Goal: Task Accomplishment & Management: Manage account settings

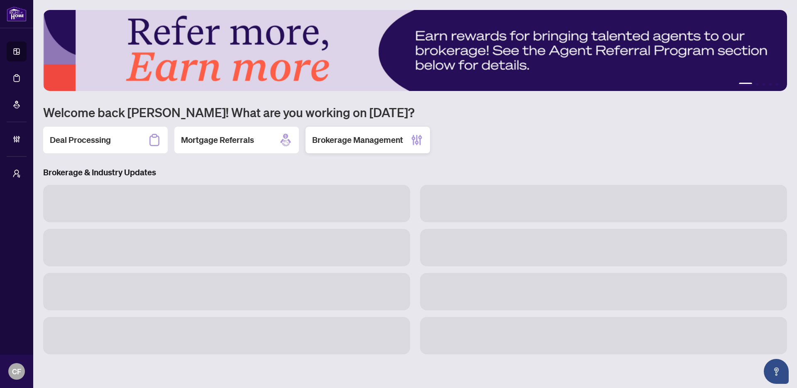
click at [320, 136] on h2 "Brokerage Management" at bounding box center [357, 140] width 91 height 12
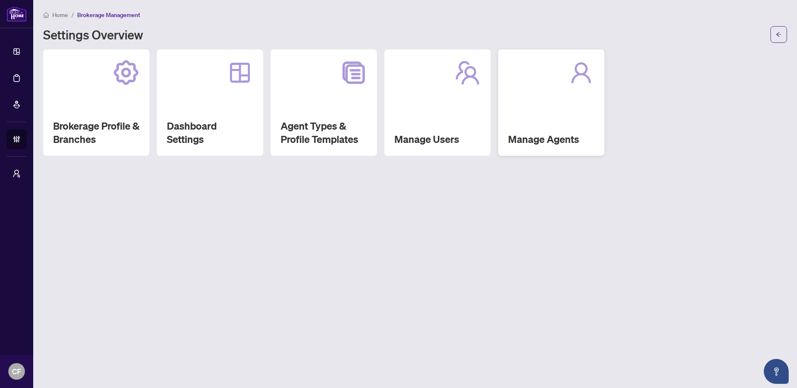
click at [562, 106] on div "Manage Agents" at bounding box center [551, 102] width 106 height 106
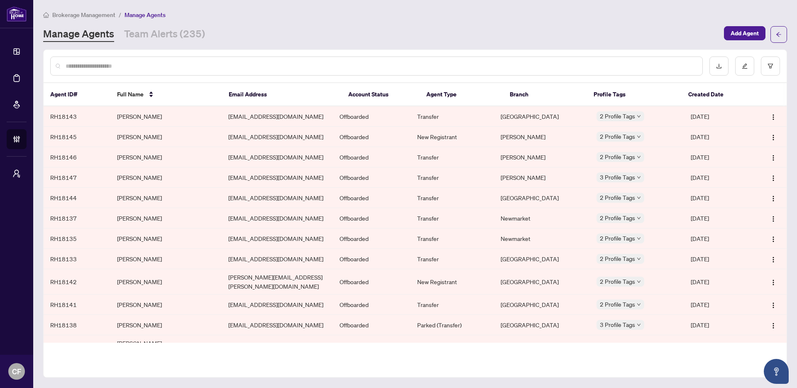
click at [340, 66] on input "text" at bounding box center [381, 65] width 630 height 9
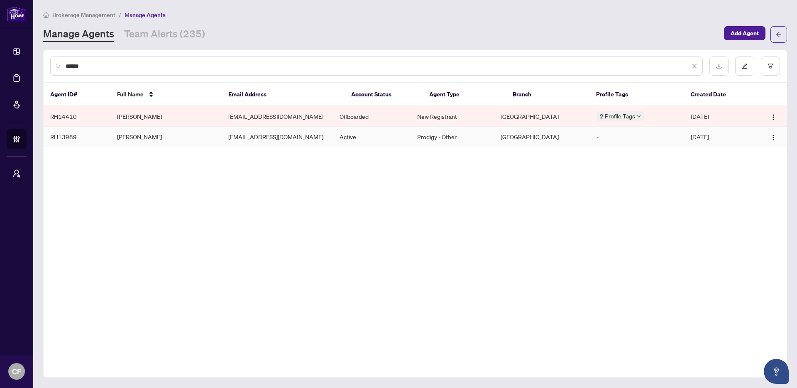
type input "******"
click at [258, 144] on td "QueenBeeRealtor@Gmail.com" at bounding box center [277, 137] width 111 height 20
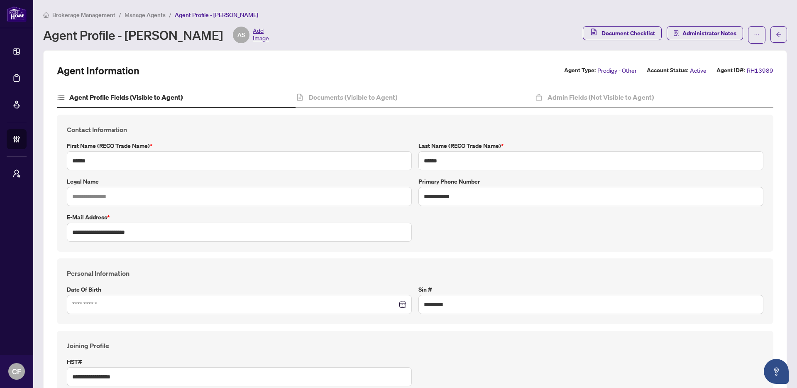
type input "****"
type input "**********"
click at [593, 36] on button "Document Checklist" at bounding box center [622, 33] width 79 height 14
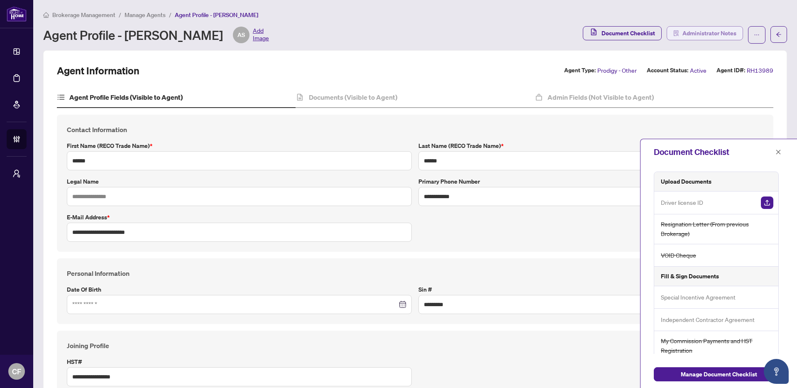
click at [702, 30] on span "Administrator Notes" at bounding box center [709, 33] width 54 height 13
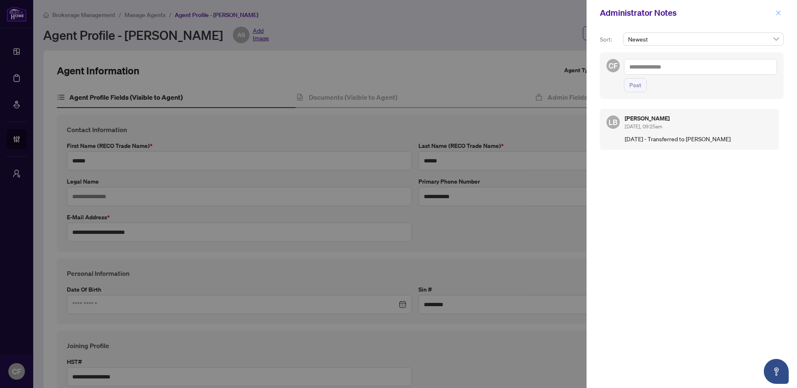
click at [780, 13] on icon "close" at bounding box center [778, 13] width 6 height 6
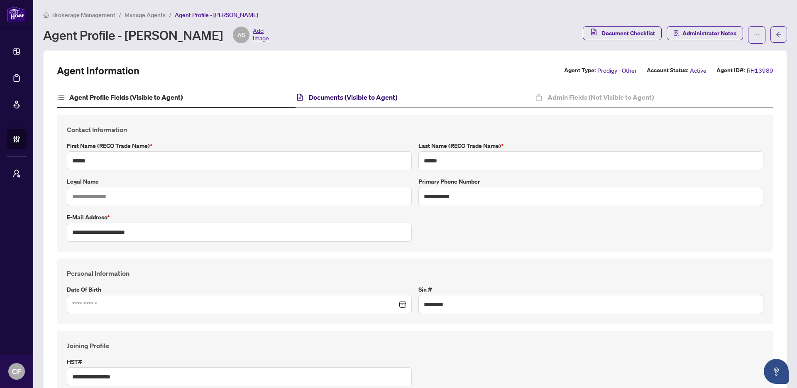
click at [355, 92] on h4 "Documents (Visible to Agent)" at bounding box center [353, 97] width 88 height 10
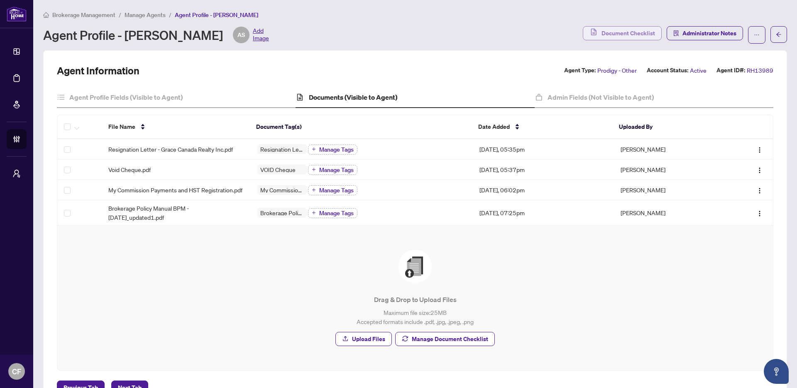
click at [608, 35] on span "Document Checklist" at bounding box center [629, 33] width 54 height 13
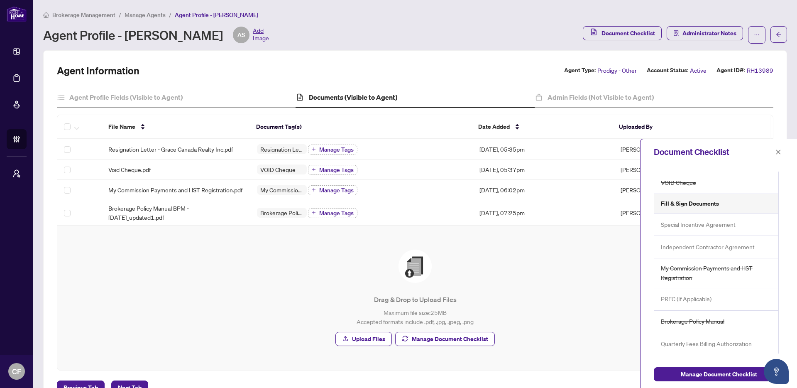
scroll to position [75, 0]
click at [183, 262] on div "Drag & Drop to Upload Files Maximum file size: 25 MB Accepted formats include .…" at bounding box center [415, 297] width 682 height 96
click at [685, 35] on span "Administrator Notes" at bounding box center [709, 33] width 54 height 13
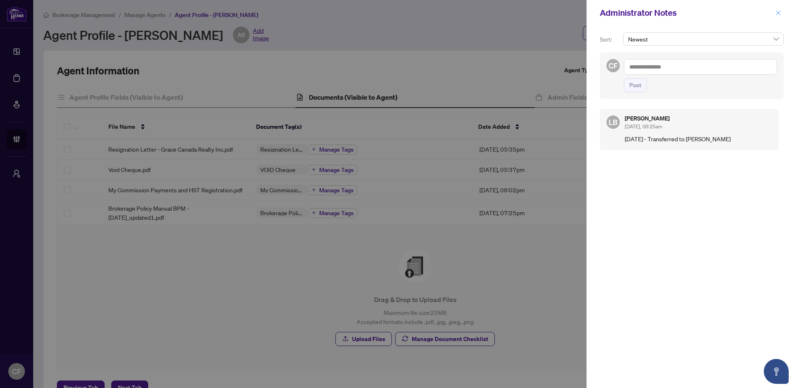
click at [778, 13] on icon "close" at bounding box center [778, 12] width 5 height 5
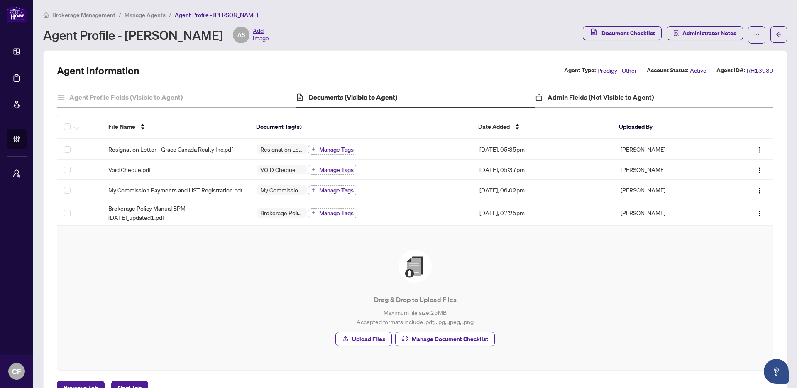
click at [620, 87] on div "Admin Fields (Not Visible to Agent)" at bounding box center [654, 97] width 239 height 21
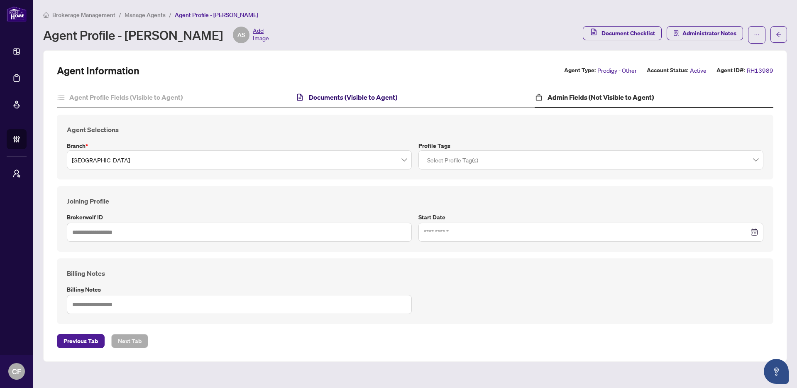
click at [388, 97] on h4 "Documents (Visible to Agent)" at bounding box center [353, 97] width 88 height 10
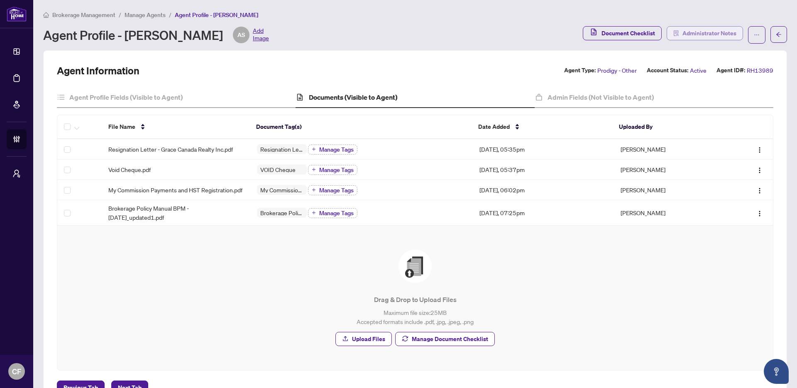
click at [682, 36] on span "Administrator Notes" at bounding box center [709, 33] width 54 height 13
click at [623, 30] on span "Document Checklist" at bounding box center [629, 33] width 54 height 13
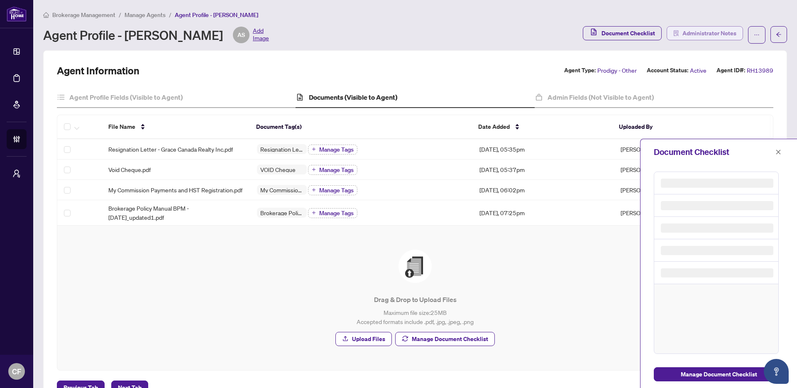
click at [682, 34] on span "Administrator Notes" at bounding box center [709, 33] width 54 height 13
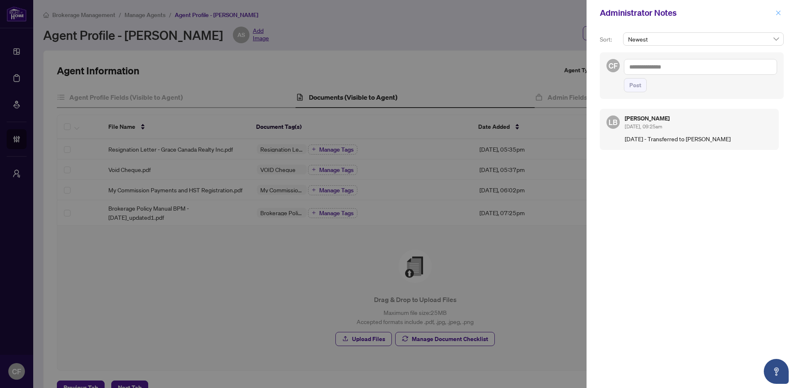
click at [780, 15] on icon "close" at bounding box center [778, 12] width 5 height 5
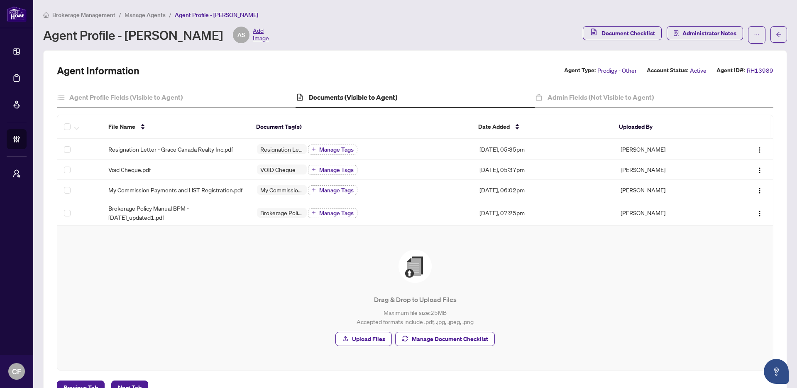
click at [95, 15] on span "Brokerage Management" at bounding box center [83, 14] width 63 height 7
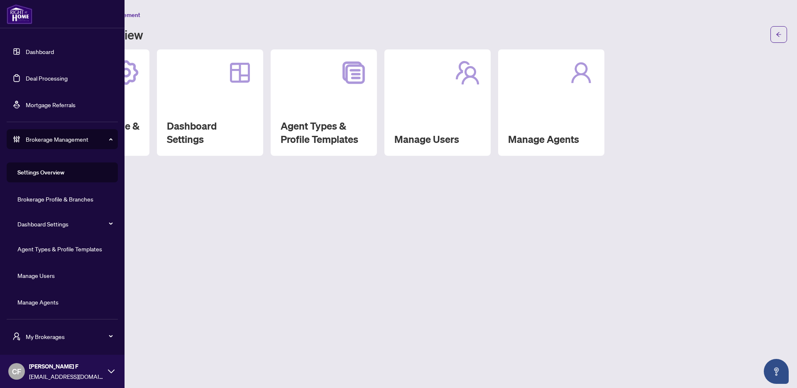
click at [39, 54] on link "Dashboard" at bounding box center [40, 51] width 28 height 7
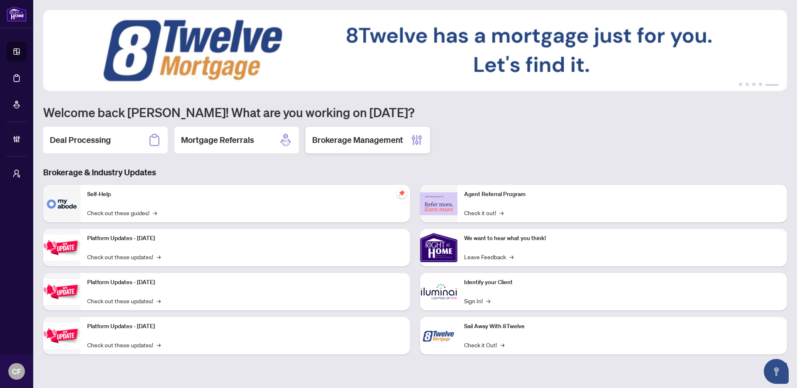
click at [354, 147] on div "Brokerage Management" at bounding box center [368, 140] width 125 height 27
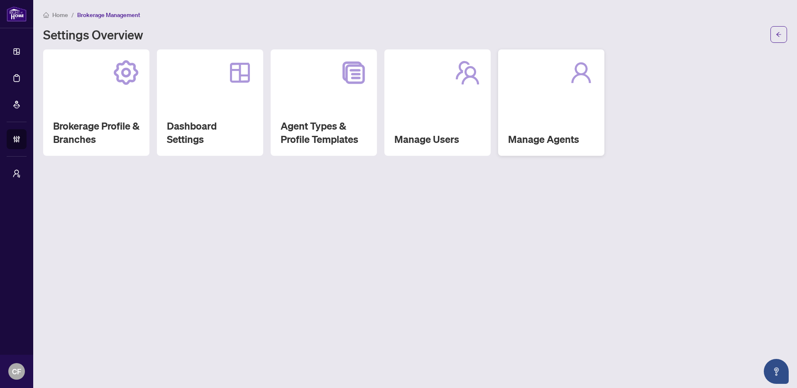
click at [543, 106] on div "Manage Agents" at bounding box center [551, 102] width 106 height 106
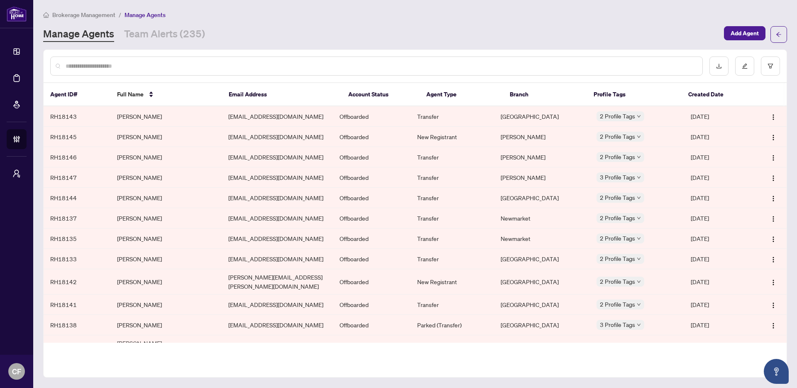
click at [171, 60] on div at bounding box center [376, 65] width 653 height 19
click at [173, 69] on input "text" at bounding box center [381, 65] width 630 height 9
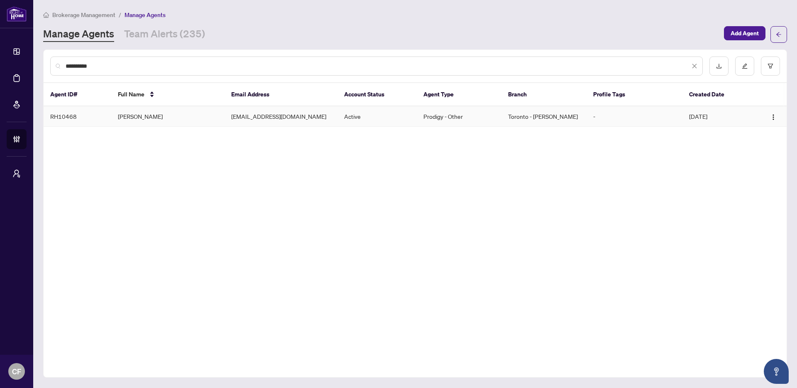
type input "**********"
click at [151, 112] on td "Eric Robinson" at bounding box center [167, 116] width 113 height 20
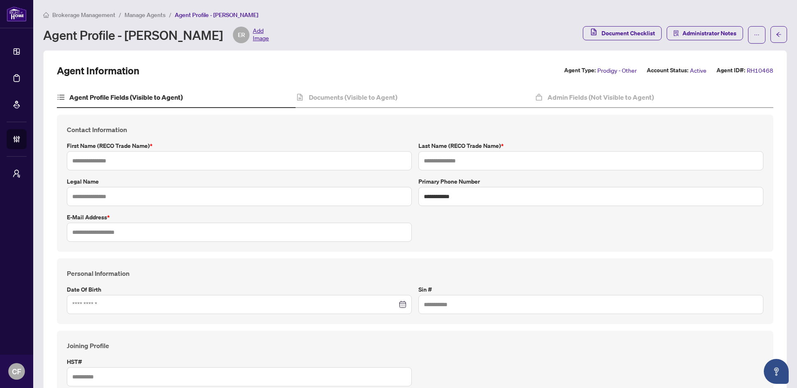
type input "****"
type input "********"
type input "**********"
type input "*********"
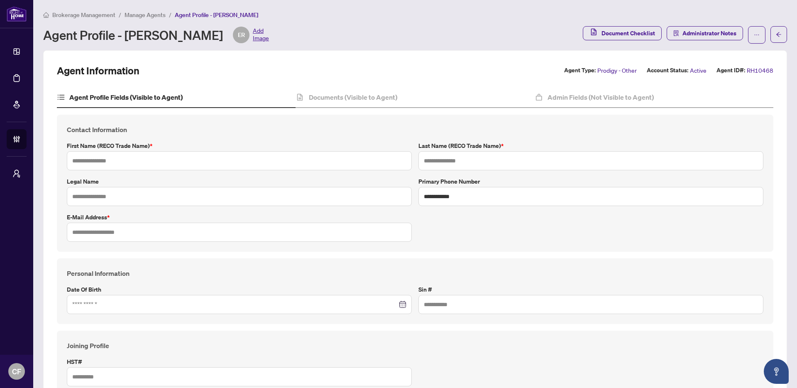
type input "**********"
type input "*******"
type input "**********"
type input "*******"
type input "**********"
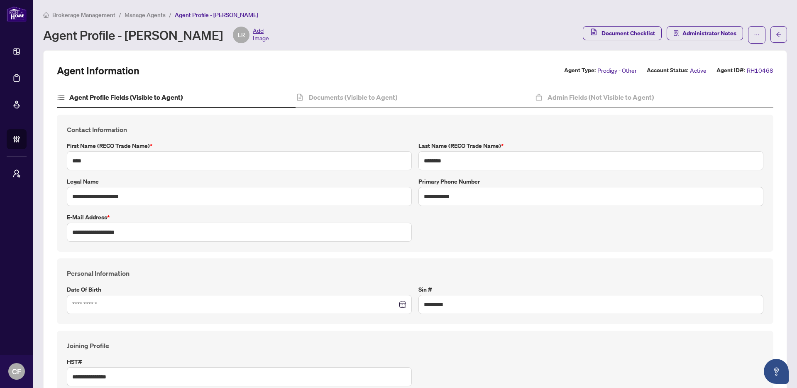
type input "****"
type input "**********"
click at [352, 93] on h4 "Documents (Visible to Agent)" at bounding box center [353, 97] width 88 height 10
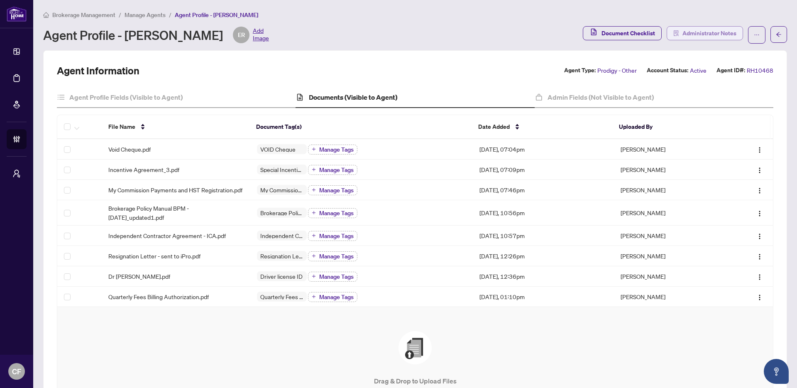
click at [701, 36] on span "Administrator Notes" at bounding box center [709, 33] width 54 height 13
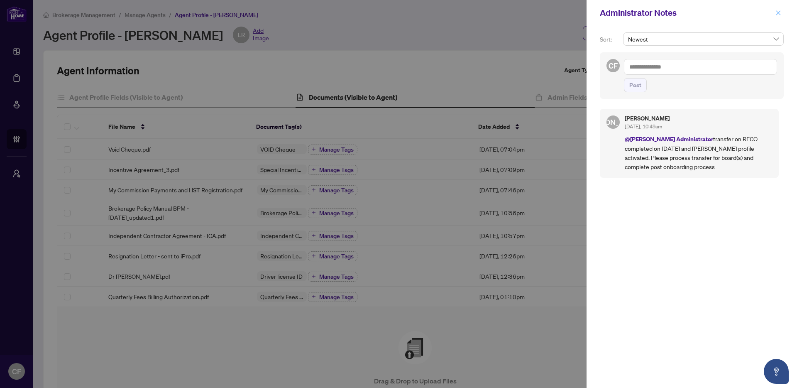
click at [775, 14] on icon "close" at bounding box center [778, 13] width 6 height 6
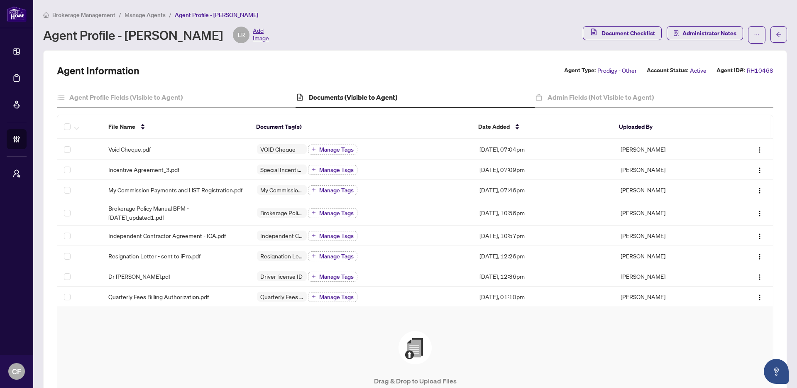
click at [152, 19] on li "Manage Agents" at bounding box center [145, 15] width 41 height 10
click at [155, 11] on span "Manage Agents" at bounding box center [145, 14] width 41 height 7
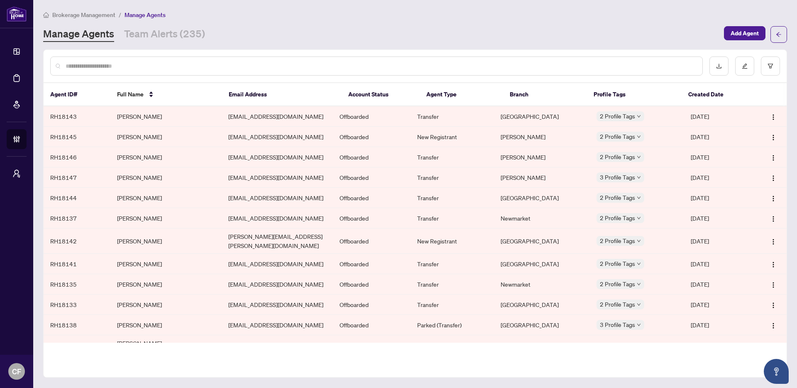
click at [209, 64] on input "text" at bounding box center [381, 65] width 630 height 9
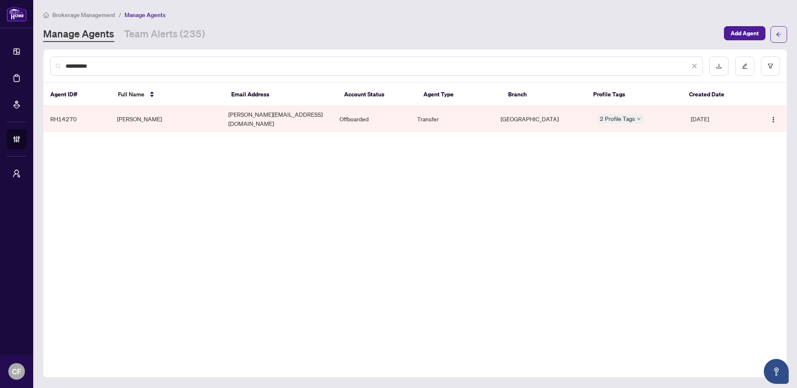
drag, startPoint x: 112, startPoint y: 62, endPoint x: 34, endPoint y: 66, distance: 78.5
click at [34, 66] on main "**********" at bounding box center [415, 194] width 764 height 388
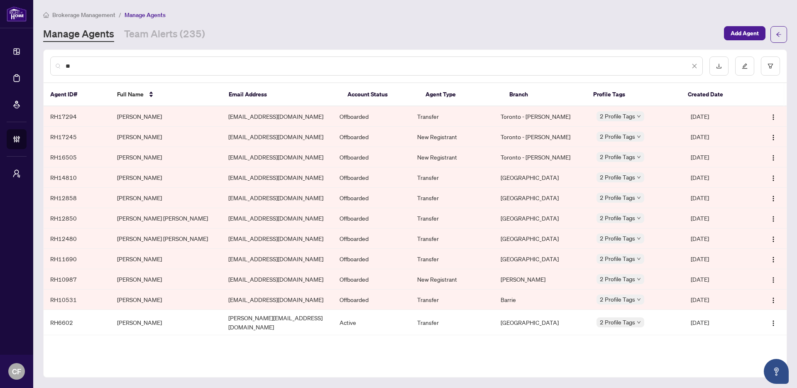
type input "*"
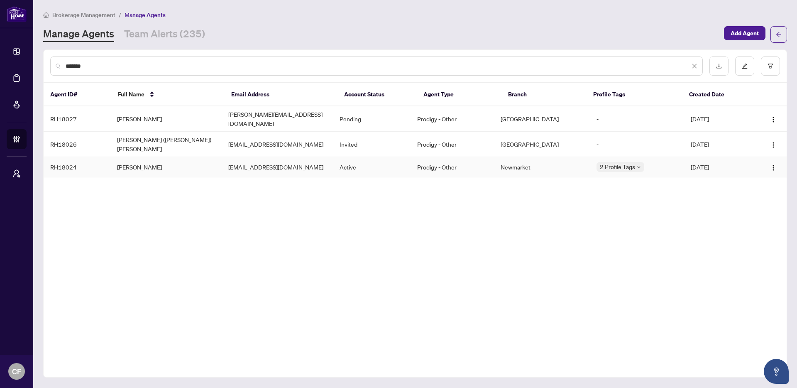
type input "*******"
click at [272, 158] on td "[EMAIL_ADDRESS][DOMAIN_NAME]" at bounding box center [277, 167] width 111 height 20
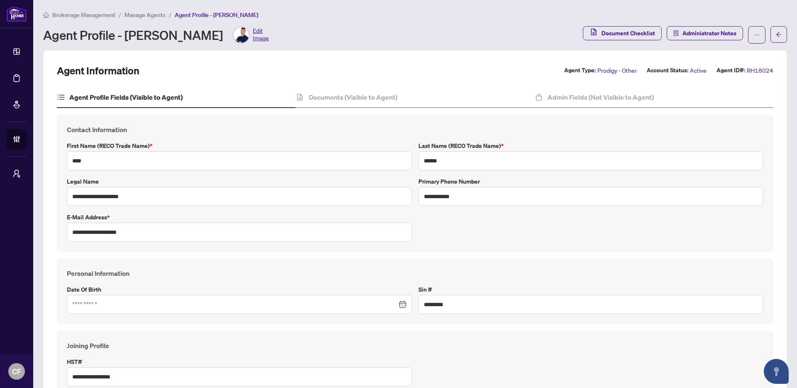
type input "****"
type input "**********"
click at [481, 162] on input "******" at bounding box center [590, 160] width 345 height 19
type input "*****"
click at [362, 104] on div "Documents (Visible to Agent)" at bounding box center [415, 97] width 239 height 21
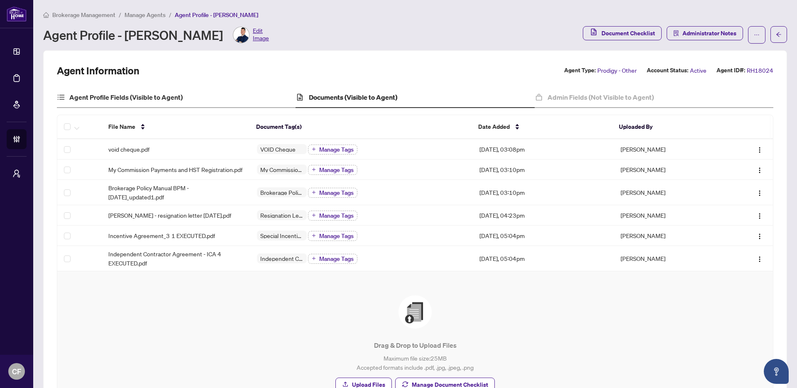
click at [259, 103] on div "Agent Profile Fields (Visible to Agent)" at bounding box center [176, 97] width 239 height 21
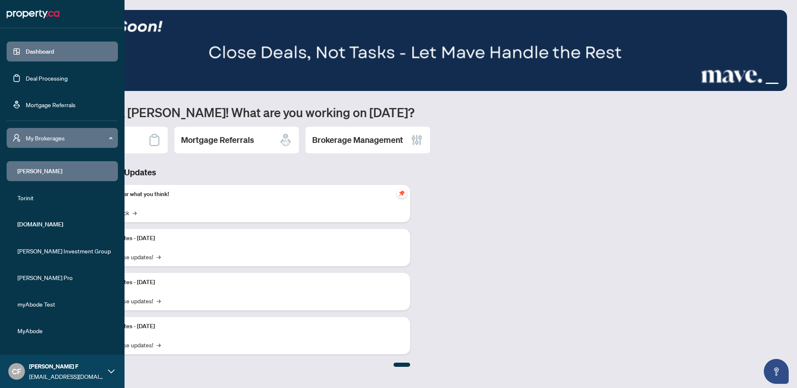
click at [48, 177] on li "RAHR" at bounding box center [62, 171] width 111 height 20
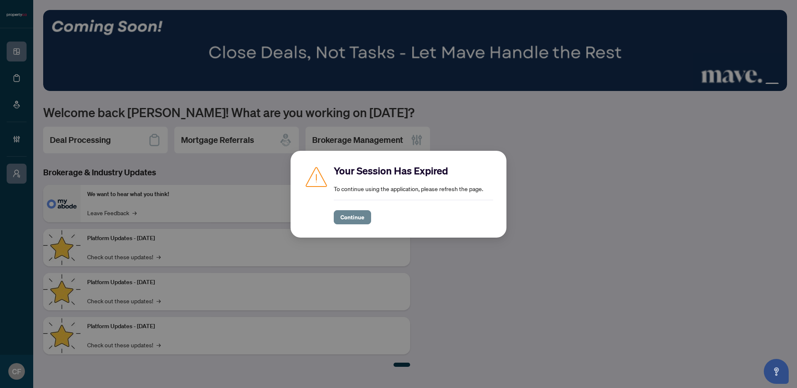
click at [356, 223] on span "Continue" at bounding box center [352, 216] width 24 height 13
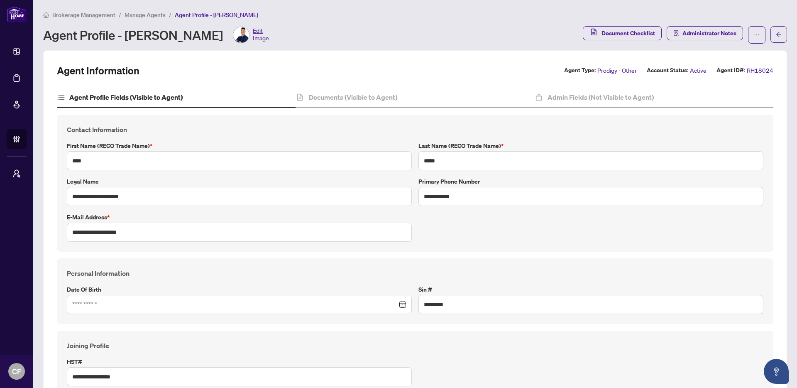
click at [69, 14] on span "Brokerage Management" at bounding box center [83, 14] width 63 height 7
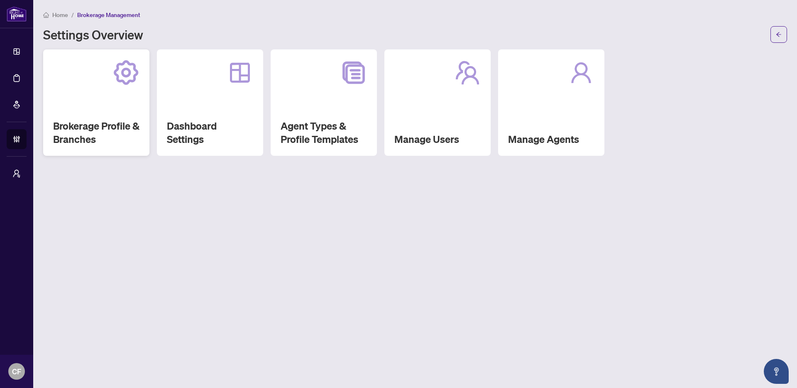
click at [74, 115] on div "Brokerage Profile & Branches" at bounding box center [96, 102] width 106 height 106
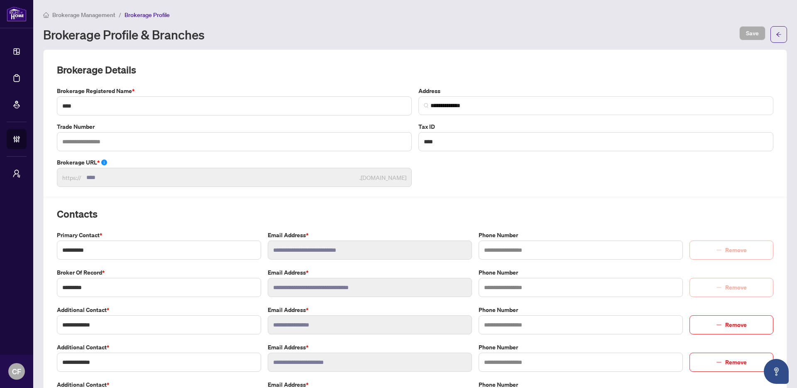
click at [100, 15] on span "Brokerage Management" at bounding box center [83, 14] width 63 height 7
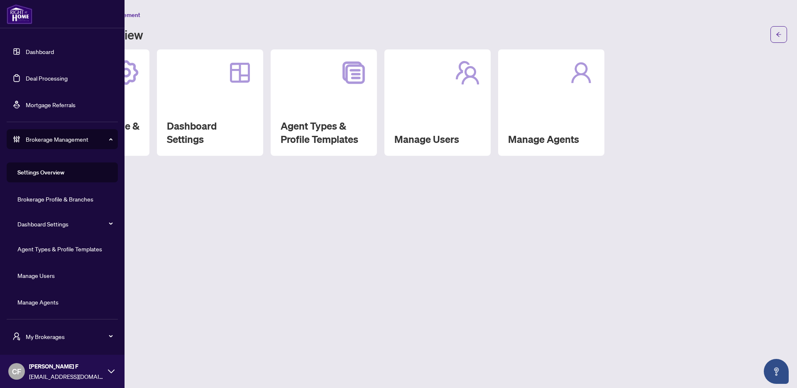
click at [32, 48] on link "Dashboard" at bounding box center [40, 51] width 28 height 7
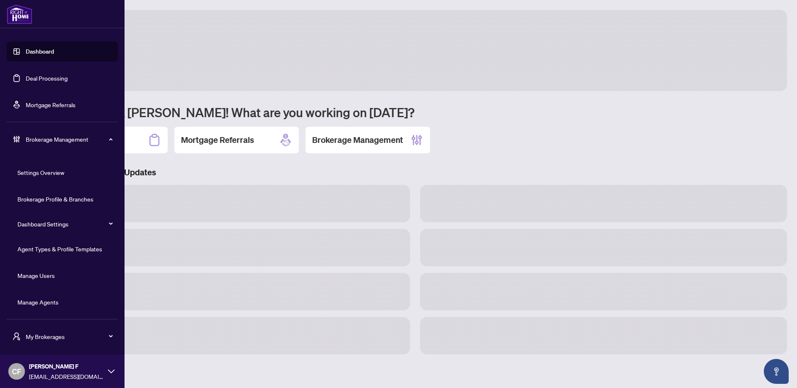
click at [42, 82] on link "Deal Processing" at bounding box center [47, 77] width 42 height 7
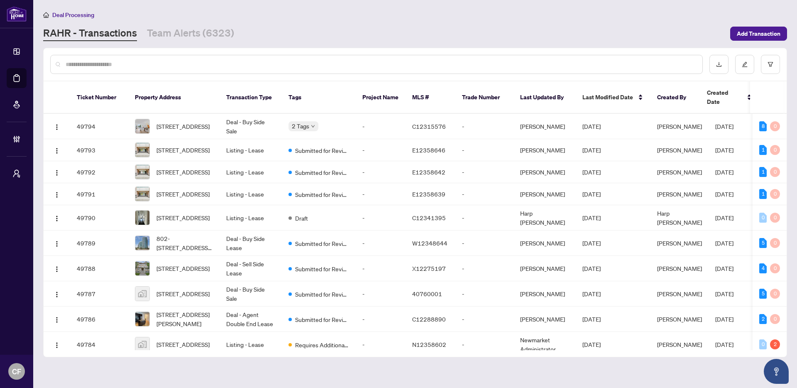
click at [440, 68] on input "text" at bounding box center [381, 64] width 630 height 9
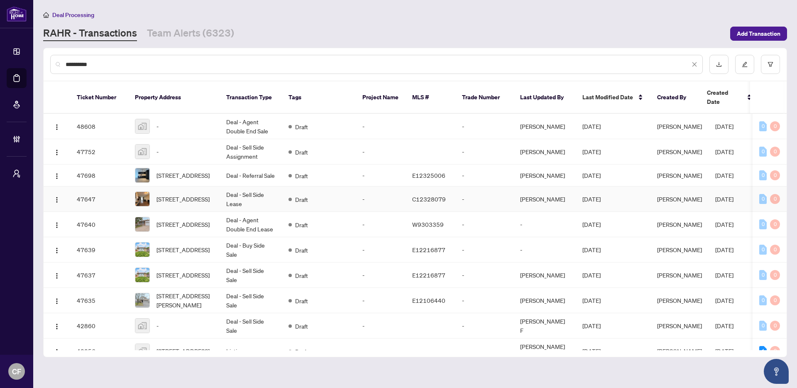
type input "**********"
click at [354, 164] on td "Draft" at bounding box center [319, 175] width 74 height 22
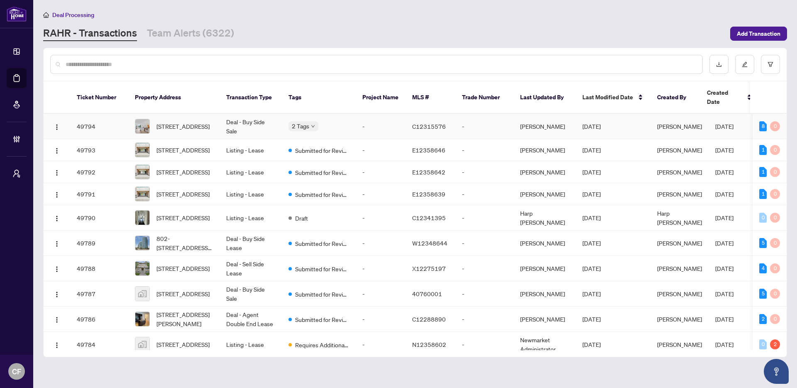
click at [633, 125] on td "Aug/22/2025" at bounding box center [613, 126] width 75 height 25
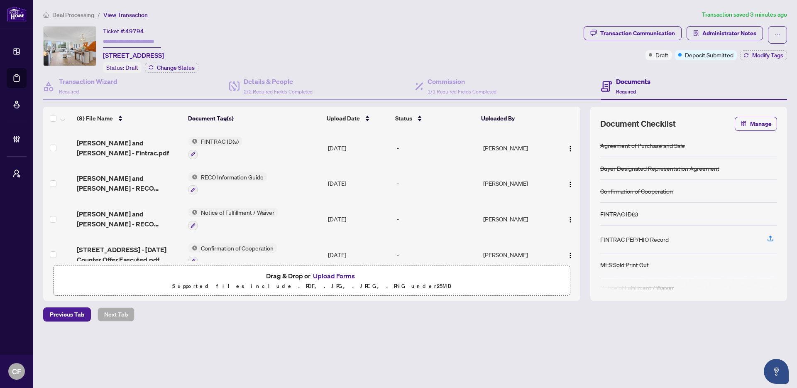
click at [89, 15] on span "Deal Processing" at bounding box center [73, 14] width 42 height 7
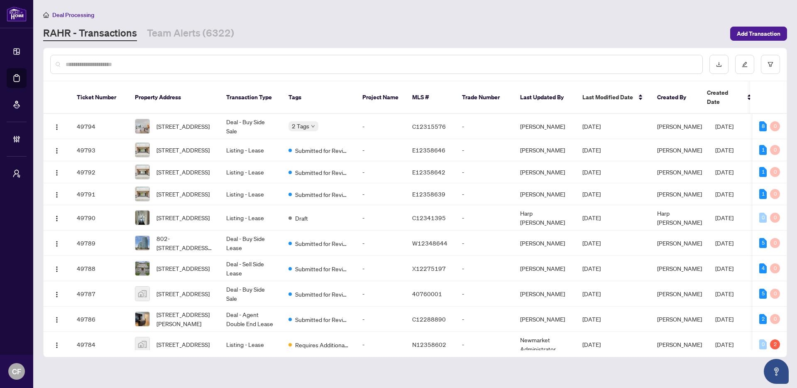
click at [243, 63] on input "text" at bounding box center [381, 64] width 630 height 9
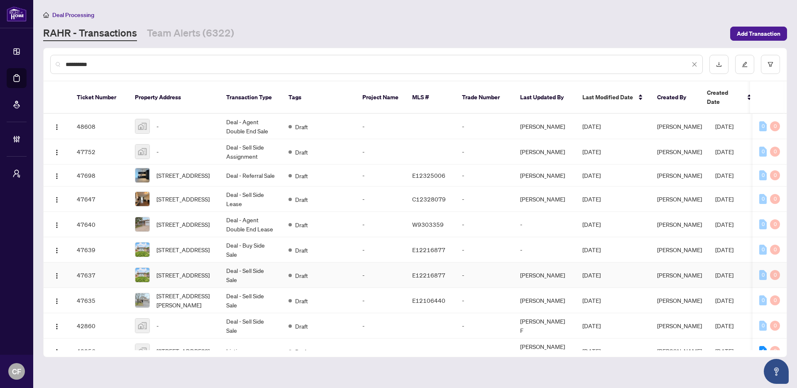
scroll to position [244, 0]
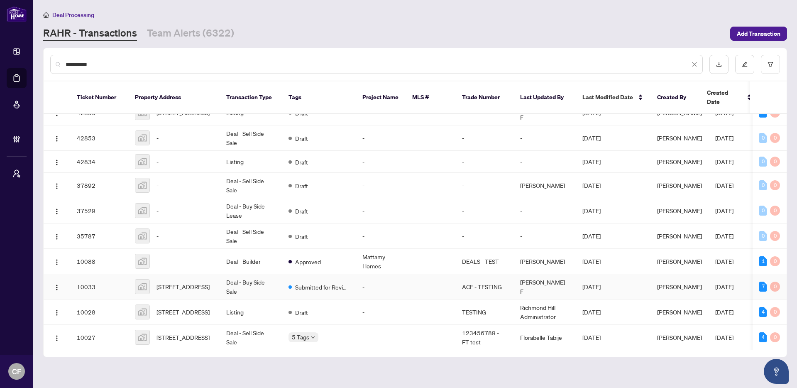
type input "**********"
click at [448, 276] on td at bounding box center [431, 286] width 50 height 25
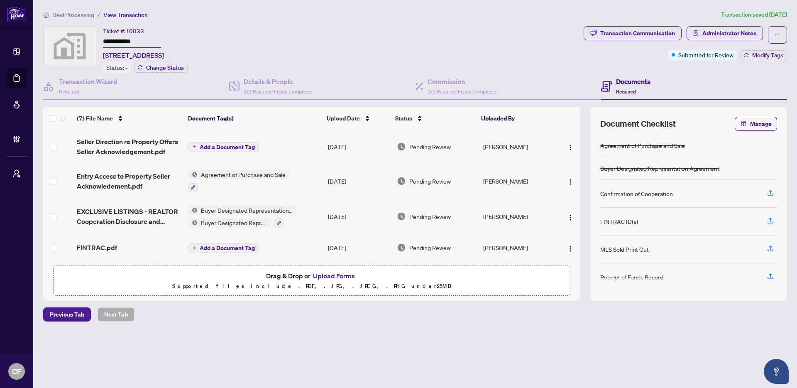
click at [210, 147] on span "Add a Document Tag" at bounding box center [227, 147] width 55 height 6
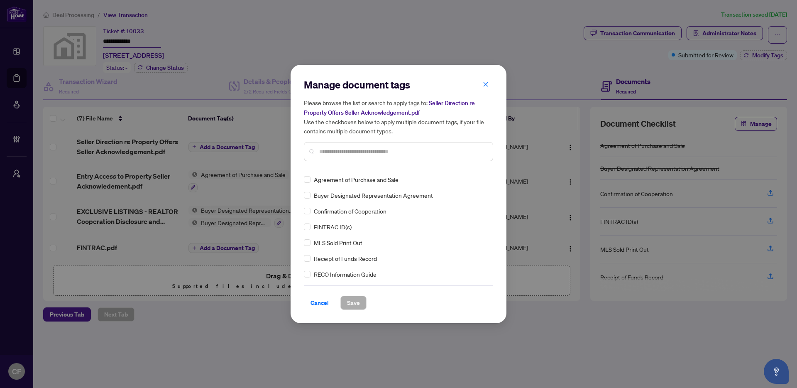
click at [374, 152] on input "text" at bounding box center [402, 151] width 167 height 9
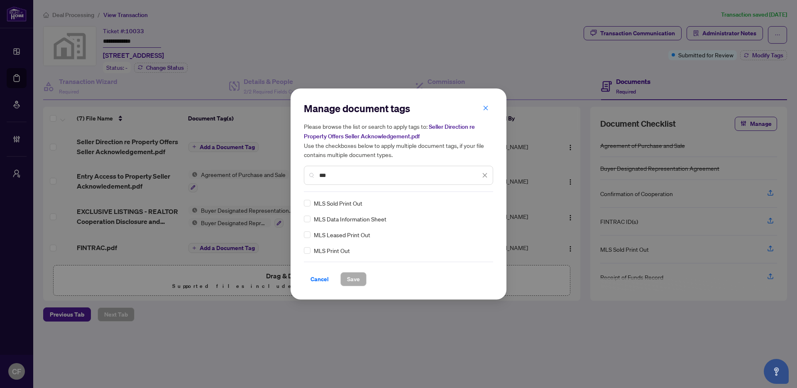
drag, startPoint x: 338, startPoint y: 179, endPoint x: 307, endPoint y: 176, distance: 31.6
click at [307, 176] on div "***" at bounding box center [398, 175] width 189 height 19
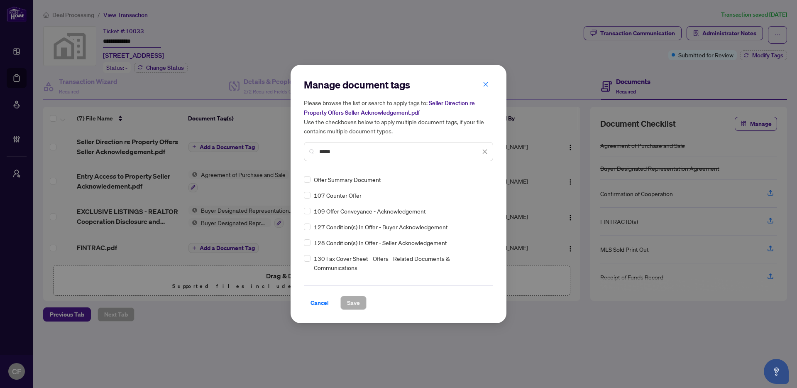
type input "*****"
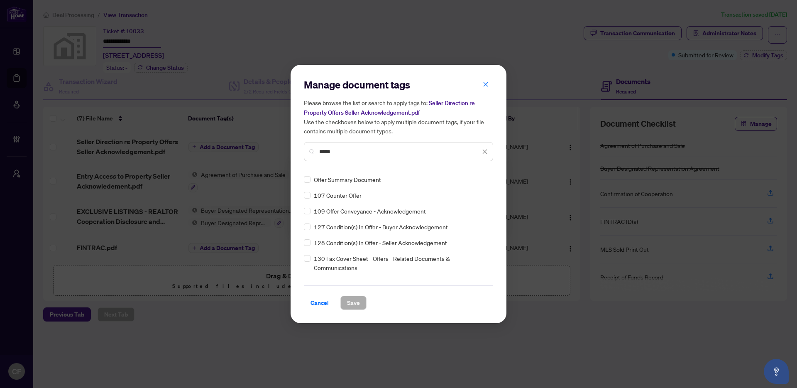
click at [311, 301] on span "Cancel" at bounding box center [320, 302] width 18 height 13
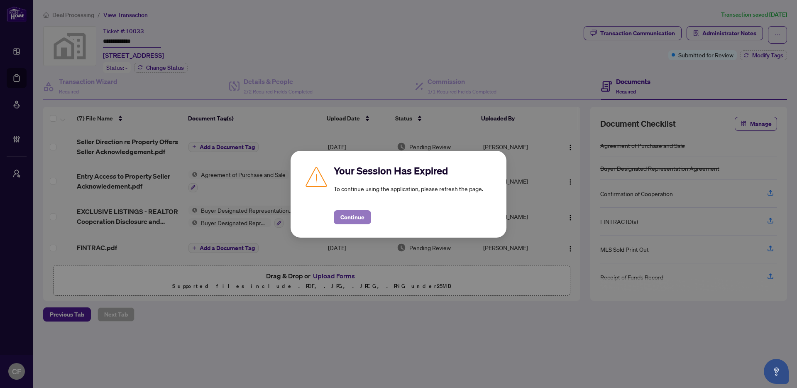
click at [359, 219] on span "Continue" at bounding box center [352, 216] width 24 height 13
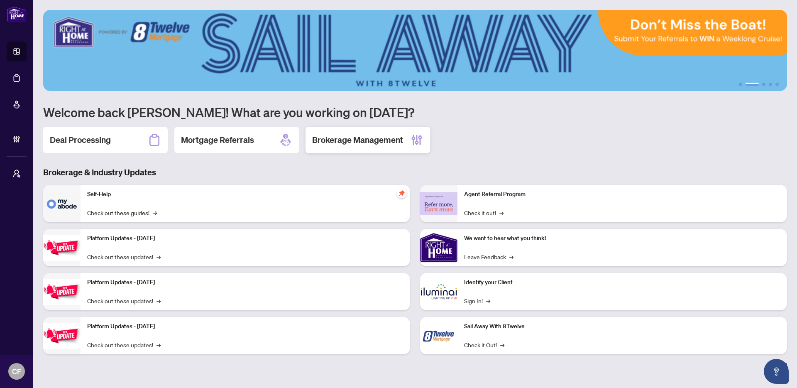
click at [345, 137] on h2 "Brokerage Management" at bounding box center [357, 140] width 91 height 12
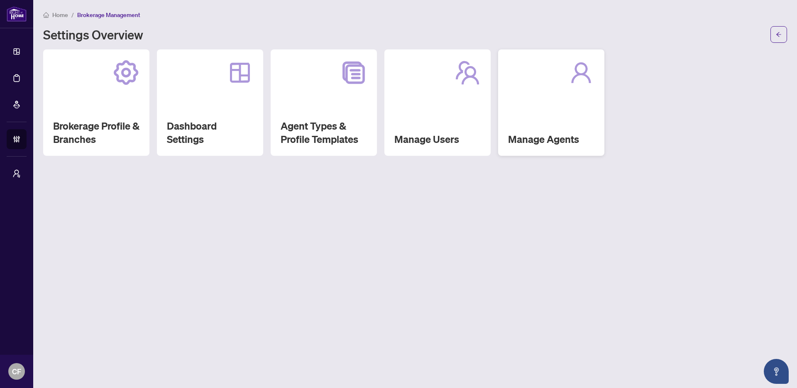
click at [543, 120] on div "Manage Agents" at bounding box center [551, 102] width 106 height 106
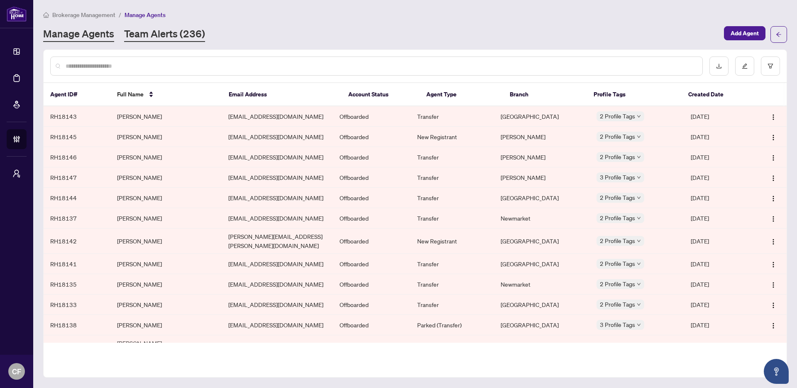
click at [183, 39] on link "Team Alerts (236)" at bounding box center [164, 34] width 81 height 15
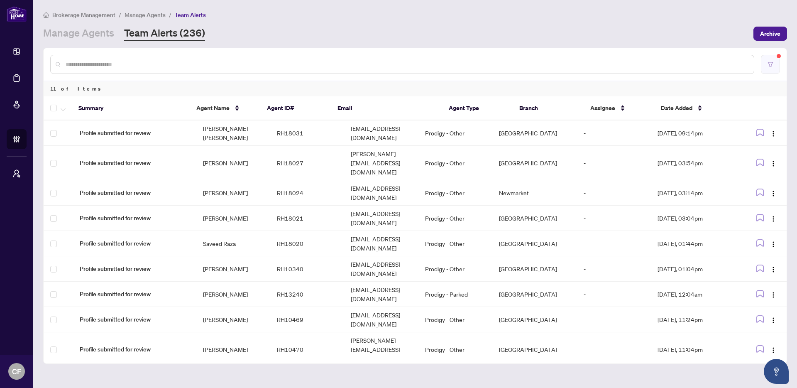
click at [774, 64] on button "button" at bounding box center [770, 64] width 19 height 19
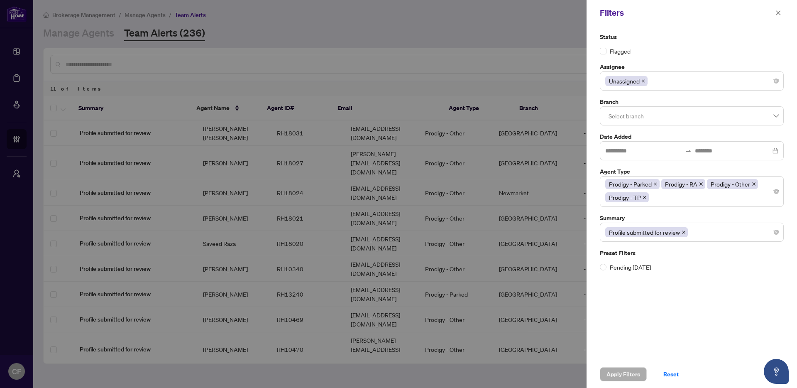
click at [646, 332] on div "Status Flagged Assignee Unassigned Branch Select branch Date Added Agent Type P…" at bounding box center [692, 193] width 210 height 335
click at [665, 376] on span "Reset" at bounding box center [670, 373] width 15 height 13
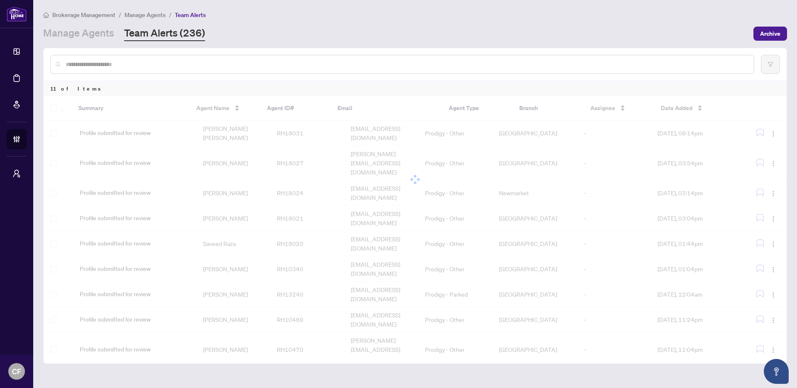
click at [666, 86] on div at bounding box center [398, 194] width 797 height 388
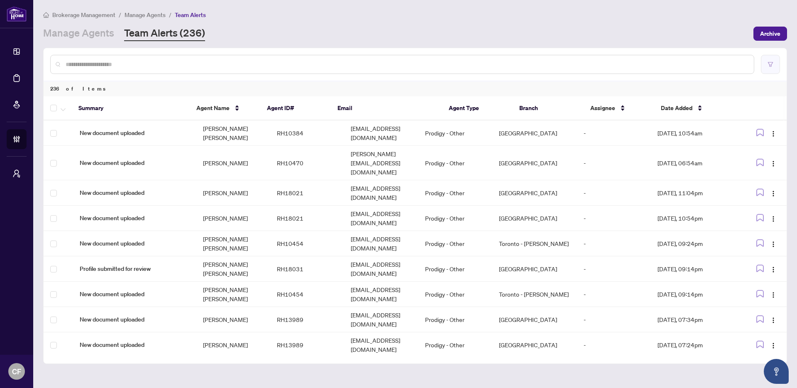
click at [773, 65] on button "button" at bounding box center [770, 64] width 19 height 19
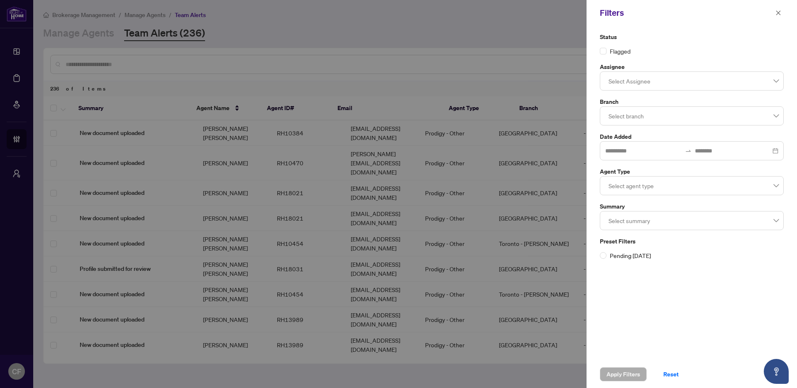
click at [641, 84] on div at bounding box center [691, 80] width 173 height 15
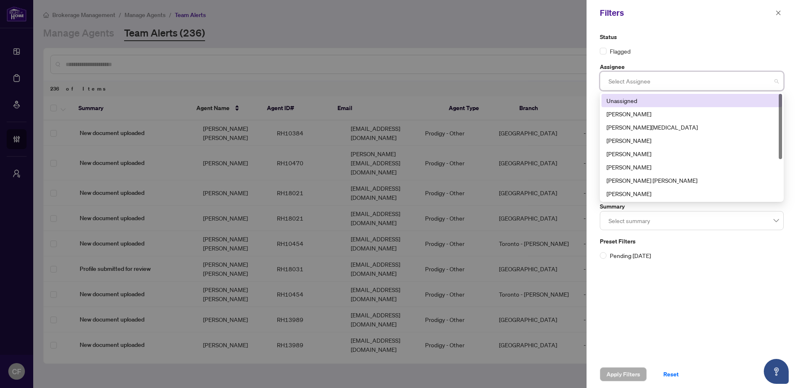
click at [637, 100] on div "Unassigned" at bounding box center [691, 100] width 171 height 9
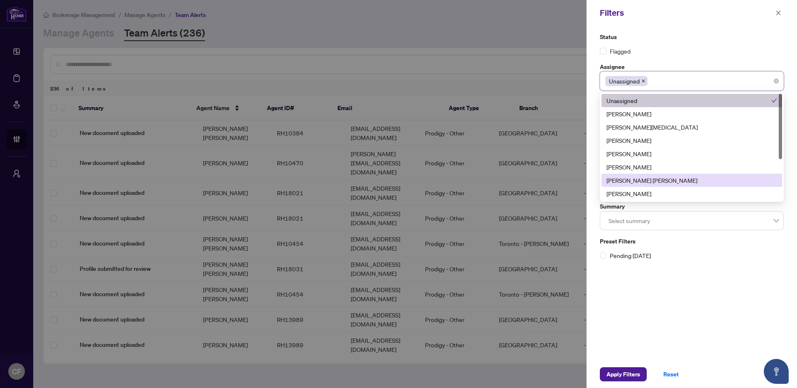
click at [653, 284] on div "Status Flagged Assignee Unassigned 3087 4294 4285 Unassigned Ananya Venugopal C…" at bounding box center [692, 193] width 210 height 335
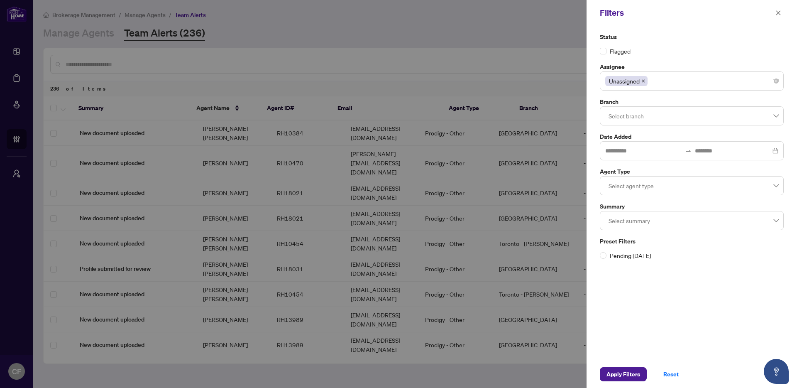
click at [647, 219] on div at bounding box center [691, 220] width 173 height 15
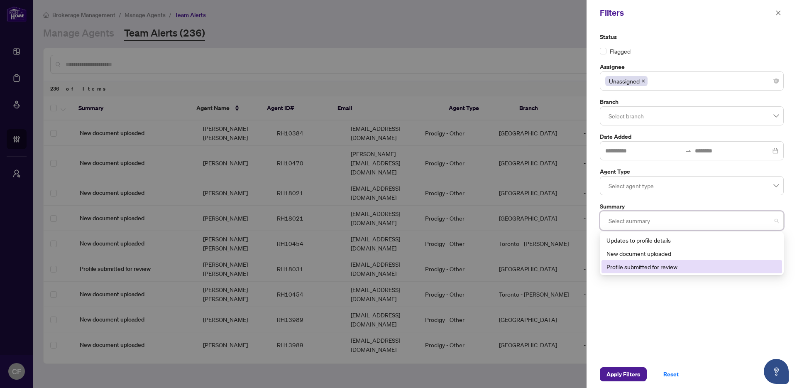
click at [639, 270] on div "Profile submitted for review" at bounding box center [691, 266] width 171 height 9
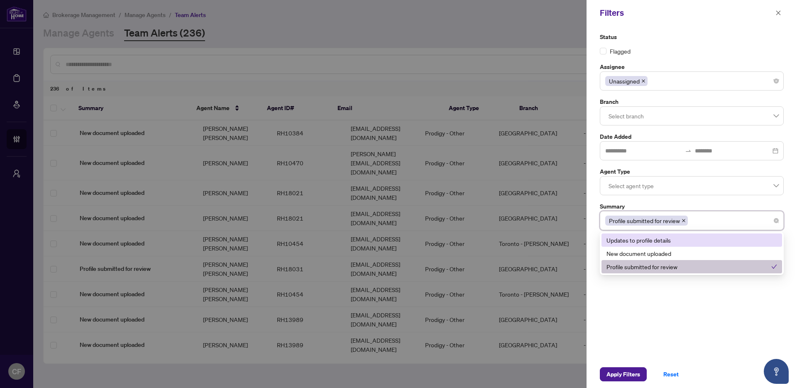
click at [641, 195] on div "Status Flagged Assignee Unassigned 3087 4294 4285 Unassigned Ananya Venugopal C…" at bounding box center [691, 145] width 189 height 227
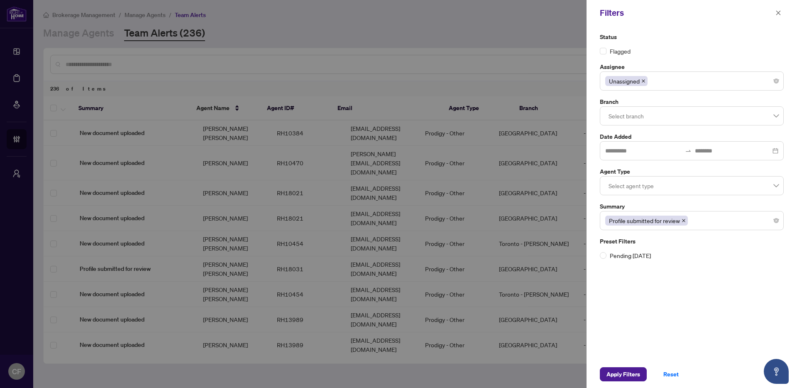
click at [641, 187] on div at bounding box center [691, 185] width 173 height 15
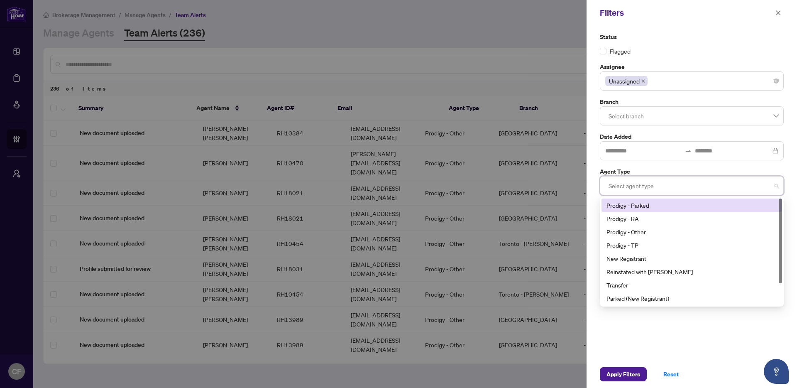
click at [641, 206] on div "Prodigy - Parked" at bounding box center [691, 205] width 171 height 9
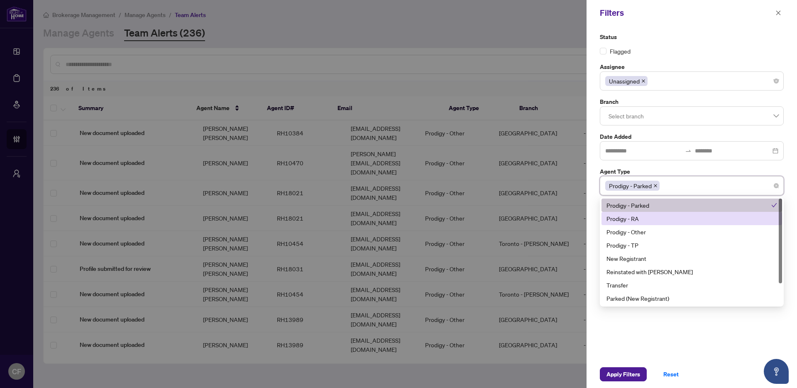
click at [640, 214] on div "Prodigy - RA" at bounding box center [691, 218] width 171 height 9
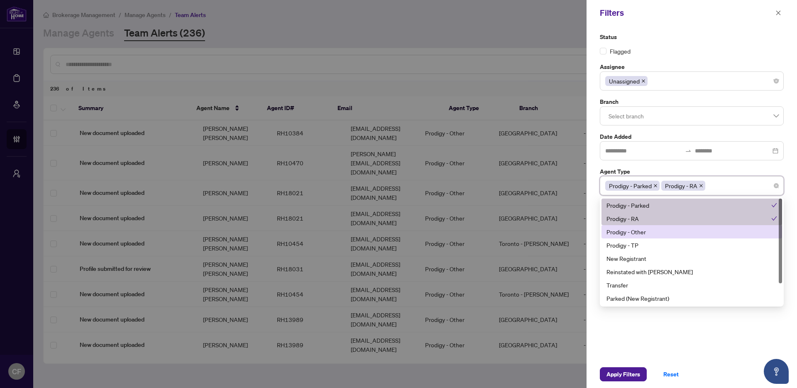
click at [641, 233] on div "Prodigy - Other" at bounding box center [691, 231] width 171 height 9
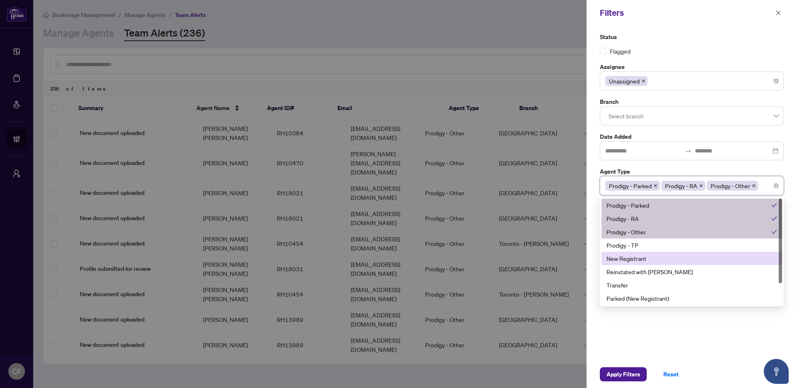
click at [639, 252] on div "New Registrant" at bounding box center [692, 258] width 181 height 13
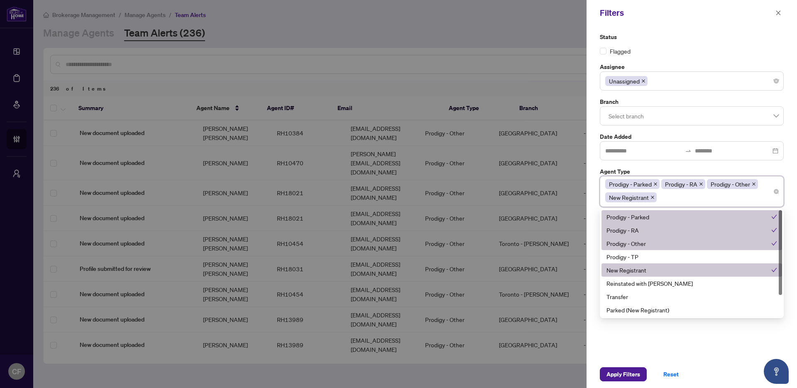
click at [642, 271] on div "New Registrant" at bounding box center [688, 269] width 165 height 9
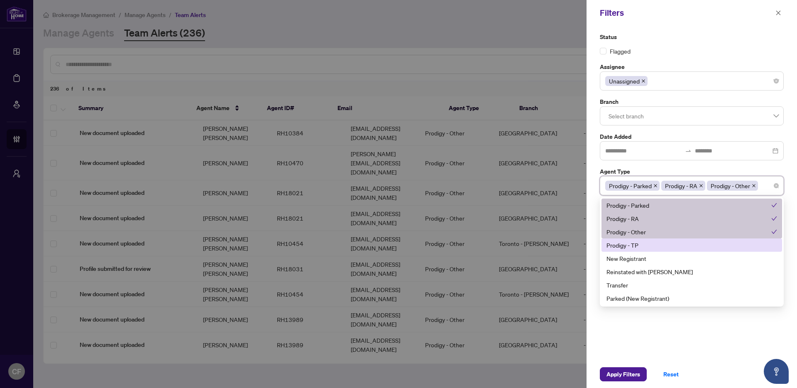
click at [646, 246] on div "Prodigy - TP" at bounding box center [691, 244] width 171 height 9
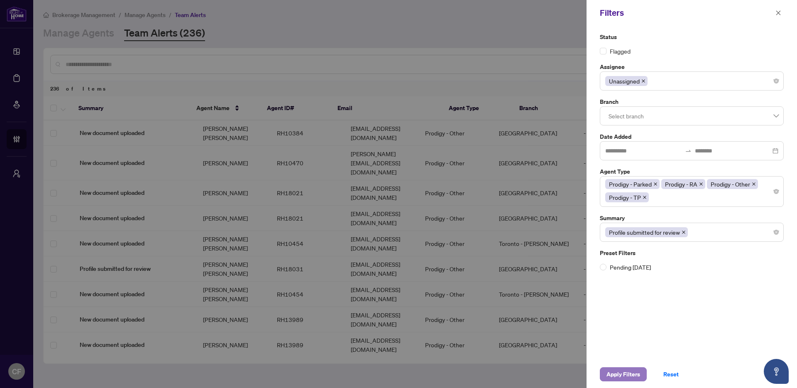
click at [617, 374] on span "Apply Filters" at bounding box center [623, 373] width 34 height 13
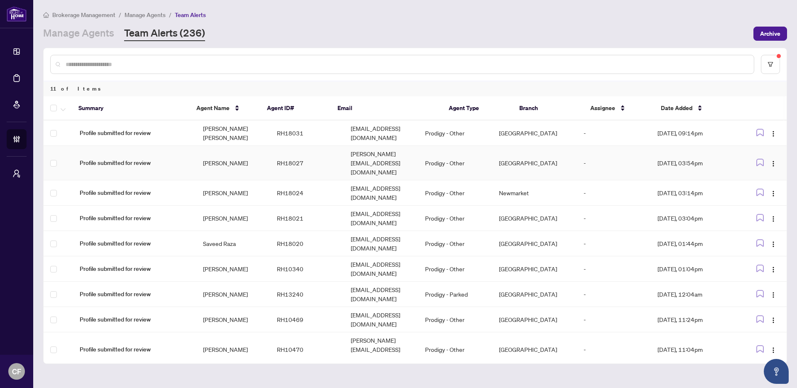
click at [442, 159] on td "Prodigy - Other" at bounding box center [455, 163] width 74 height 34
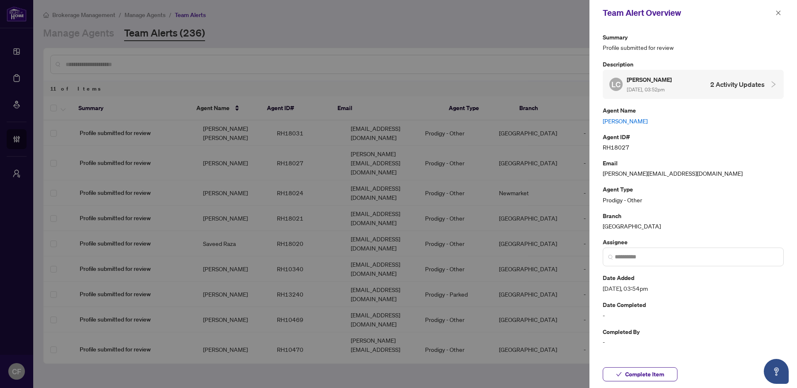
click at [625, 118] on link "Lynn Cao" at bounding box center [693, 120] width 181 height 9
click at [783, 11] on button "button" at bounding box center [778, 13] width 11 height 10
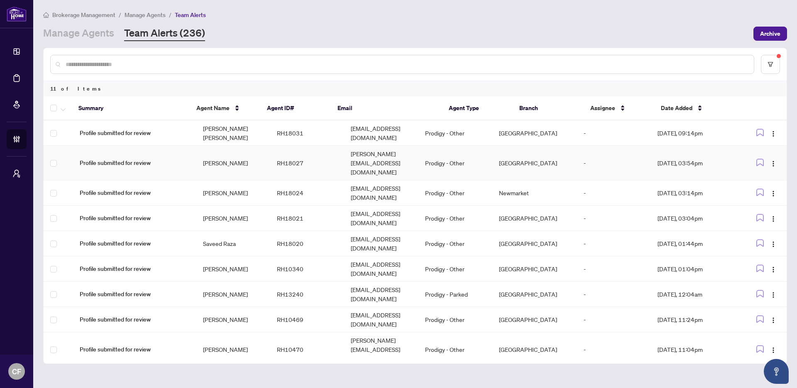
click at [601, 159] on td "-" at bounding box center [614, 163] width 74 height 34
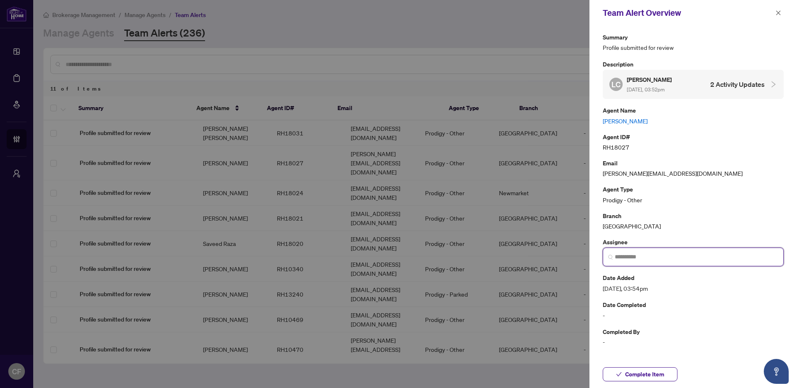
click at [651, 257] on input "search" at bounding box center [697, 256] width 164 height 9
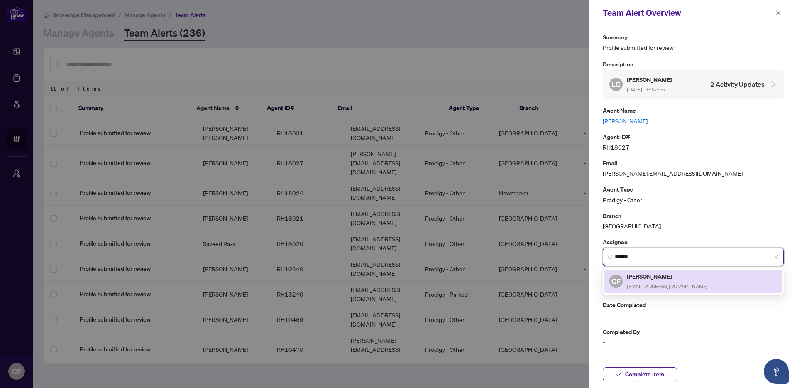
click at [660, 274] on h5 "[PERSON_NAME]" at bounding box center [667, 276] width 81 height 10
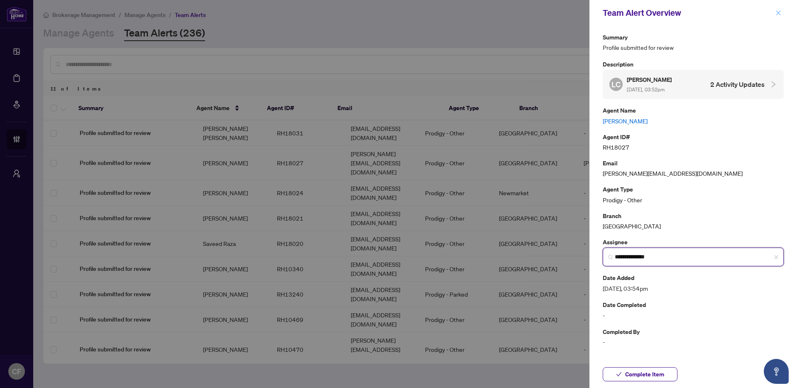
type input "**********"
click at [781, 13] on button "button" at bounding box center [778, 13] width 11 height 10
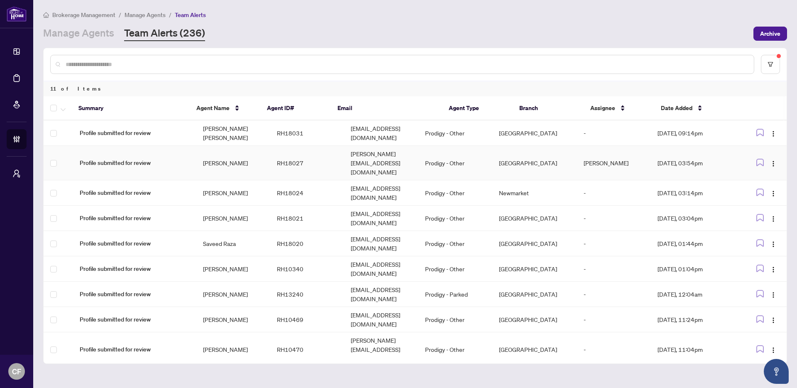
click at [557, 151] on td "[GEOGRAPHIC_DATA]" at bounding box center [534, 163] width 85 height 34
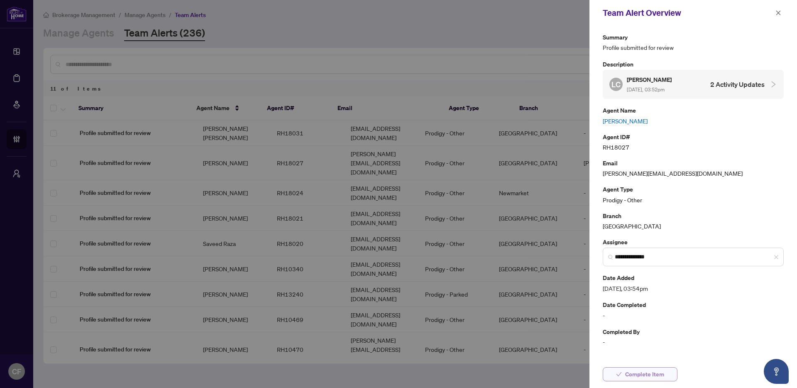
click at [652, 377] on span "Complete Item" at bounding box center [644, 373] width 39 height 13
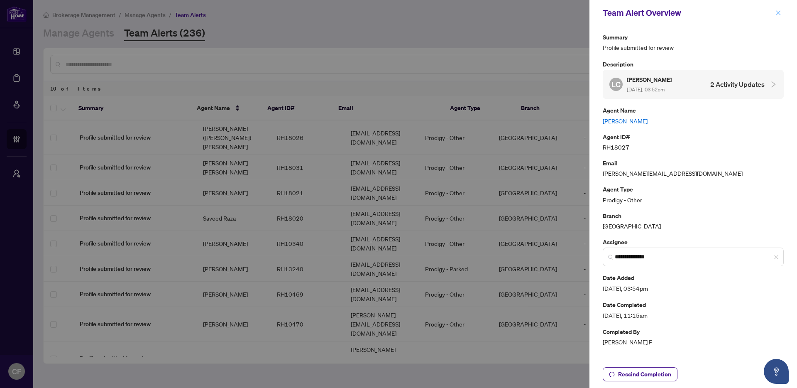
click at [780, 12] on icon "close" at bounding box center [778, 13] width 6 height 6
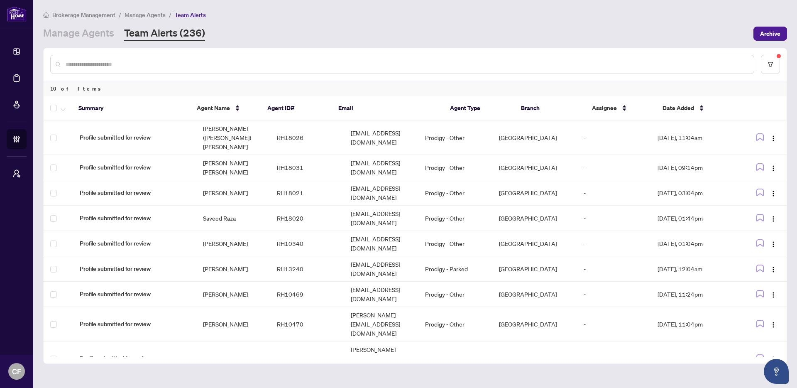
click at [446, 376] on td "Prodigy - Other" at bounding box center [455, 388] width 74 height 25
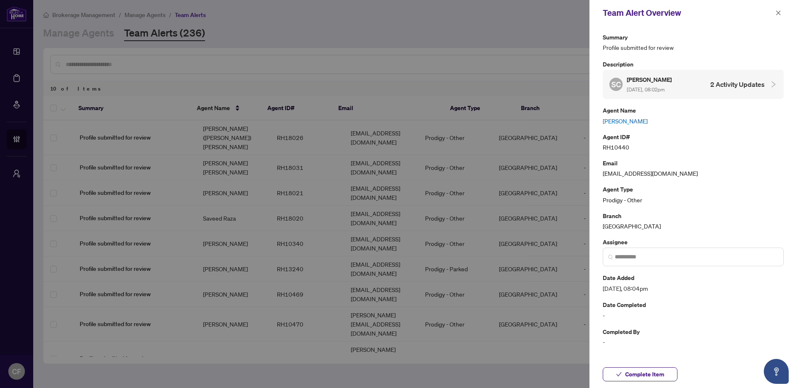
click at [634, 125] on div "Summary Profile submitted for review Description SC Sanjeev Chowdhary Aug/20/20…" at bounding box center [693, 189] width 181 height 315
click at [634, 123] on link "Sanjeev Chowdhary" at bounding box center [693, 120] width 181 height 9
click at [636, 372] on span "Complete Item" at bounding box center [644, 373] width 39 height 13
click at [778, 13] on icon "close" at bounding box center [778, 12] width 5 height 5
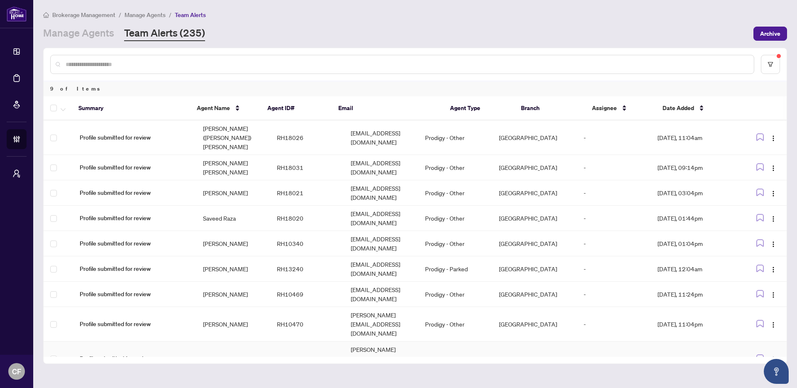
click at [521, 341] on td "[GEOGRAPHIC_DATA]" at bounding box center [534, 358] width 85 height 34
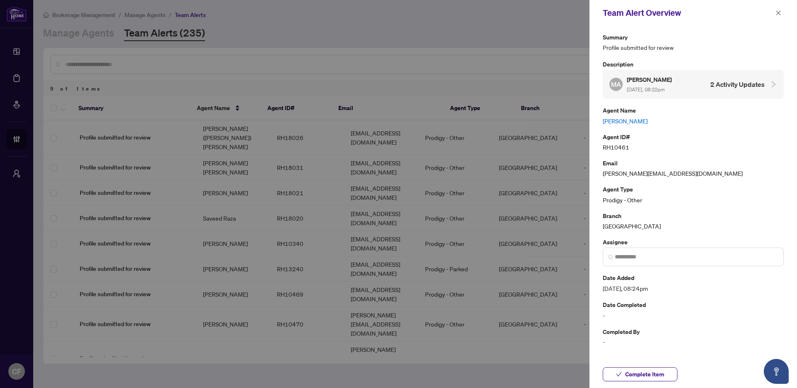
click at [627, 118] on link "Mohammed Al-Ogaidi" at bounding box center [693, 120] width 181 height 9
click at [779, 14] on icon "close" at bounding box center [778, 12] width 5 height 5
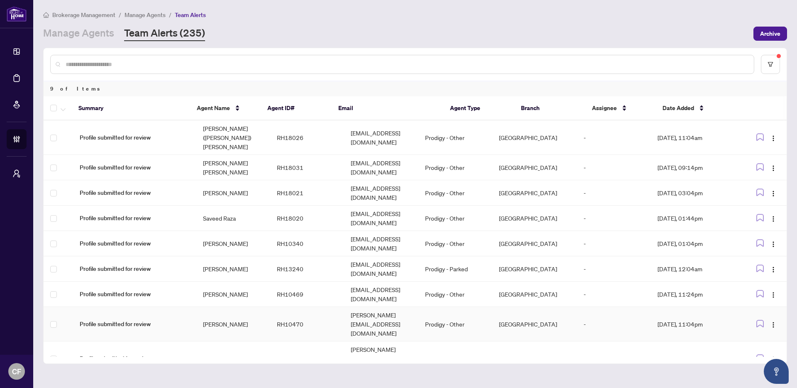
click at [404, 307] on td "Waseem.Nazurally@outlook.com" at bounding box center [381, 324] width 74 height 34
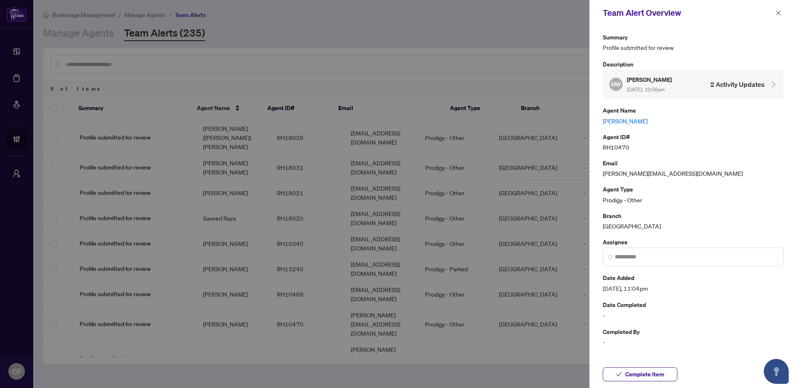
click at [674, 125] on link "Mohammad Waseem Nazurally" at bounding box center [693, 120] width 181 height 9
click at [653, 372] on span "Complete Item" at bounding box center [644, 373] width 39 height 13
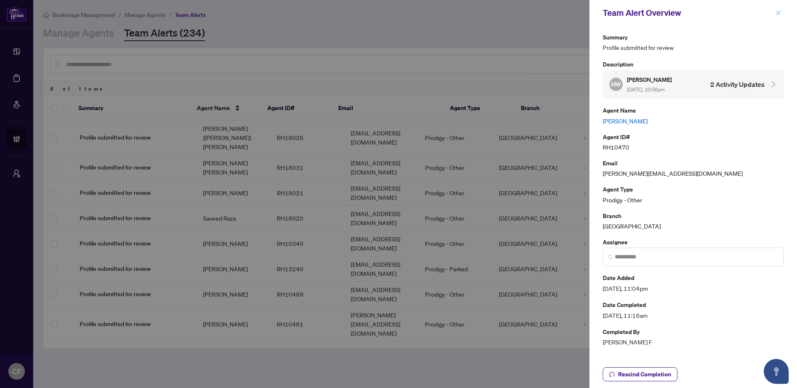
click at [783, 12] on button "button" at bounding box center [778, 13] width 11 height 10
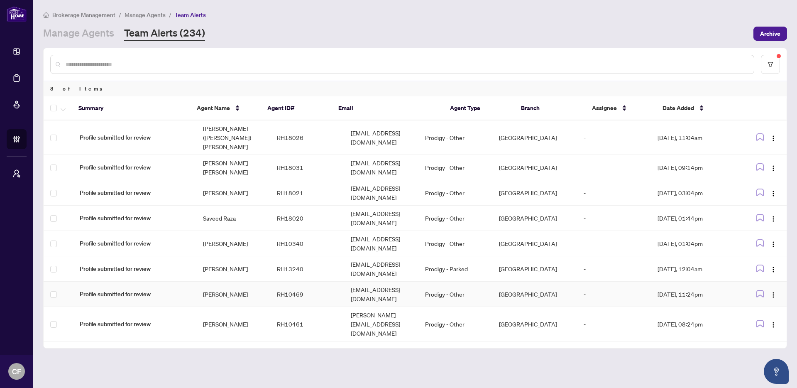
click at [399, 281] on td "Bnazurally@hotmail.com" at bounding box center [381, 293] width 74 height 25
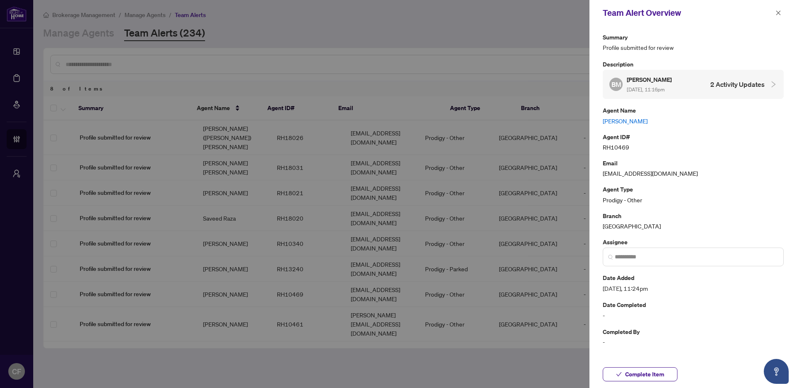
click at [611, 122] on link "Bilal Mohammad Nazurally" at bounding box center [693, 120] width 181 height 9
click at [661, 371] on span "Complete Item" at bounding box center [644, 373] width 39 height 13
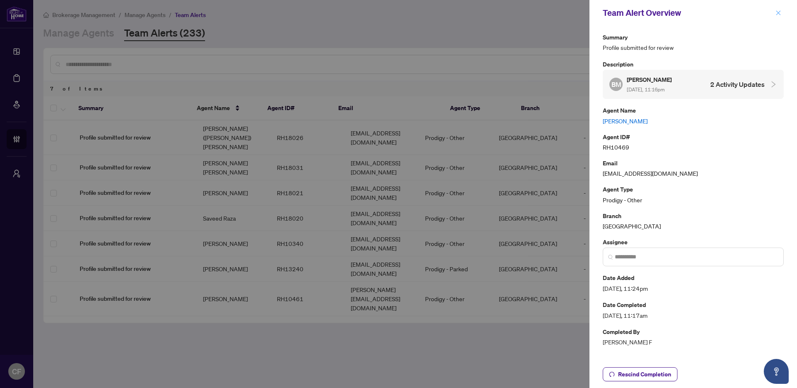
click at [781, 14] on icon "close" at bounding box center [778, 13] width 6 height 6
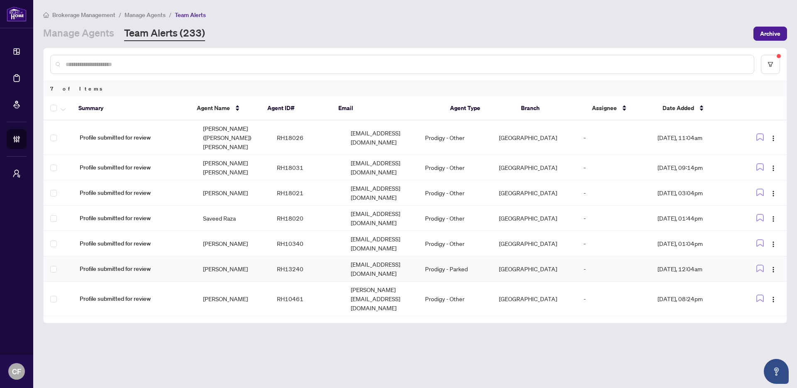
click at [349, 256] on td "Snazurally35@hotmail.com" at bounding box center [381, 268] width 74 height 25
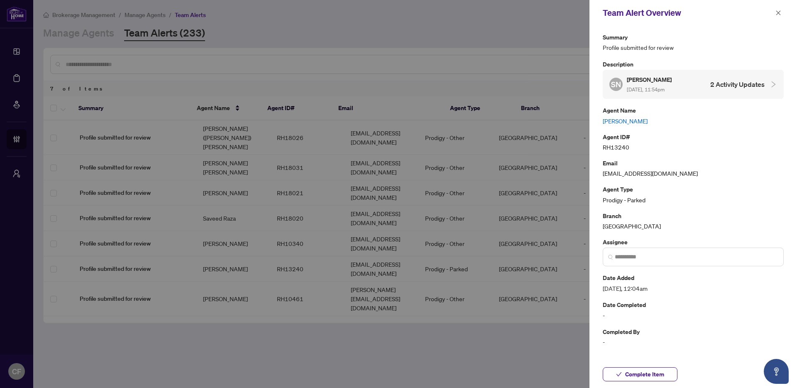
click at [630, 122] on link "Salma Nazurally" at bounding box center [693, 120] width 181 height 9
click at [641, 373] on span "Complete Item" at bounding box center [644, 373] width 39 height 13
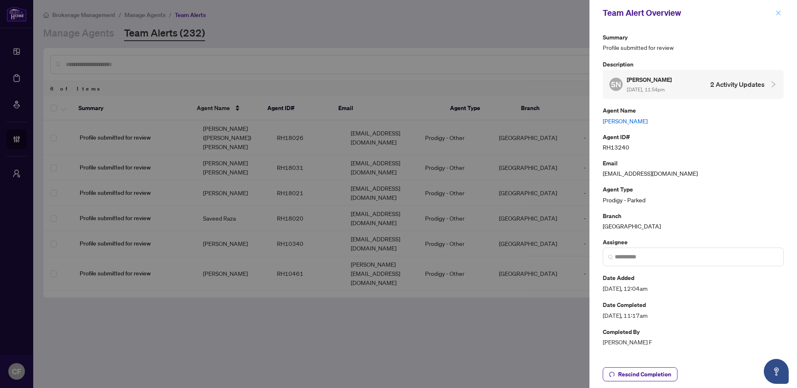
click at [778, 14] on icon "close" at bounding box center [778, 13] width 6 height 6
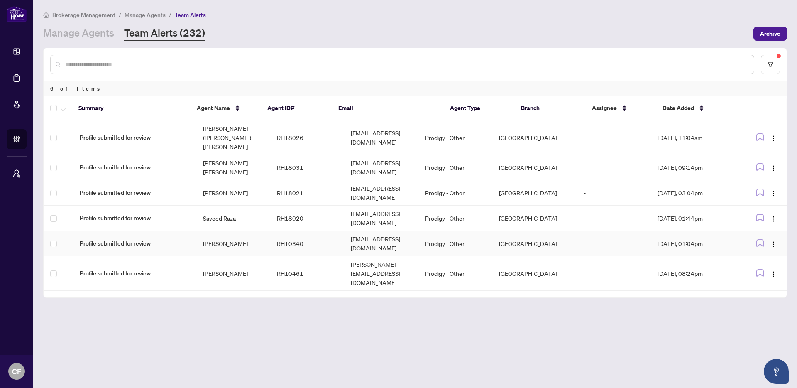
click at [380, 231] on td "rabia@krib.ca" at bounding box center [381, 243] width 74 height 25
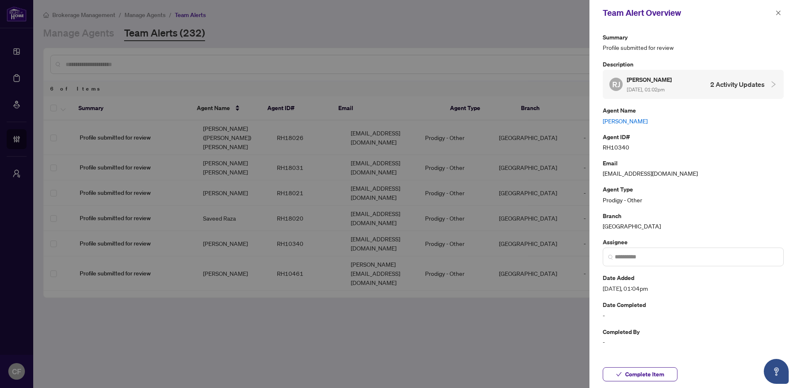
click at [619, 119] on link "Rabia Javaid" at bounding box center [693, 120] width 181 height 9
click at [781, 12] on icon "close" at bounding box center [778, 13] width 6 height 6
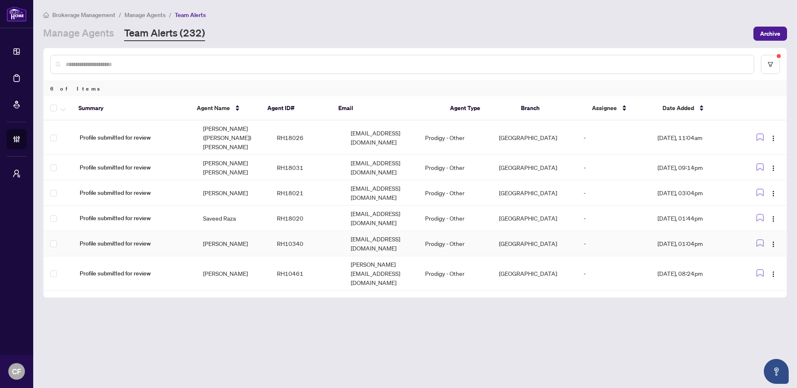
click at [546, 231] on td "[GEOGRAPHIC_DATA]" at bounding box center [534, 243] width 85 height 25
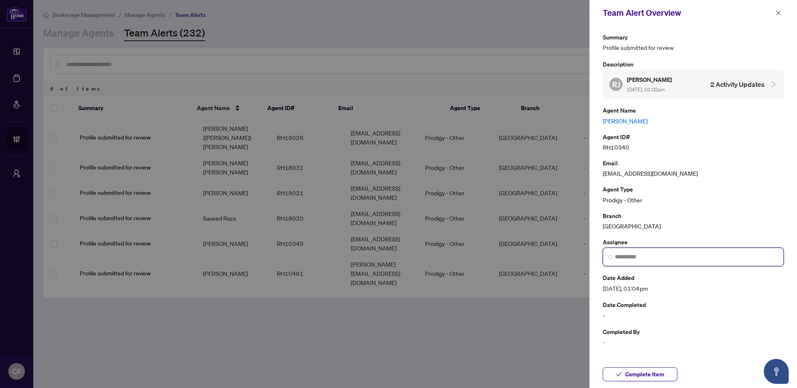
click at [649, 260] on input "search" at bounding box center [697, 256] width 164 height 9
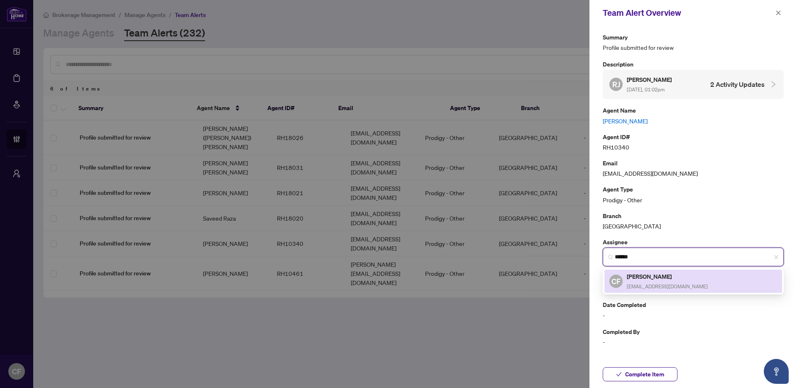
click at [658, 279] on h5 "Chantel Franks" at bounding box center [667, 276] width 81 height 10
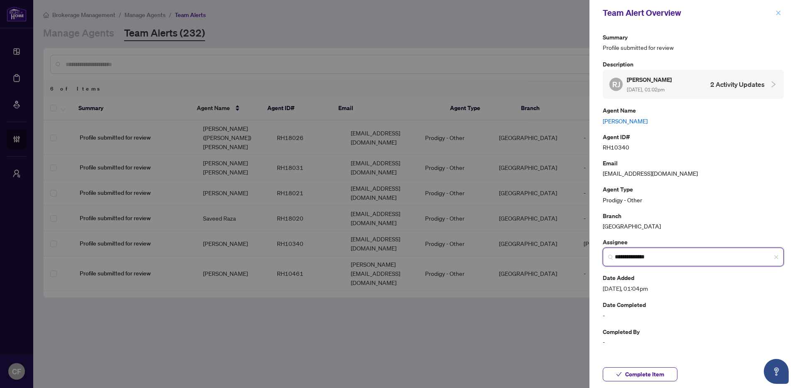
type input "**********"
click at [783, 15] on button "button" at bounding box center [778, 13] width 11 height 10
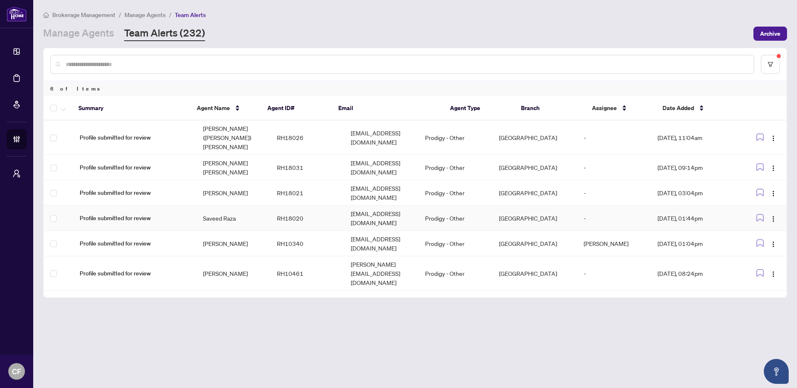
click at [400, 205] on td "saveed@hotmail.com" at bounding box center [381, 217] width 74 height 25
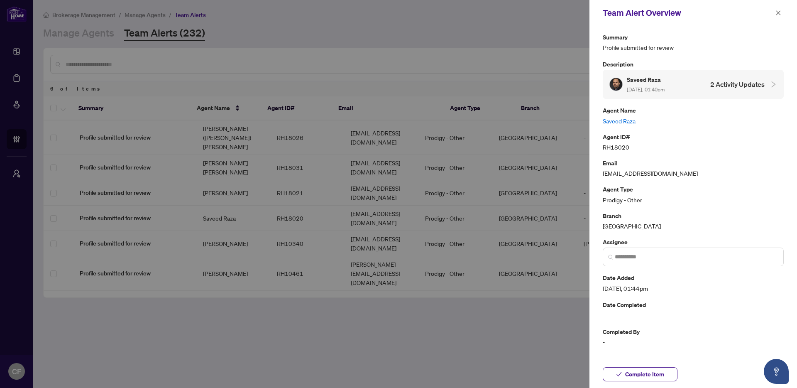
click at [620, 121] on link "Saveed Raza" at bounding box center [693, 120] width 181 height 9
click at [648, 372] on span "Complete Item" at bounding box center [644, 373] width 39 height 13
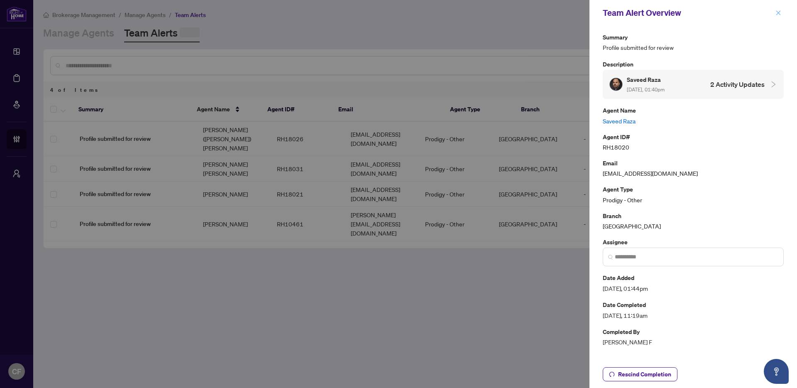
click at [780, 13] on icon "close" at bounding box center [778, 13] width 6 height 6
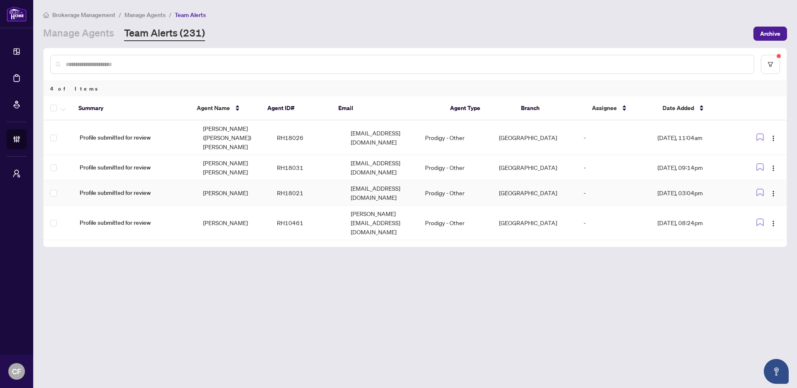
click at [406, 180] on td "julianceba21@hotmail.com" at bounding box center [381, 192] width 74 height 25
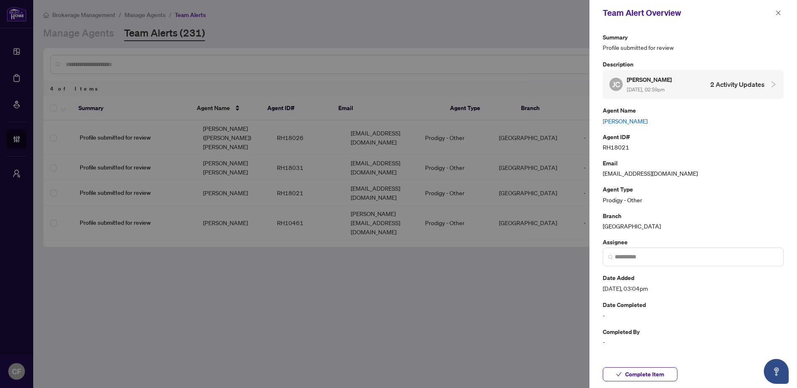
click at [630, 122] on link "Julian Ceballos" at bounding box center [693, 120] width 181 height 9
click at [777, 12] on icon "close" at bounding box center [778, 13] width 6 height 6
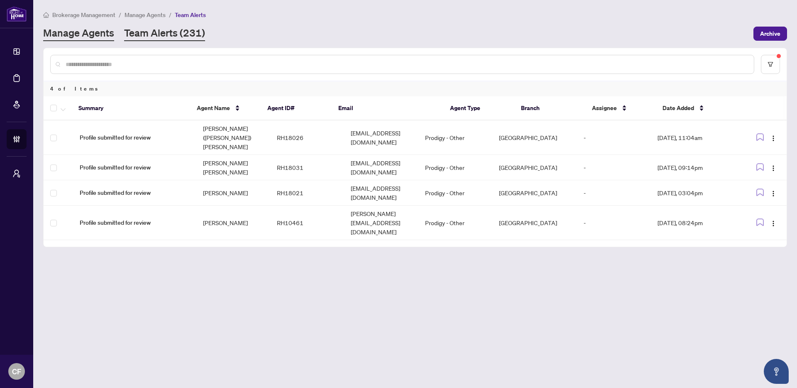
click at [103, 32] on link "Manage Agents" at bounding box center [78, 33] width 71 height 15
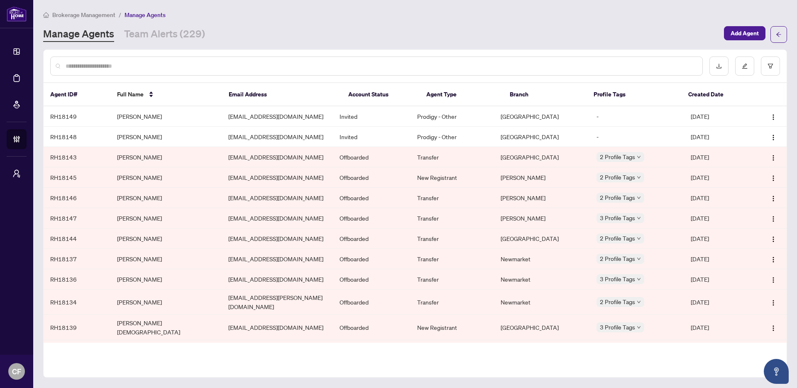
click at [193, 75] on div at bounding box center [415, 66] width 743 height 32
click at [193, 68] on input "text" at bounding box center [381, 65] width 630 height 9
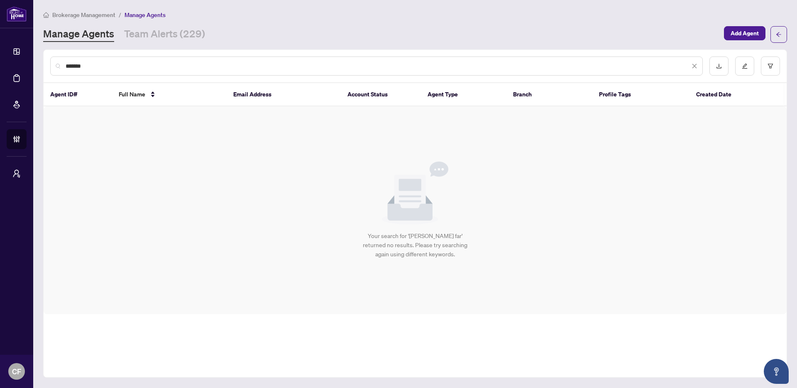
type input "*******"
click at [187, 35] on link "Team Alerts (229)" at bounding box center [164, 34] width 81 height 15
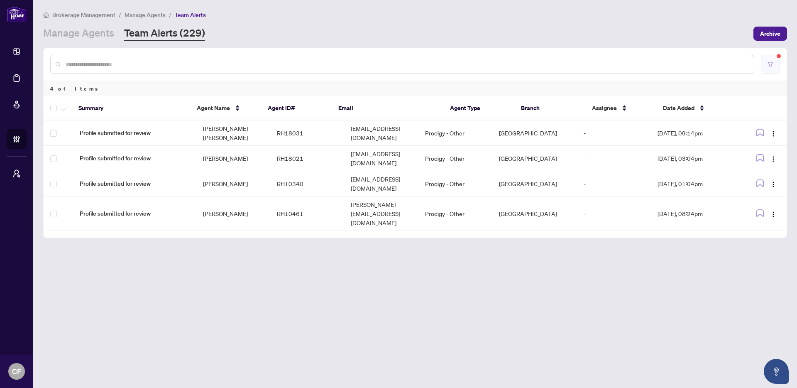
click at [779, 62] on button "button" at bounding box center [770, 64] width 19 height 19
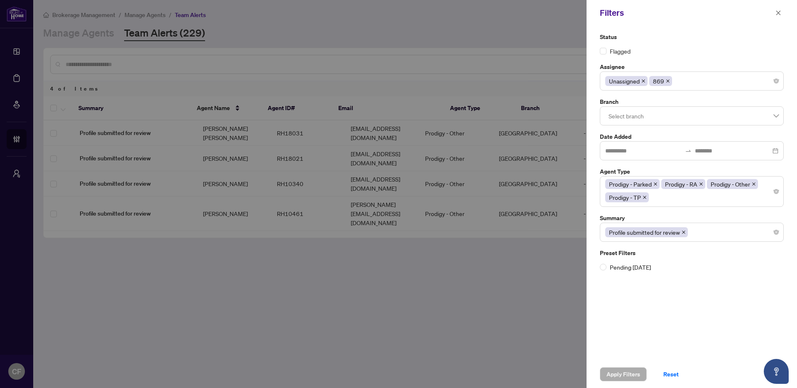
click at [667, 82] on icon "close" at bounding box center [668, 81] width 4 height 4
click at [692, 82] on div "Unassigned" at bounding box center [691, 80] width 173 height 15
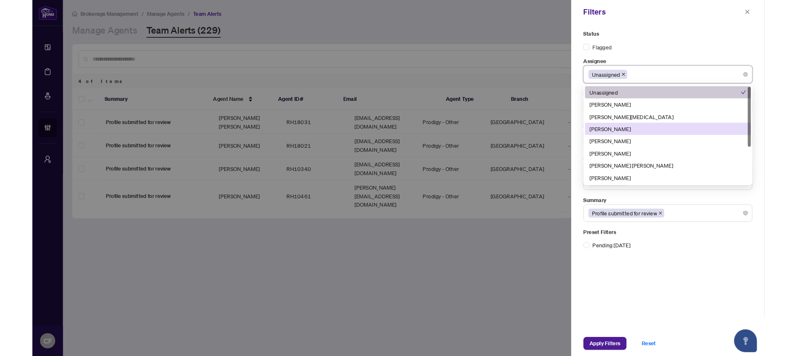
scroll to position [66, 0]
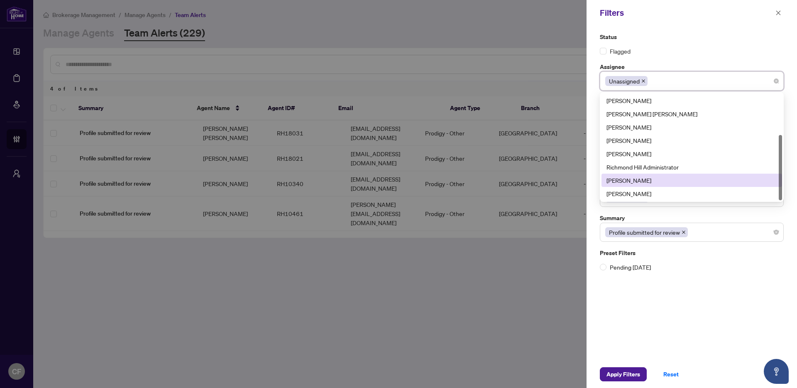
click at [661, 181] on div "Rob Colley" at bounding box center [691, 180] width 171 height 9
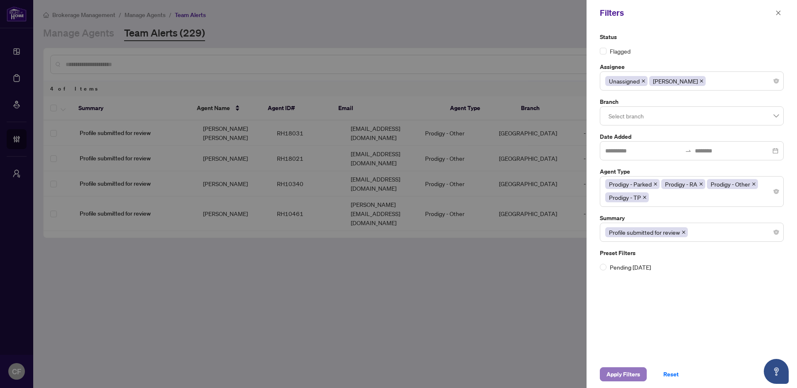
click at [630, 378] on span "Apply Filters" at bounding box center [623, 373] width 34 height 13
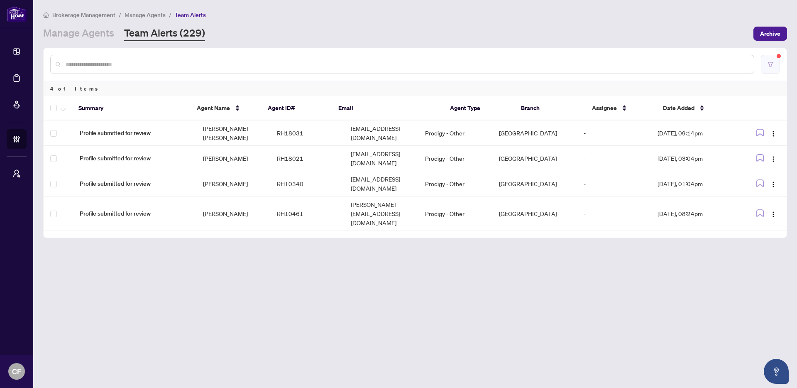
click at [773, 61] on button "button" at bounding box center [770, 64] width 19 height 19
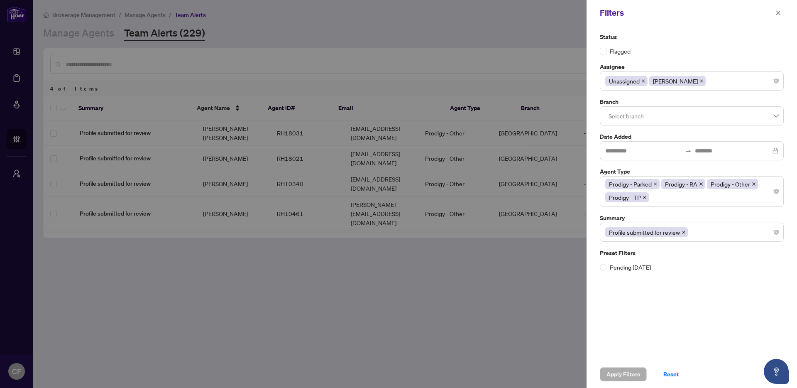
click at [699, 80] on icon "close" at bounding box center [701, 81] width 4 height 4
click at [628, 374] on span "Apply Filters" at bounding box center [623, 373] width 34 height 13
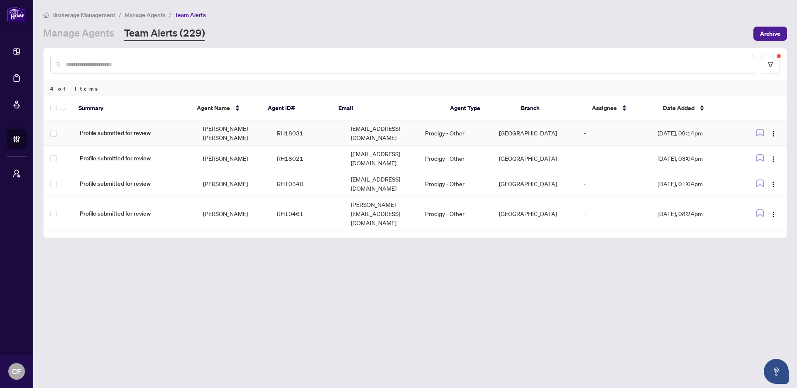
click at [302, 135] on td "RH18031" at bounding box center [307, 132] width 74 height 25
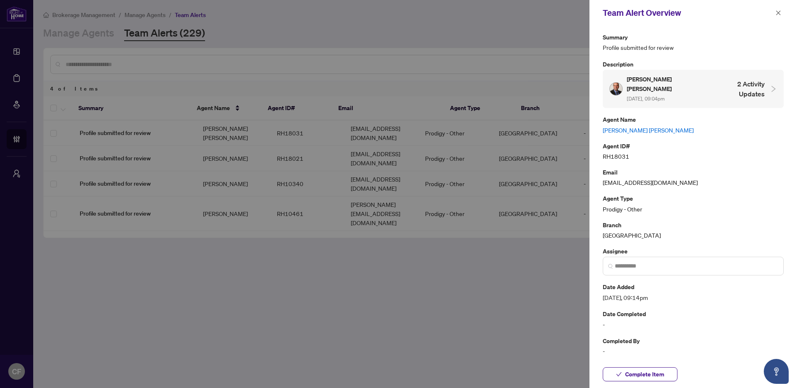
click at [611, 125] on link "Michael Vince Tortorelli" at bounding box center [693, 129] width 181 height 9
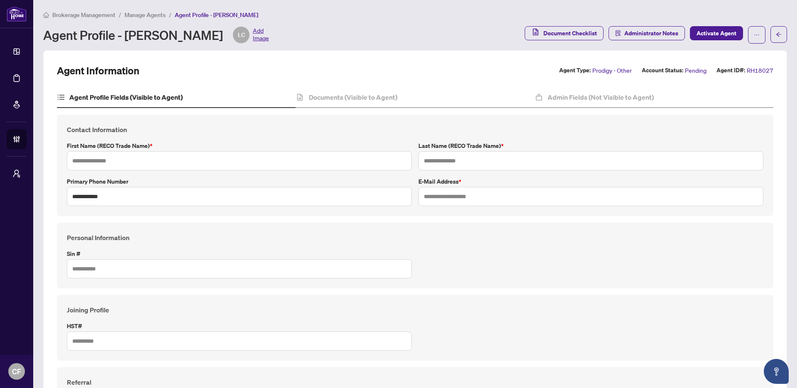
type input "****"
type input "***"
type input "**********"
type input "*********"
type input "**********"
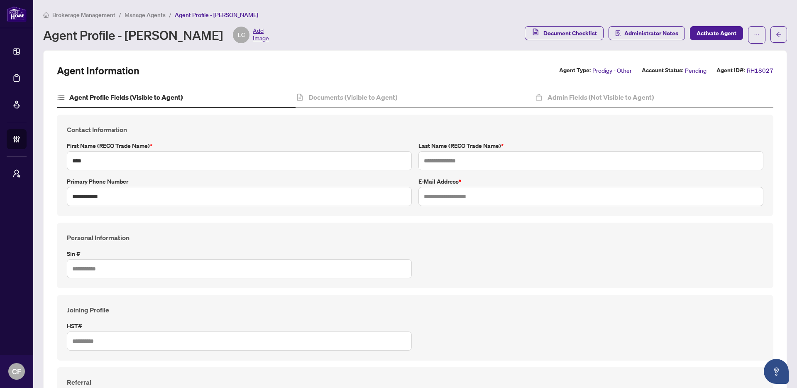
type input "**********"
type input "*******"
type input "****"
type input "**********"
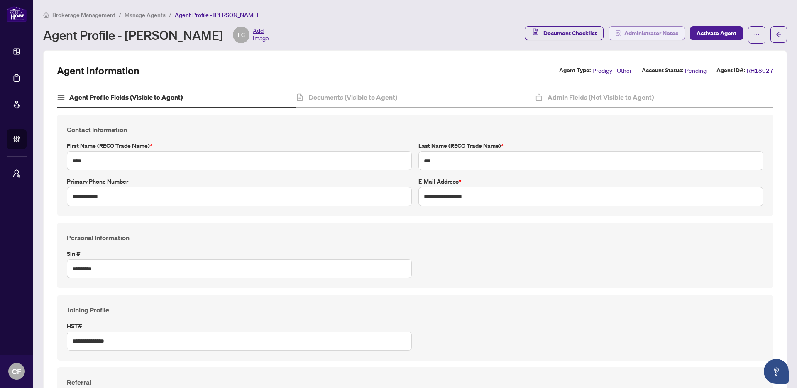
click at [654, 31] on span "Administrator Notes" at bounding box center [651, 33] width 54 height 13
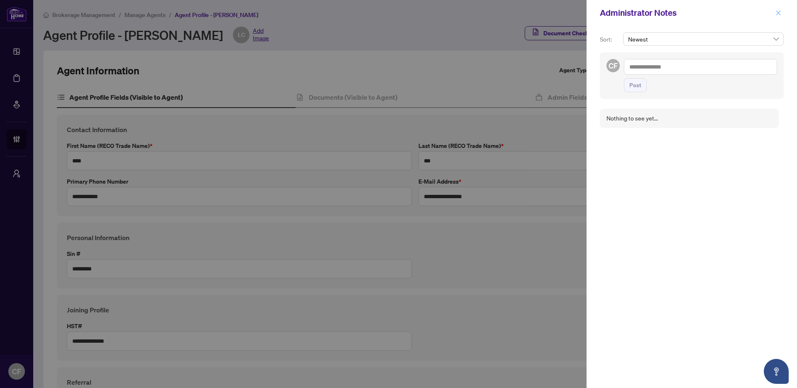
click at [781, 12] on icon "close" at bounding box center [778, 13] width 6 height 6
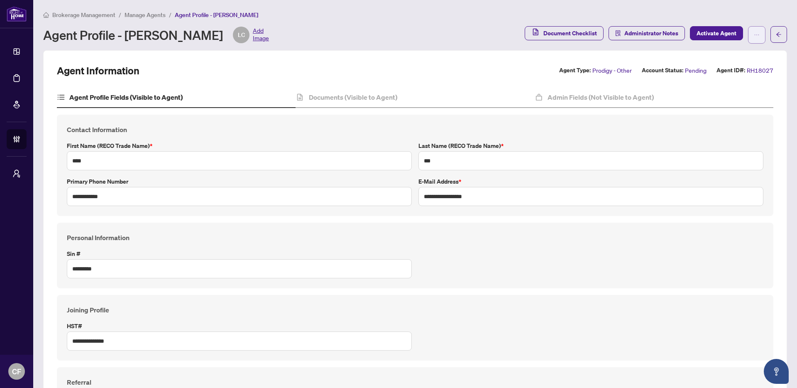
click at [758, 34] on button "button" at bounding box center [756, 34] width 17 height 17
click at [717, 108] on span "Agent Activity History" at bounding box center [724, 106] width 57 height 9
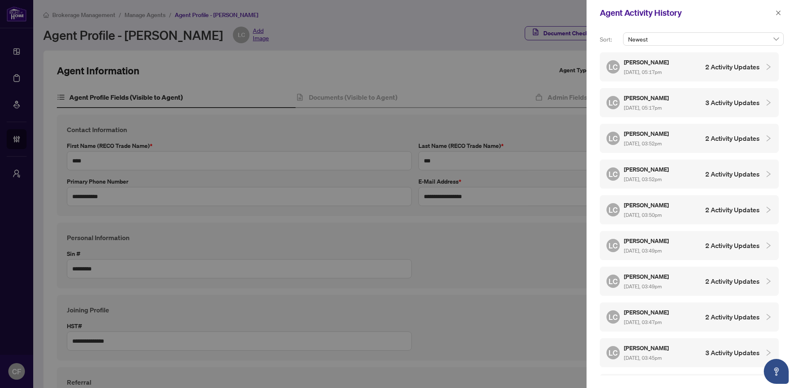
scroll to position [235, 0]
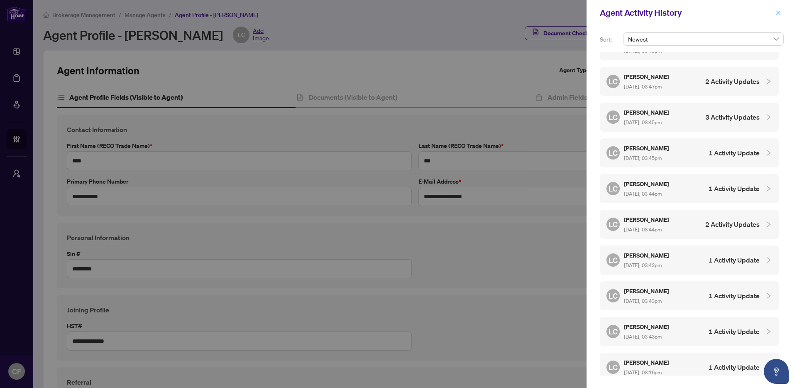
click at [779, 9] on span "button" at bounding box center [778, 12] width 6 height 13
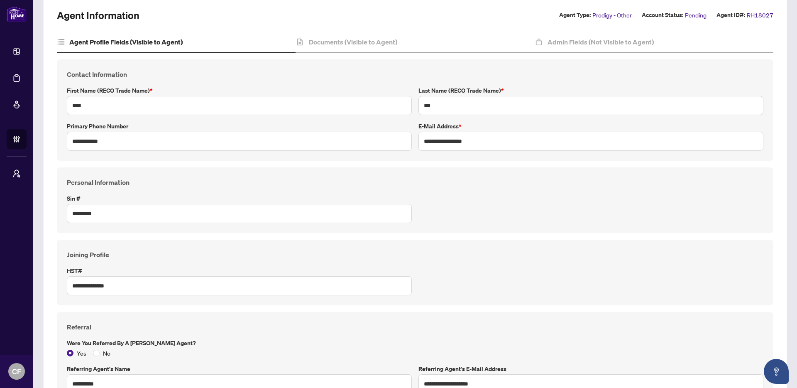
scroll to position [0, 0]
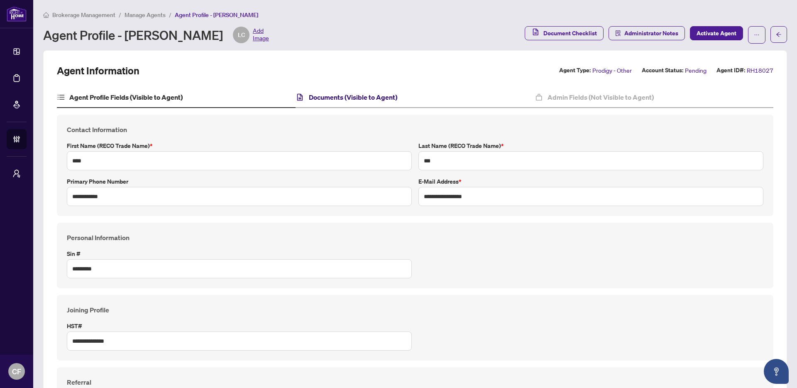
click at [349, 97] on h4 "Documents (Visible to Agent)" at bounding box center [353, 97] width 88 height 10
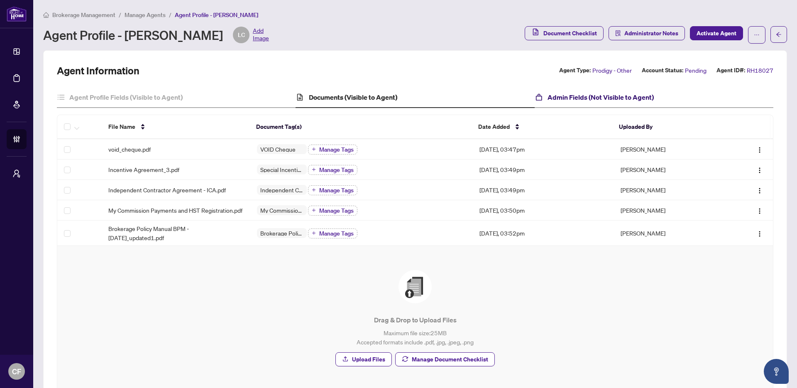
click at [575, 98] on h4 "Admin Fields (Not Visible to Agent)" at bounding box center [601, 97] width 106 height 10
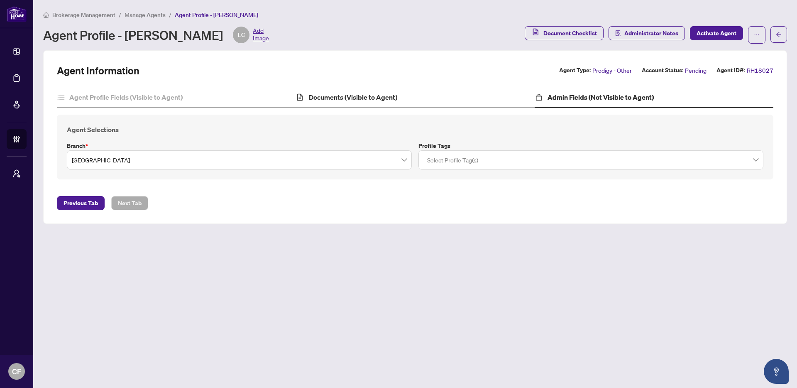
click at [413, 96] on div "Documents (Visible to Agent)" at bounding box center [415, 97] width 239 height 21
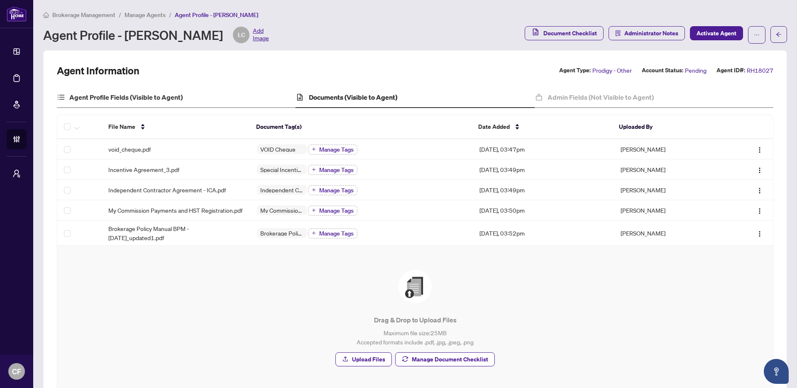
click at [219, 101] on div "Agent Profile Fields (Visible to Agent)" at bounding box center [176, 97] width 239 height 21
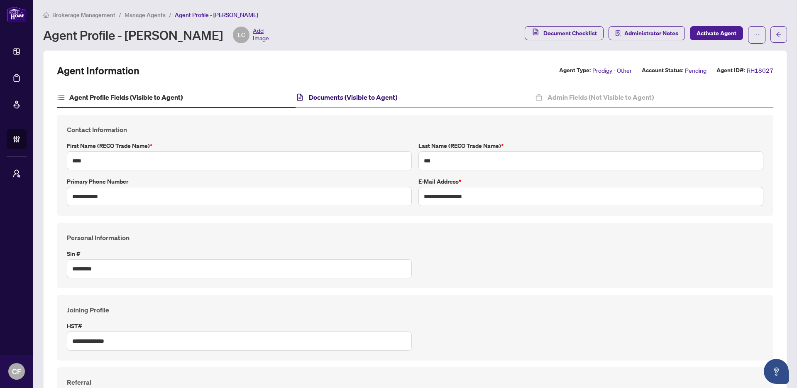
click at [356, 96] on h4 "Documents (Visible to Agent)" at bounding box center [353, 97] width 88 height 10
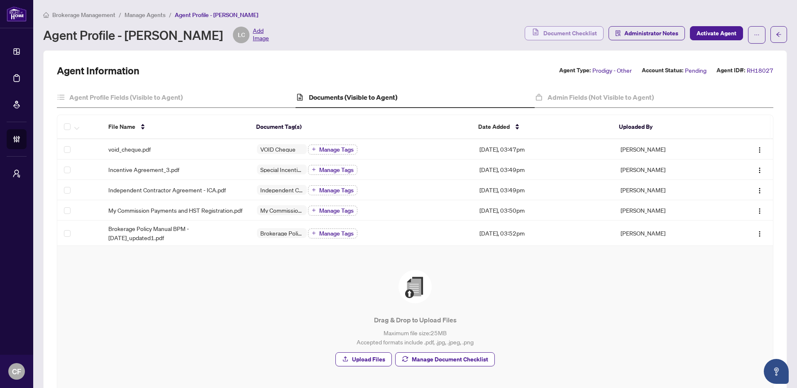
click at [545, 32] on span "Document Checklist" at bounding box center [570, 33] width 54 height 13
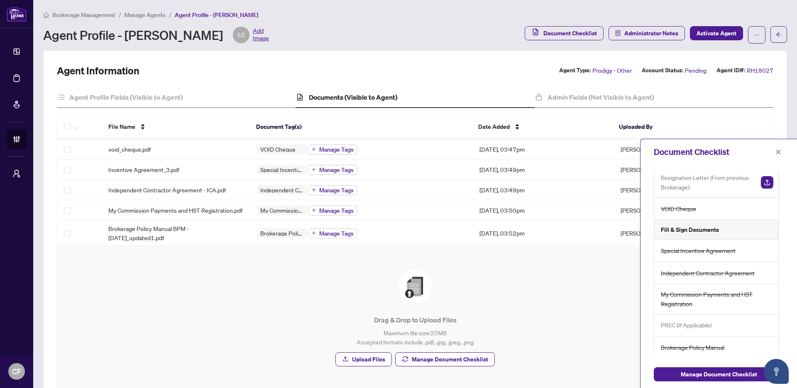
scroll to position [29, 0]
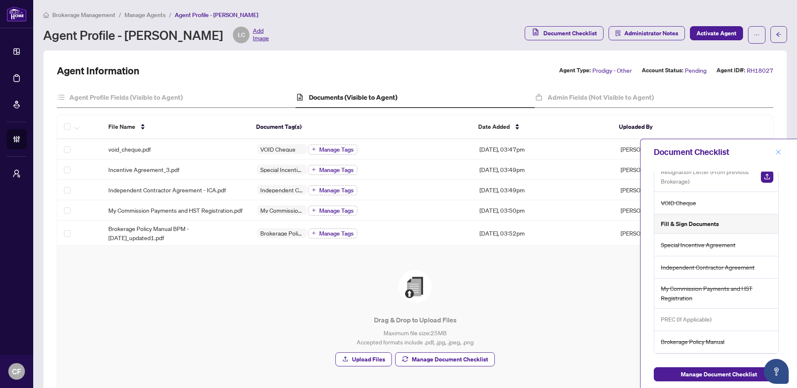
click at [780, 152] on icon "close" at bounding box center [778, 152] width 6 height 6
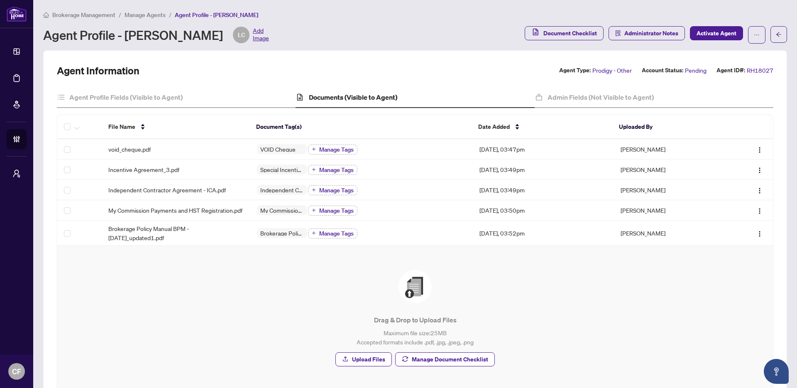
click at [438, 41] on div "Agent Profile - Lynn Cao LC Add Image" at bounding box center [281, 35] width 477 height 17
click at [609, 98] on h4 "Admin Fields (Not Visible to Agent)" at bounding box center [601, 97] width 106 height 10
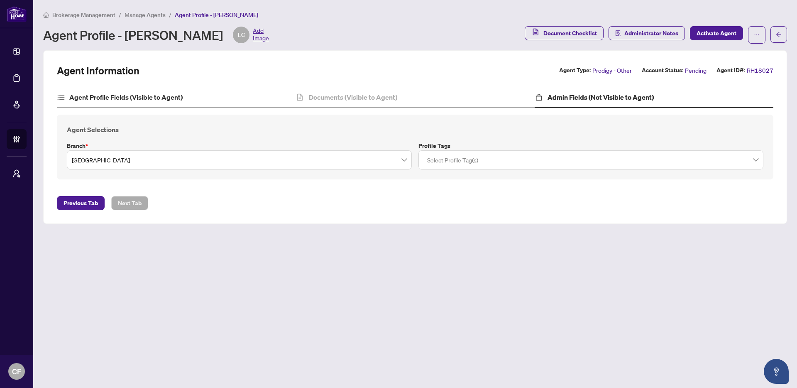
click at [174, 104] on div "Agent Profile Fields (Visible to Agent)" at bounding box center [176, 97] width 239 height 21
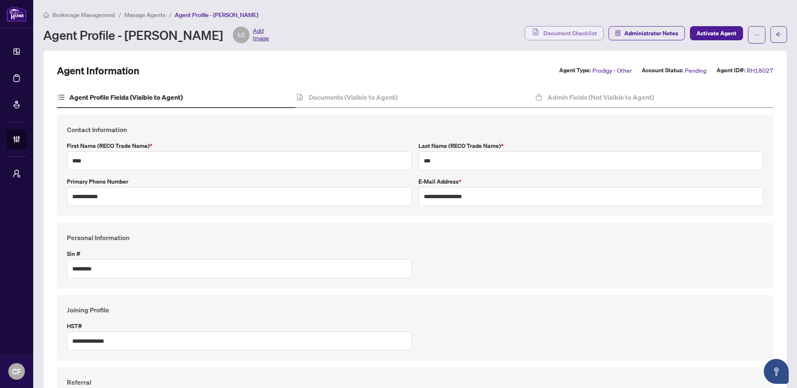
click at [587, 29] on span "Document Checklist" at bounding box center [570, 33] width 54 height 13
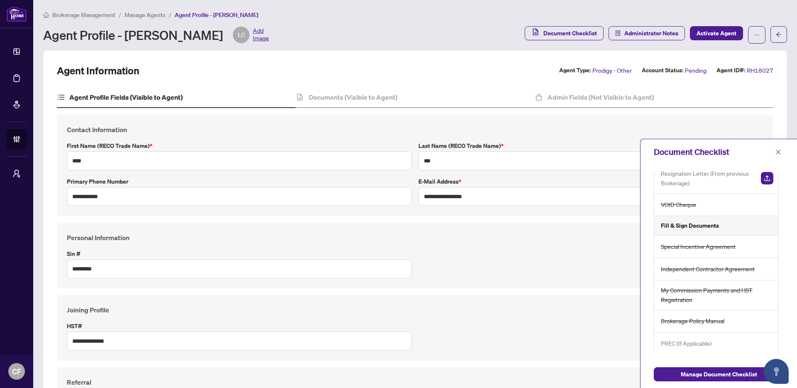
scroll to position [29, 0]
click at [778, 149] on icon "close" at bounding box center [778, 152] width 6 height 6
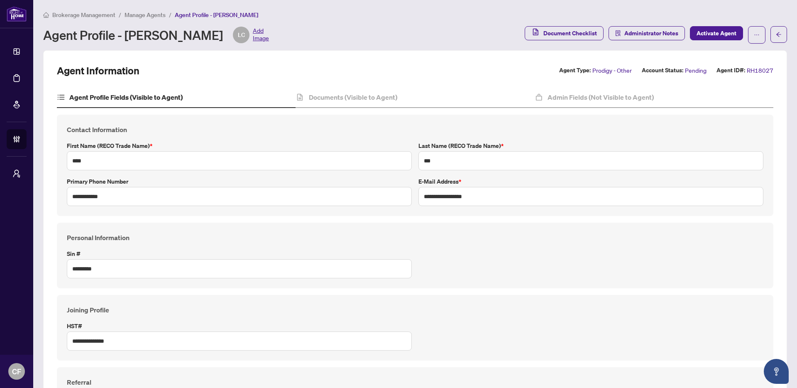
scroll to position [0, 0]
click at [371, 88] on div "Documents (Visible to Agent)" at bounding box center [415, 97] width 239 height 21
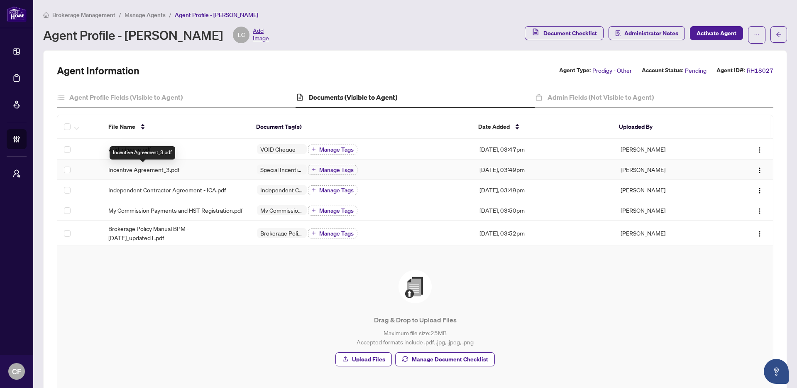
click at [160, 170] on span "Incentive Agreement_3.pdf" at bounding box center [143, 169] width 71 height 9
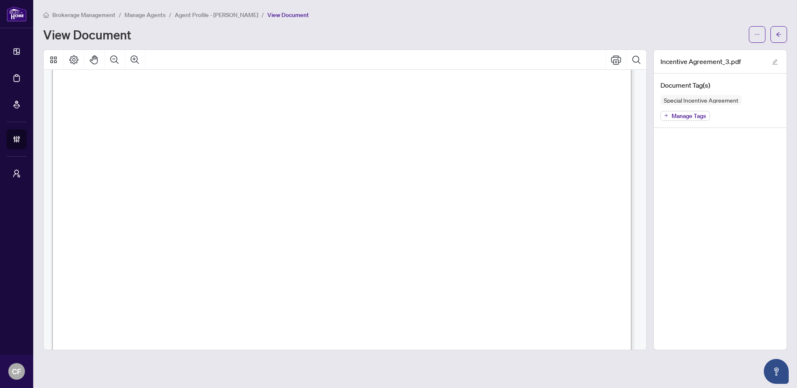
scroll to position [1752, 0]
click at [781, 36] on icon "arrow-left" at bounding box center [779, 35] width 6 height 6
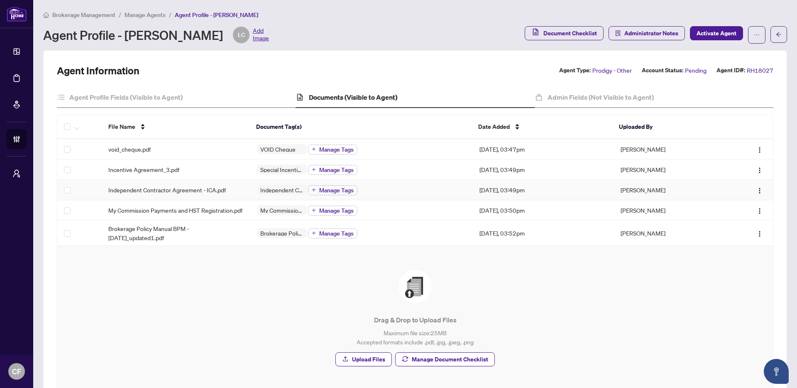
click at [158, 196] on td "Independent Contractor Agreement - ICA.pdf" at bounding box center [176, 190] width 149 height 20
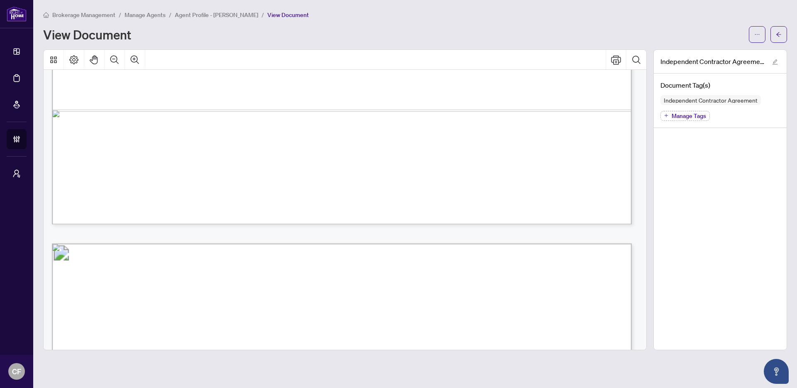
scroll to position [11500, 0]
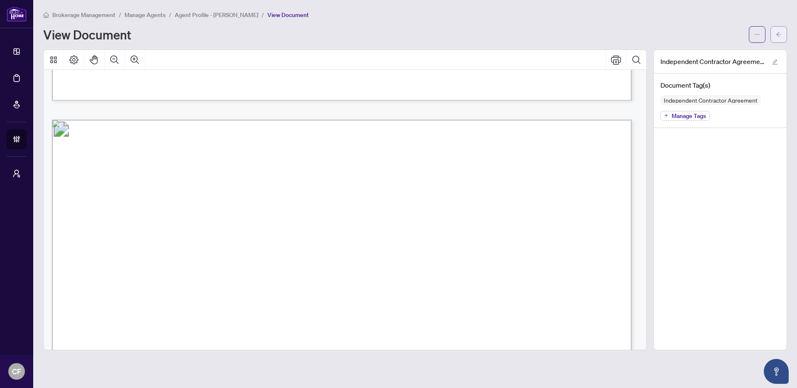
click at [782, 36] on button "button" at bounding box center [778, 34] width 17 height 17
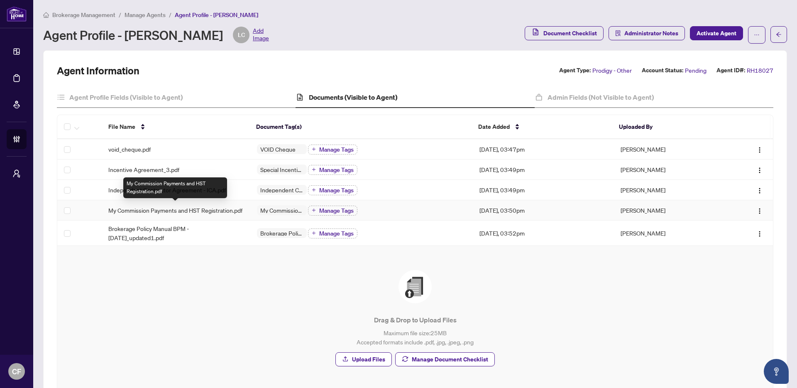
click at [144, 210] on span "My Commission Payments and HST Registration.pdf" at bounding box center [175, 209] width 134 height 9
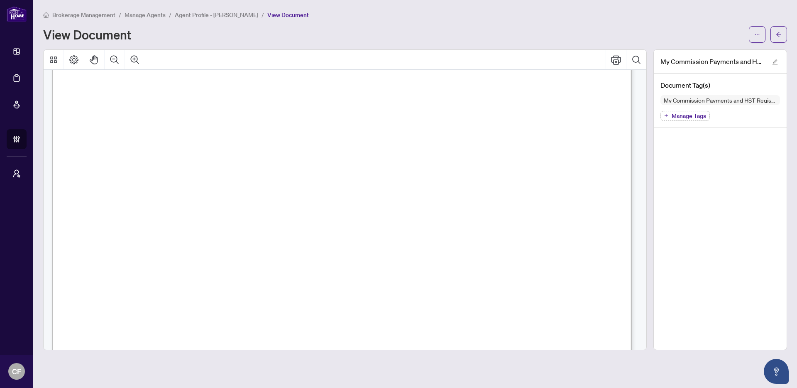
scroll to position [180, 0]
click at [778, 33] on icon "arrow-left" at bounding box center [778, 34] width 5 height 5
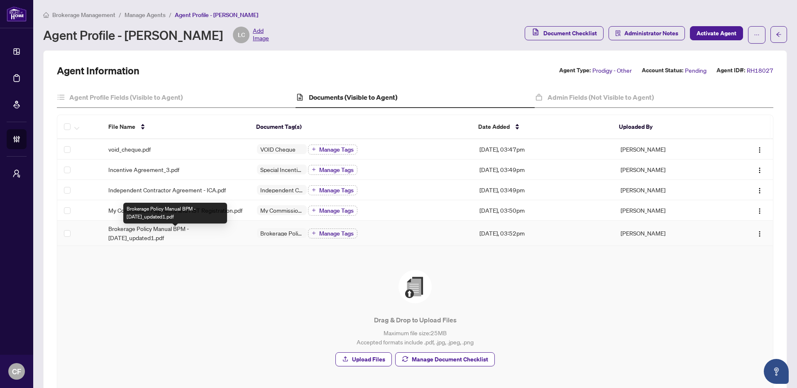
click at [167, 237] on span "Brokerage Policy Manual BPM - April 2025_updated1.pdf" at bounding box center [175, 233] width 135 height 18
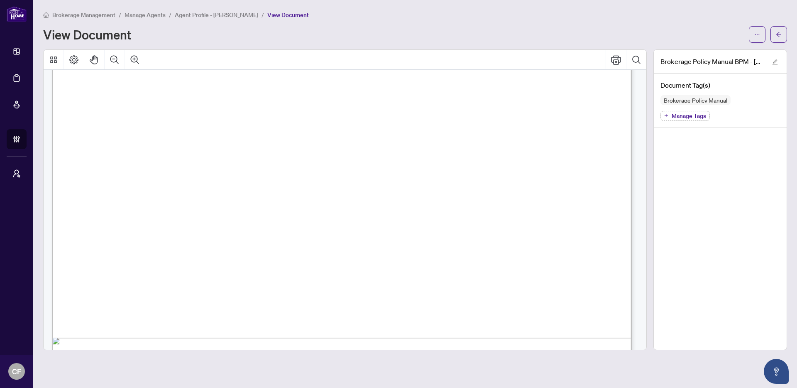
scroll to position [377, 0]
click at [778, 32] on icon "arrow-left" at bounding box center [779, 35] width 6 height 6
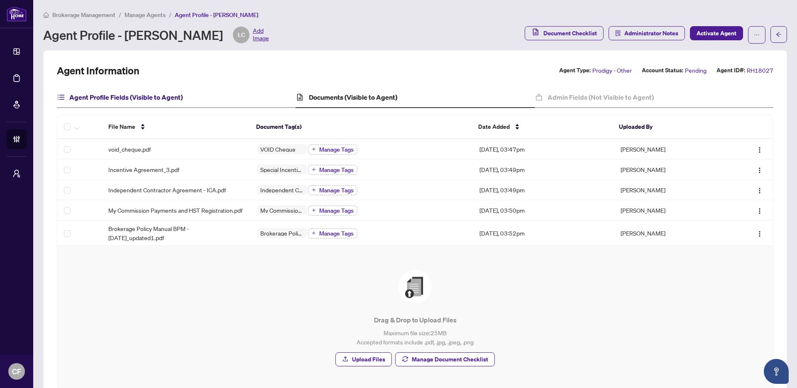
click at [167, 97] on h4 "Agent Profile Fields (Visible to Agent)" at bounding box center [125, 97] width 113 height 10
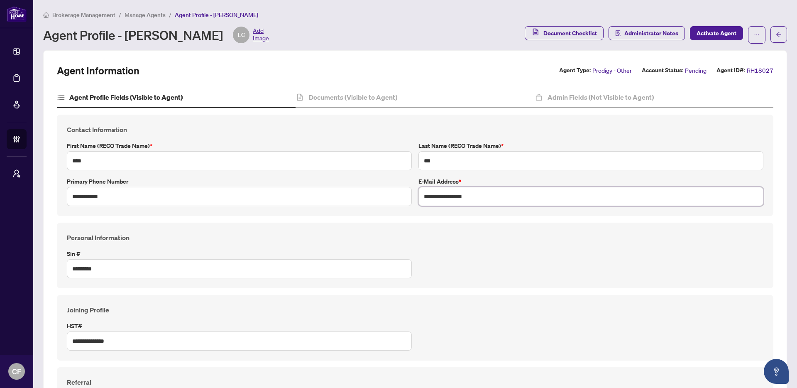
click at [443, 198] on input "**********" at bounding box center [590, 196] width 345 height 19
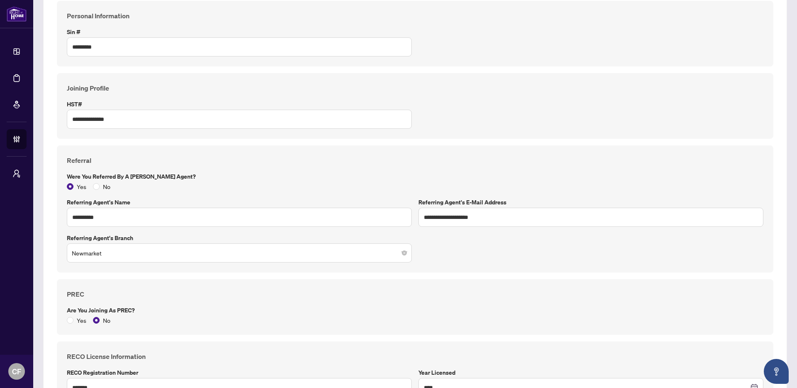
scroll to position [293, 0]
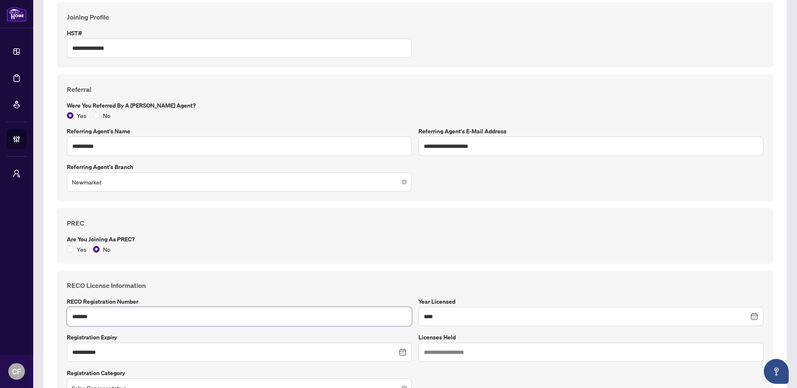
click at [111, 319] on input "*******" at bounding box center [239, 316] width 345 height 19
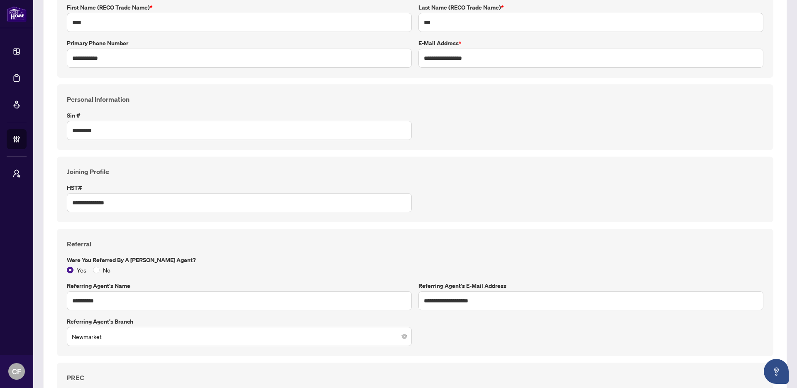
scroll to position [0, 0]
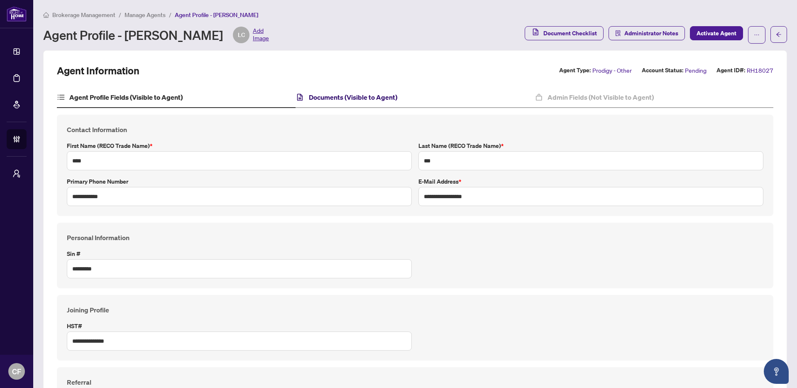
click at [363, 96] on h4 "Documents (Visible to Agent)" at bounding box center [353, 97] width 88 height 10
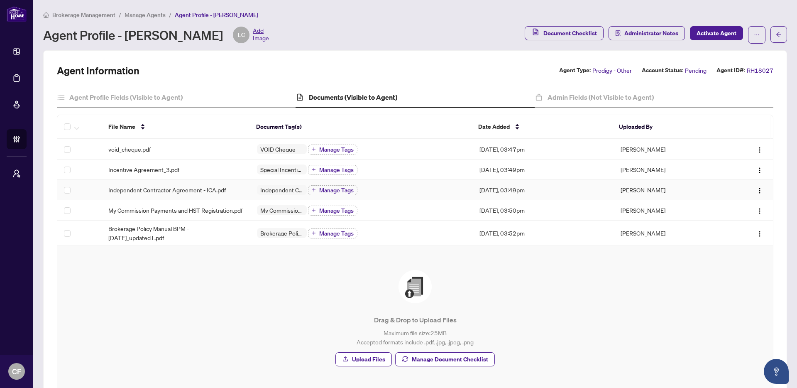
click at [148, 192] on span "Independent Contractor Agreement - ICA.pdf" at bounding box center [166, 189] width 117 height 9
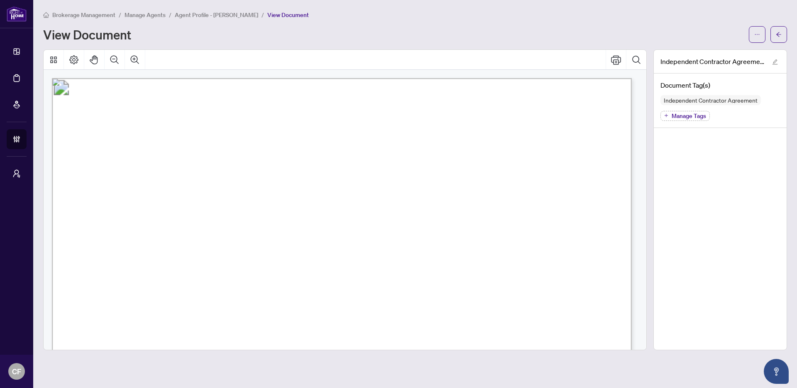
scroll to position [164, 0]
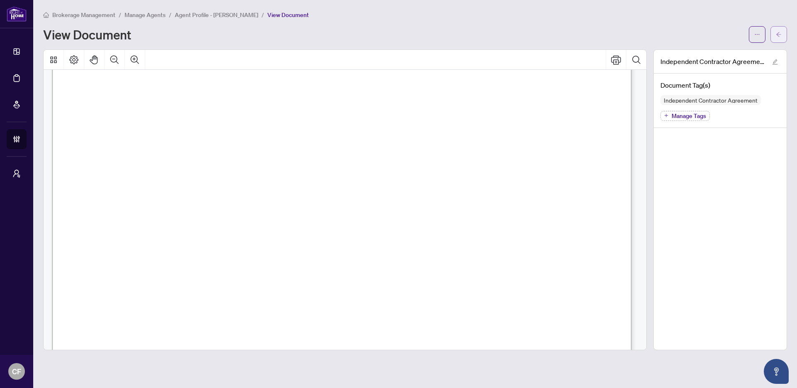
click at [783, 37] on button "button" at bounding box center [778, 34] width 17 height 17
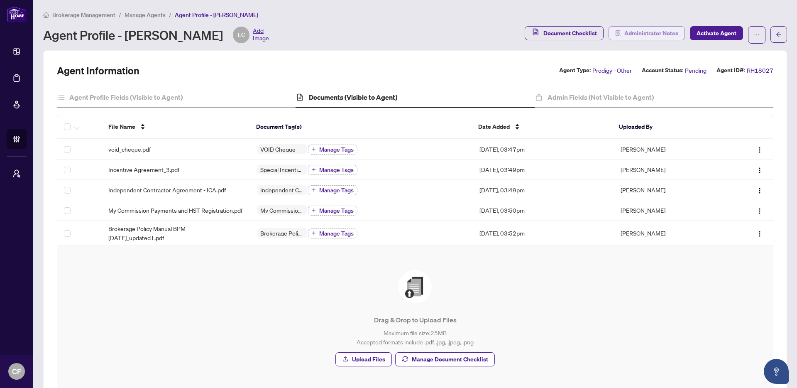
click at [658, 33] on span "Administrator Notes" at bounding box center [651, 33] width 54 height 13
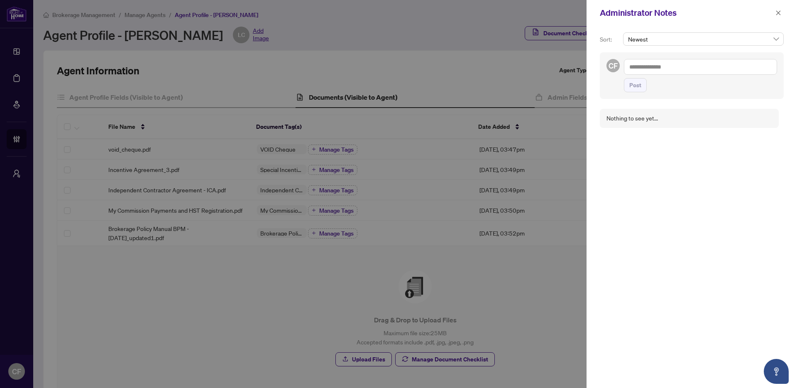
click at [649, 68] on textarea at bounding box center [700, 67] width 153 height 16
click at [672, 78] on li "Mississ auga Administrator" at bounding box center [688, 73] width 78 height 14
paste textarea "**********"
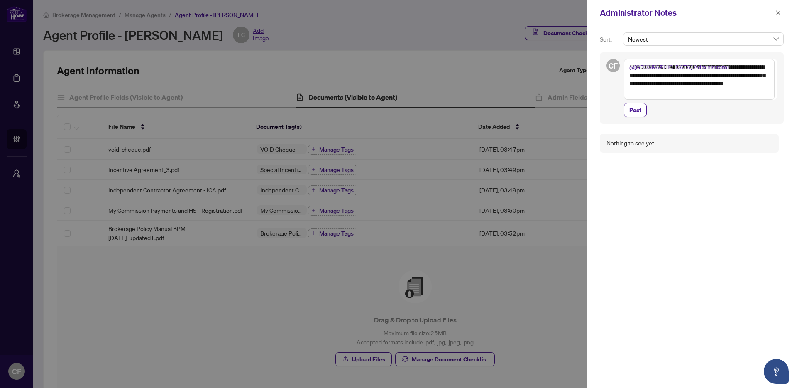
click at [749, 83] on textarea "**********" at bounding box center [699, 79] width 151 height 41
click at [710, 107] on textarea "**********" at bounding box center [699, 83] width 151 height 49
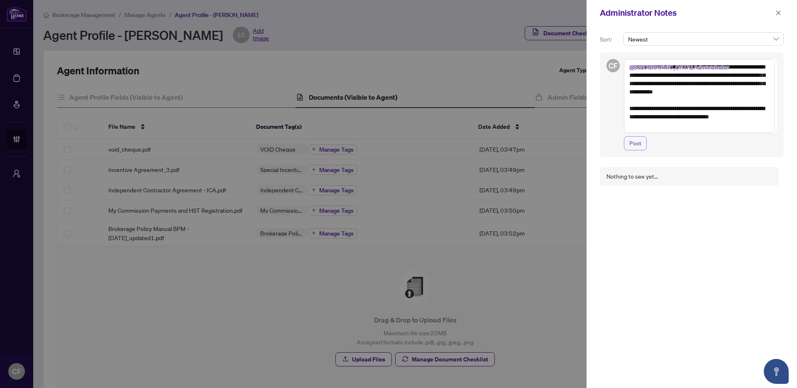
type textarea "**********"
click at [628, 148] on button "Post" at bounding box center [635, 143] width 23 height 14
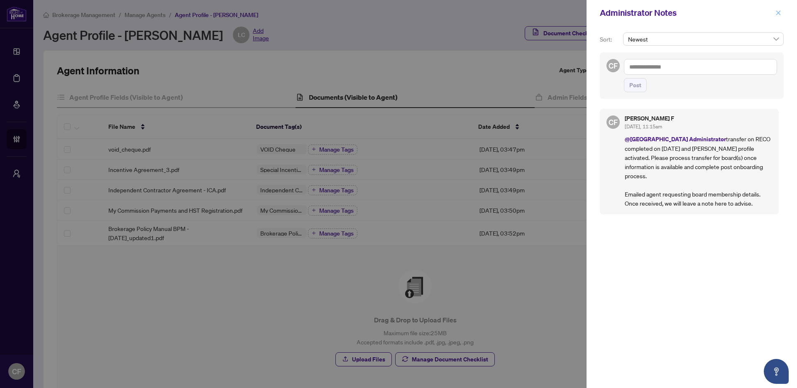
click at [777, 14] on icon "close" at bounding box center [778, 12] width 5 height 5
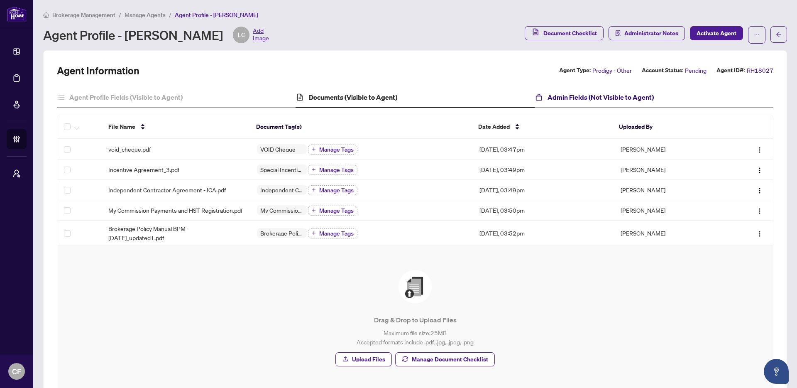
click at [610, 95] on h4 "Admin Fields (Not Visible to Agent)" at bounding box center [601, 97] width 106 height 10
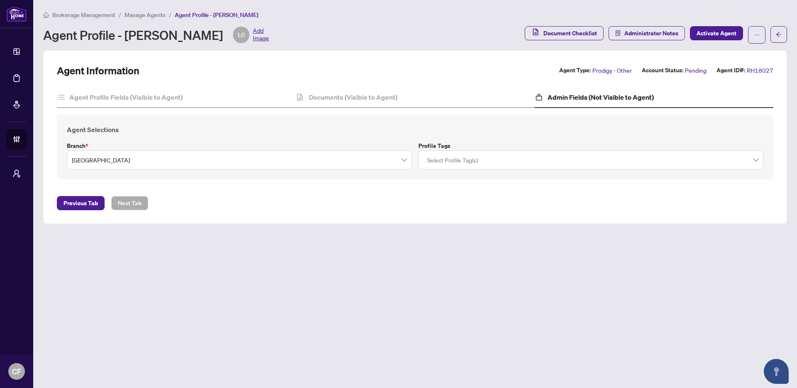
click at [424, 160] on input "search" at bounding box center [425, 159] width 2 height 13
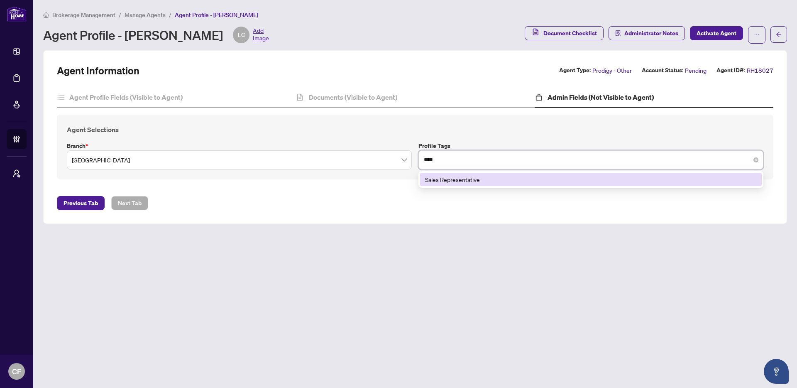
type input "*****"
click at [445, 176] on div "Sales Representative" at bounding box center [591, 179] width 332 height 9
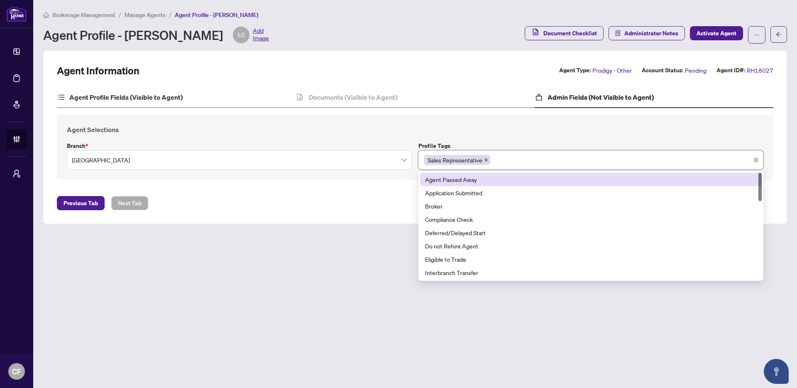
click at [193, 96] on div "Agent Profile Fields (Visible to Agent)" at bounding box center [176, 97] width 239 height 21
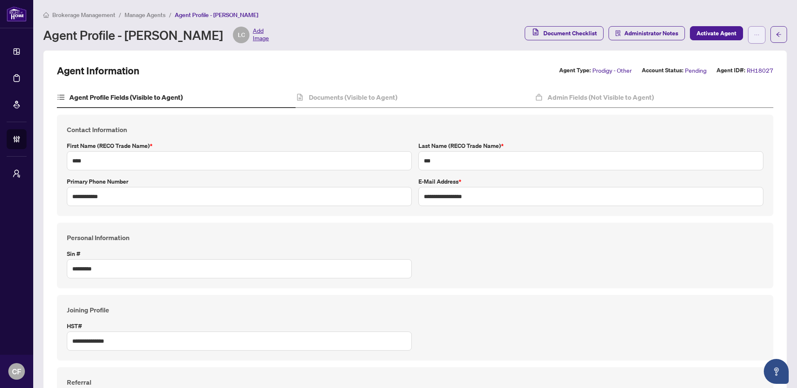
click at [748, 37] on button "button" at bounding box center [756, 34] width 17 height 17
click at [771, 16] on div "Brokerage Management / Manage Agents / Agent Profile - Lynn Cao" at bounding box center [415, 15] width 744 height 10
click at [703, 34] on span "Activate Agent" at bounding box center [717, 33] width 40 height 13
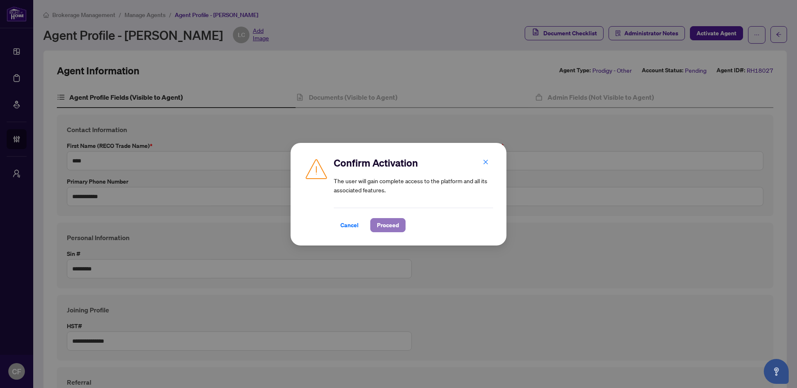
click at [397, 225] on span "Proceed" at bounding box center [388, 224] width 22 height 13
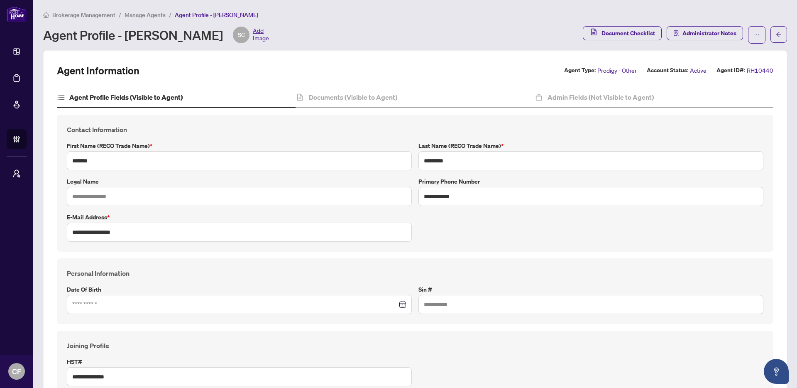
click at [741, 36] on div "Document Checklist Administrator Notes" at bounding box center [674, 34] width 183 height 17
click at [748, 36] on button "button" at bounding box center [756, 34] width 17 height 17
click at [741, 93] on span "Agent Activity History" at bounding box center [724, 92] width 57 height 9
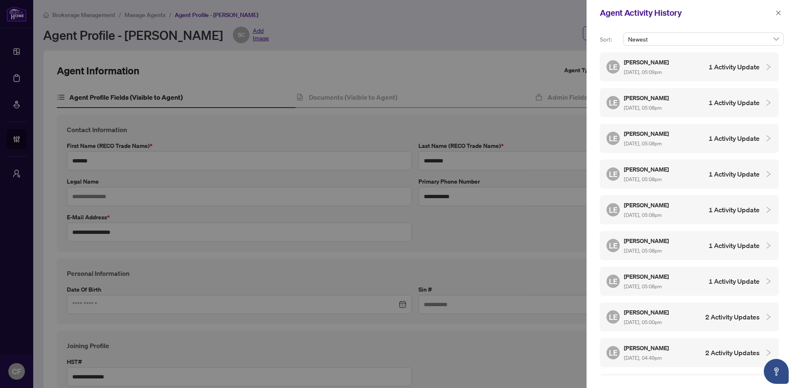
click at [728, 68] on h4 "1 Activity Update" at bounding box center [734, 67] width 51 height 10
drag, startPoint x: 740, startPoint y: 134, endPoint x: 742, endPoint y: 116, distance: 17.5
click at [740, 134] on h4 "1 Activity Update" at bounding box center [734, 138] width 51 height 10
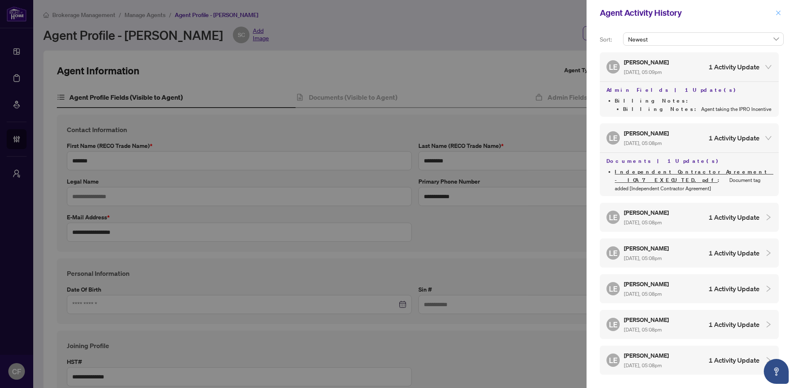
click at [779, 13] on icon "close" at bounding box center [778, 13] width 6 height 6
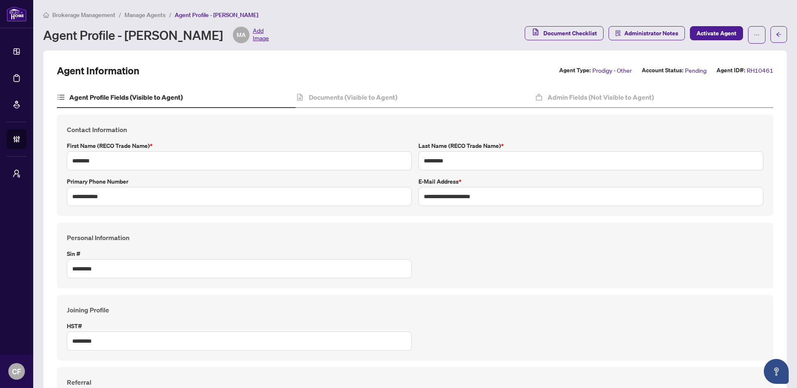
type input "****"
type input "**********"
click at [628, 33] on span "Administrator Notes" at bounding box center [651, 33] width 54 height 13
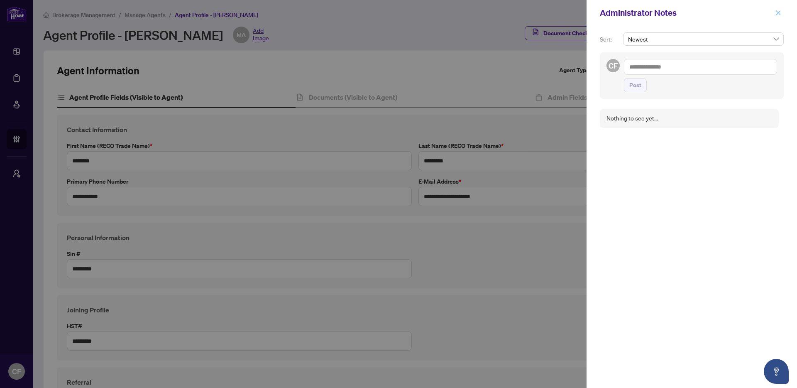
click at [781, 12] on icon "close" at bounding box center [778, 13] width 6 height 6
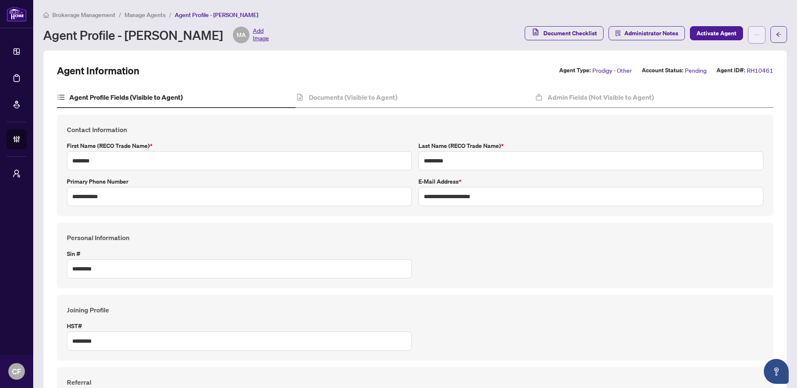
click at [754, 36] on icon "ellipsis" at bounding box center [757, 35] width 6 height 6
click at [729, 108] on span "Agent Activity History" at bounding box center [724, 106] width 57 height 9
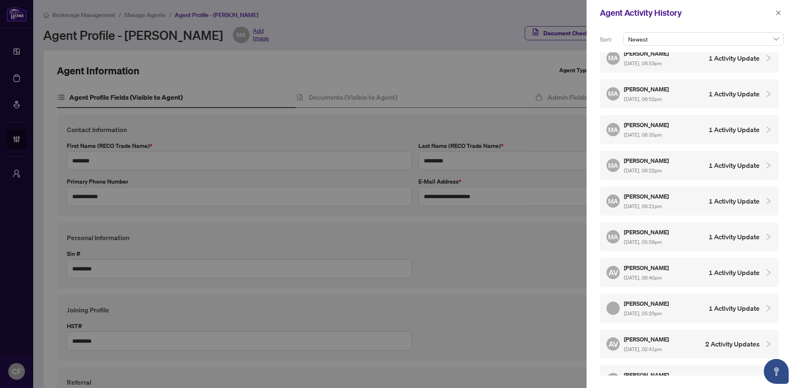
scroll to position [694, 0]
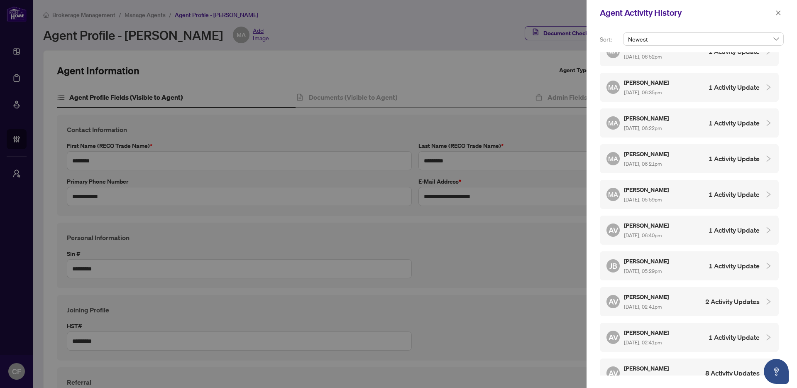
click at [689, 287] on div "AV Ananya Venugopal Aug/19/2025, 02:41pm 2 Activity Updates" at bounding box center [689, 301] width 179 height 29
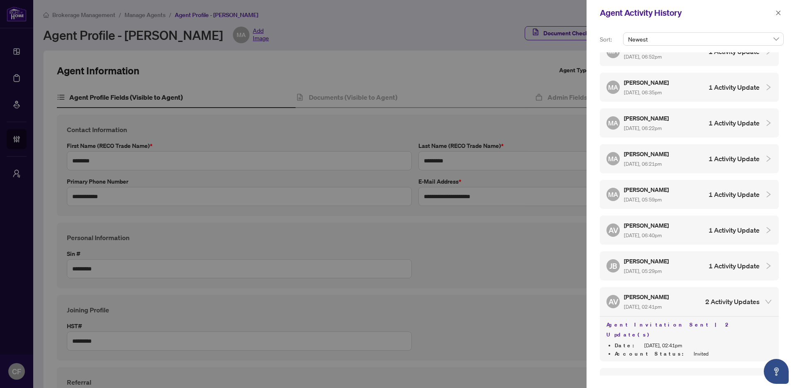
click at [692, 259] on div "JB Joseph Biafore Aug/19/2025, 05:29pm 1 Activity Update" at bounding box center [682, 265] width 153 height 19
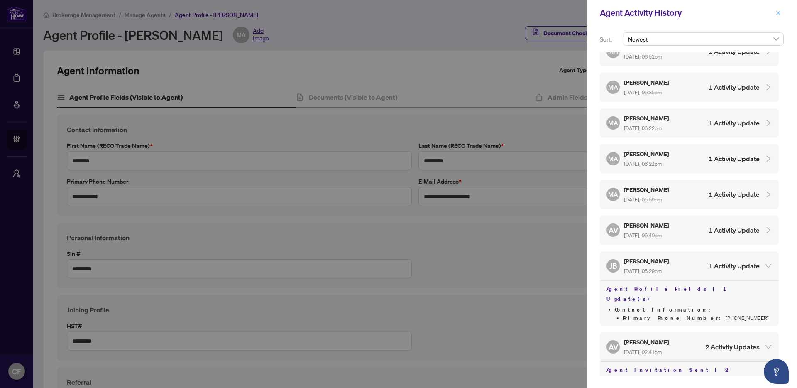
click at [777, 16] on icon "close" at bounding box center [778, 13] width 6 height 6
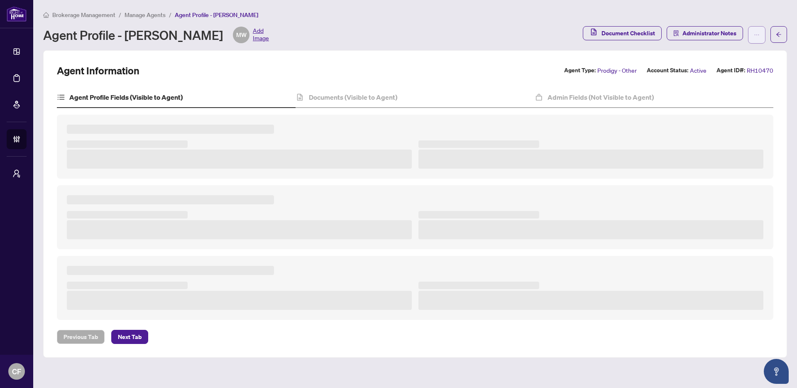
click at [754, 34] on icon "ellipsis" at bounding box center [757, 35] width 6 height 6
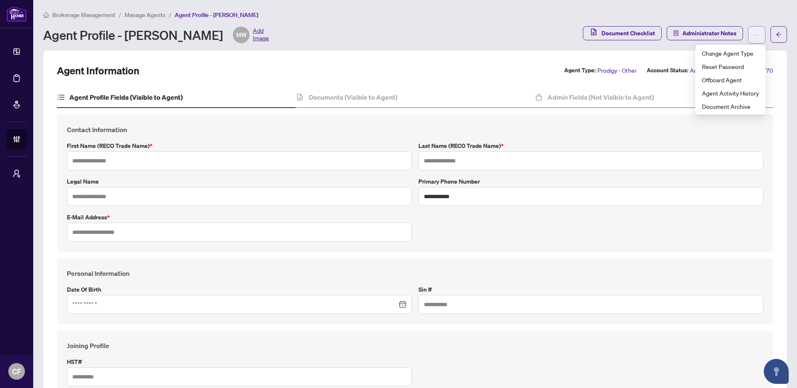
type input "**********"
type input "*********"
type input "**********"
type input "*********"
type input "**********"
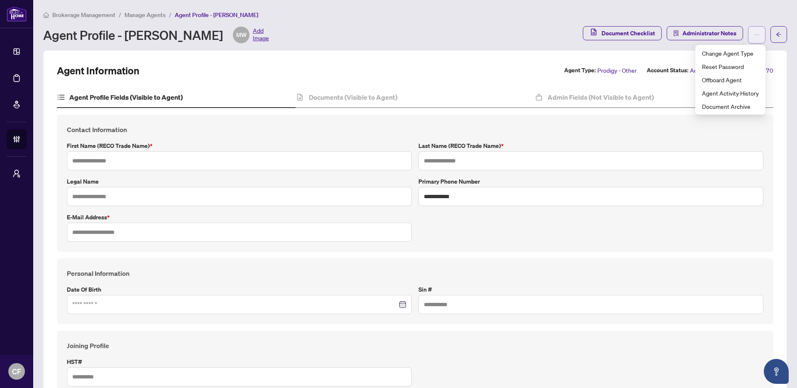
type input "**********"
type input "*******"
type input "****"
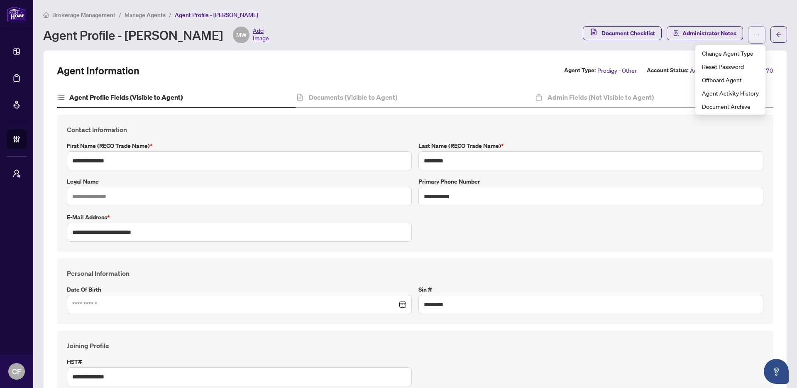
type input "**********"
click at [743, 10] on div "Brokerage Management / Manage Agents / Agent Profile - [PERSON_NAME]" at bounding box center [415, 15] width 744 height 10
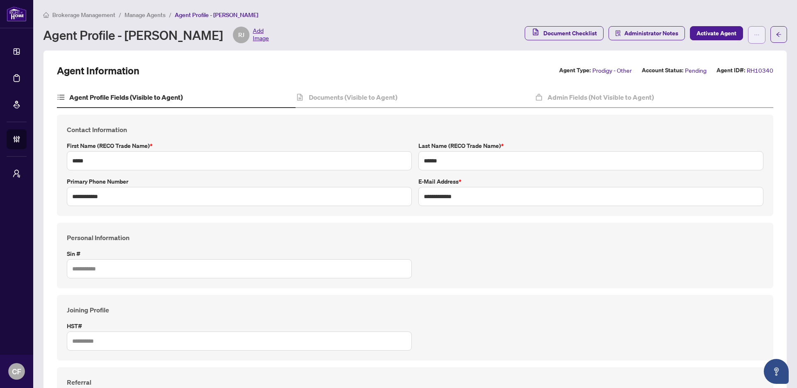
click at [754, 37] on icon "ellipsis" at bounding box center [757, 35] width 6 height 6
click at [730, 105] on span "Agent Activity History" at bounding box center [724, 106] width 57 height 9
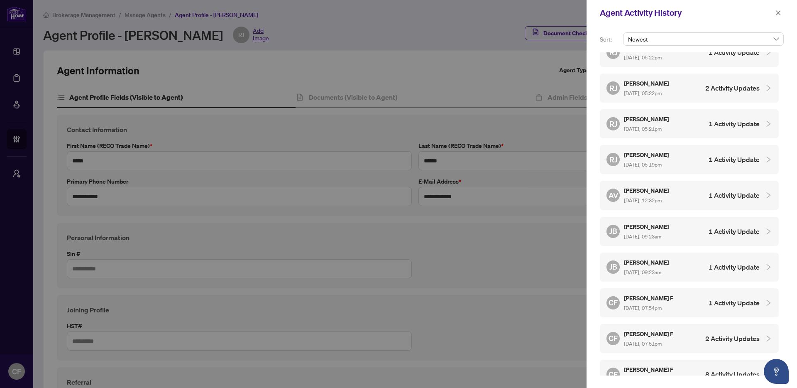
scroll to position [412, 0]
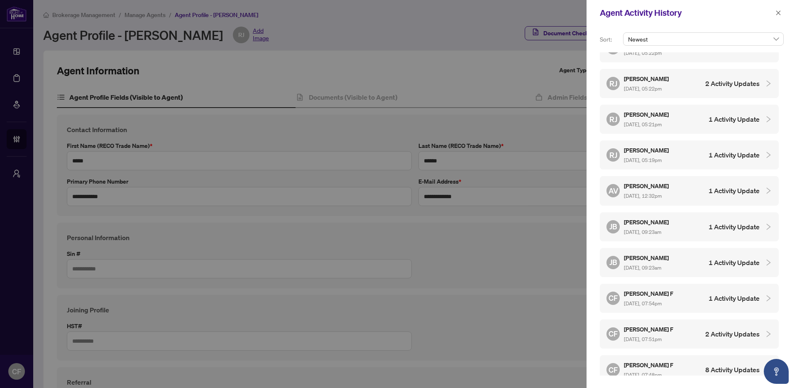
click at [684, 181] on div "AV Ananya Venugopal Aug/16/2025, 12:32pm 1 Activity Update" at bounding box center [682, 190] width 153 height 19
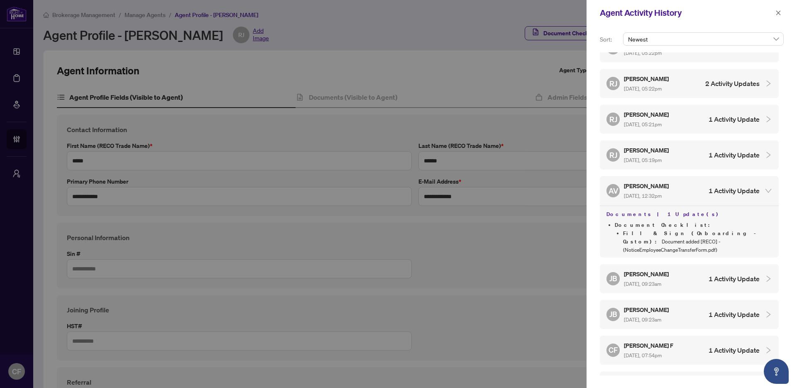
click at [710, 274] on h4 "1 Activity Update" at bounding box center [734, 279] width 51 height 10
click at [728, 346] on h4 "1 Activity Update" at bounding box center [734, 351] width 51 height 10
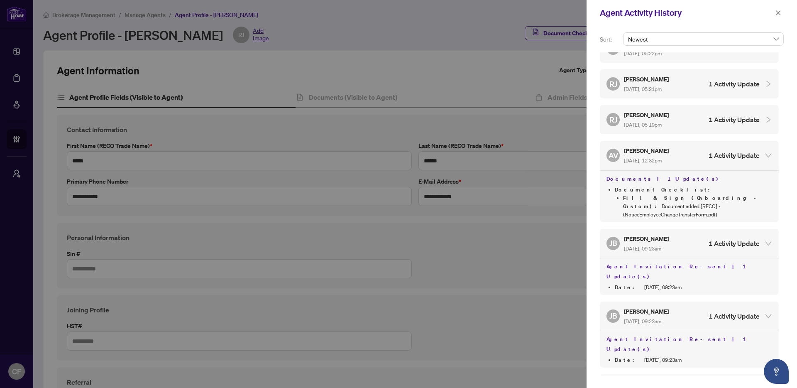
scroll to position [509, 0]
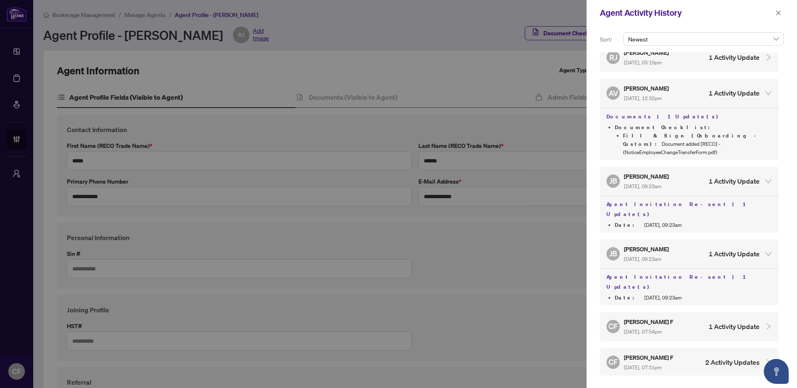
click at [717, 317] on div "CF Chantel F Aug/15/2025, 07:54pm 1 Activity Update" at bounding box center [682, 326] width 153 height 19
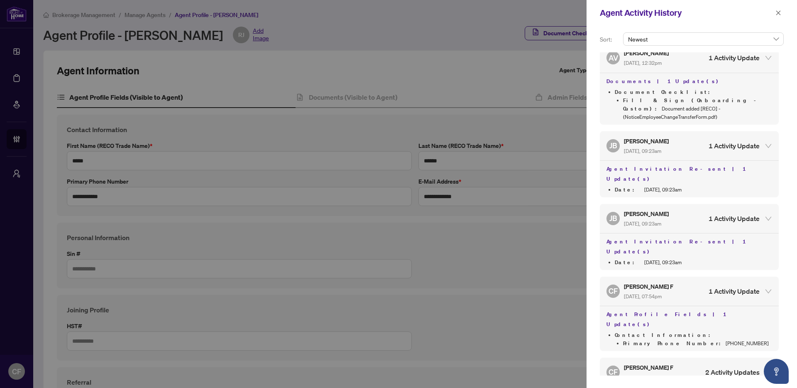
click at [717, 367] on h4 "2 Activity Updates" at bounding box center [732, 372] width 54 height 10
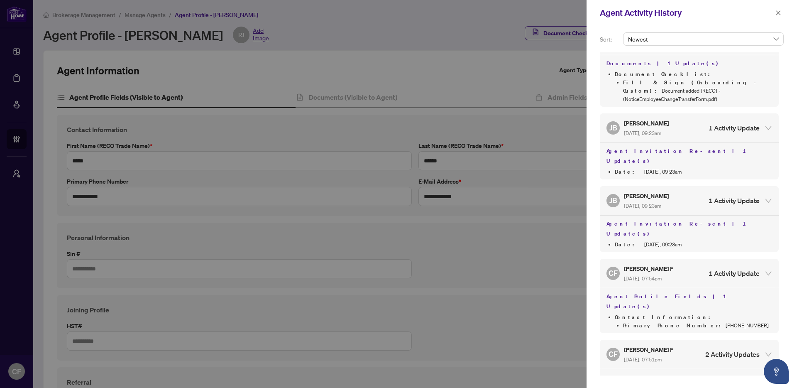
scroll to position [580, 0]
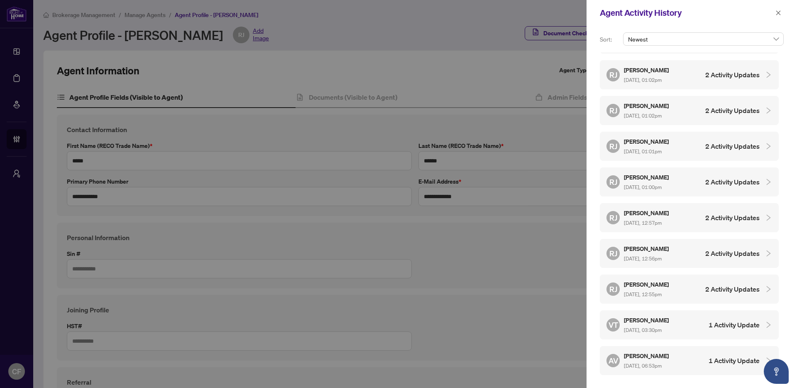
scroll to position [0, 0]
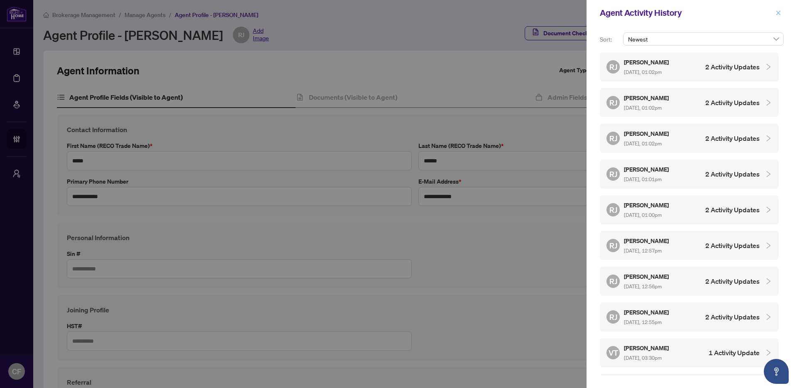
click at [777, 9] on span "button" at bounding box center [778, 12] width 6 height 13
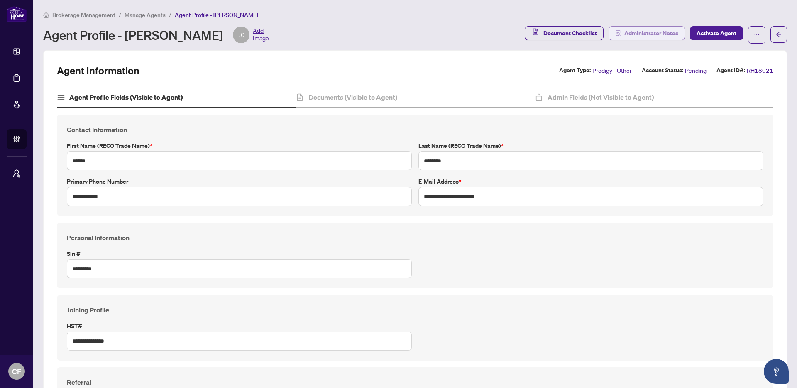
click at [643, 33] on span "Administrator Notes" at bounding box center [651, 33] width 54 height 13
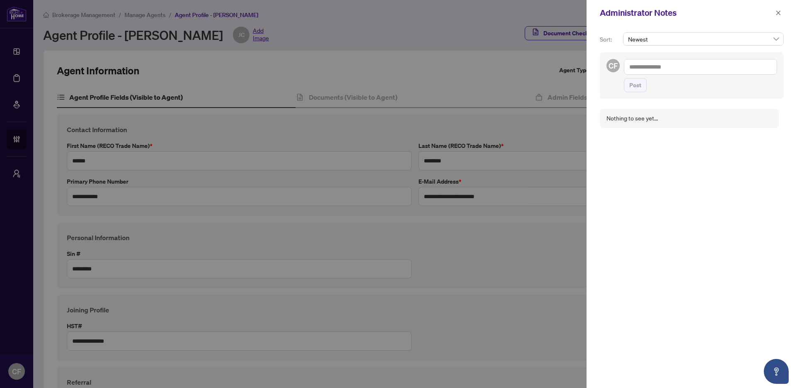
click at [785, 10] on div "Administrator Notes" at bounding box center [692, 13] width 210 height 26
click at [778, 12] on icon "close" at bounding box center [778, 13] width 6 height 6
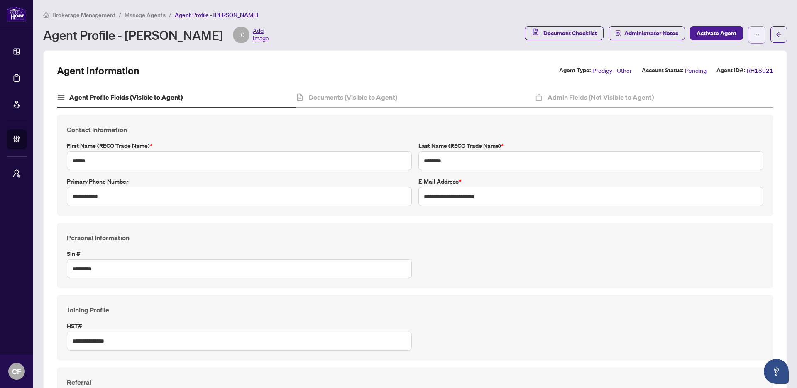
click at [754, 34] on icon "ellipsis" at bounding box center [757, 35] width 6 height 6
click at [737, 107] on span "Agent Activity History" at bounding box center [724, 106] width 57 height 9
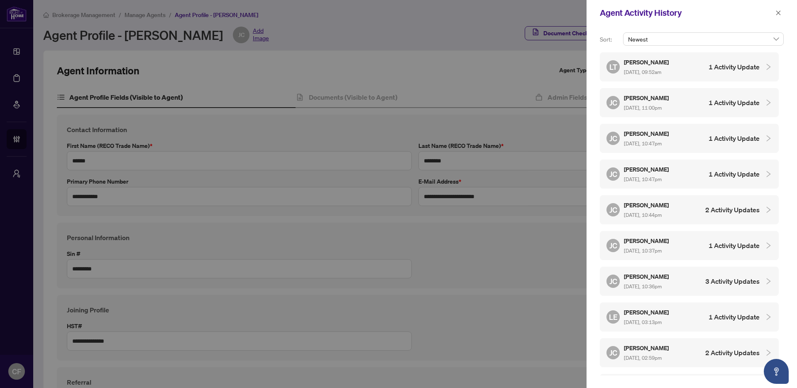
click at [694, 72] on div "LT Liant Torres Aug/22/2025, 09:52am 1 Activity Update" at bounding box center [682, 66] width 153 height 19
click at [697, 73] on div "LT Liant Torres Aug/22/2025, 09:52am 1 Activity Update" at bounding box center [682, 66] width 153 height 19
click at [392, 101] on div at bounding box center [398, 194] width 797 height 388
click at [775, 15] on icon "close" at bounding box center [778, 13] width 6 height 6
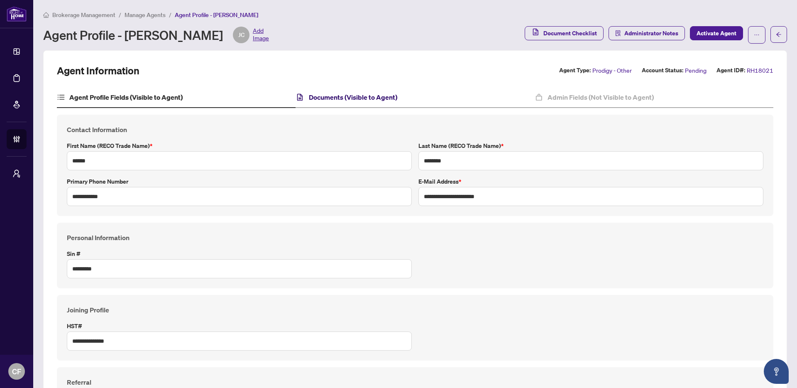
click at [392, 94] on h4 "Documents (Visible to Agent)" at bounding box center [353, 97] width 88 height 10
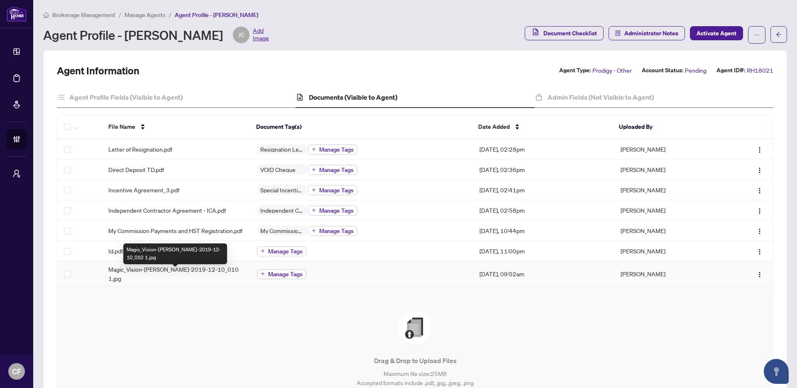
click at [179, 278] on span "Magic_Vision-Julian_Ceballos-2019-12-10_010 1.jpg" at bounding box center [175, 273] width 135 height 18
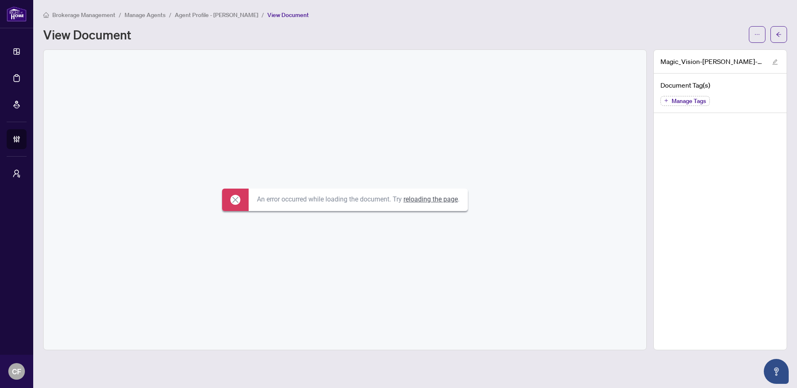
click at [428, 196] on link "reloading the page" at bounding box center [431, 199] width 54 height 8
click at [213, 15] on span "Agent Profile - [PERSON_NAME]" at bounding box center [216, 14] width 83 height 7
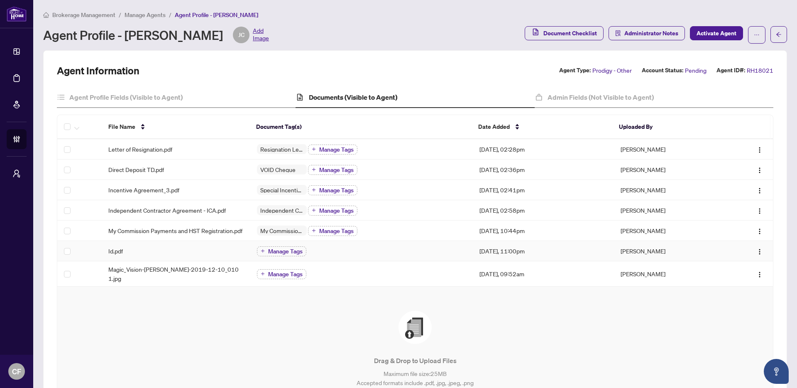
click at [120, 255] on span "Id.pdf" at bounding box center [115, 250] width 15 height 9
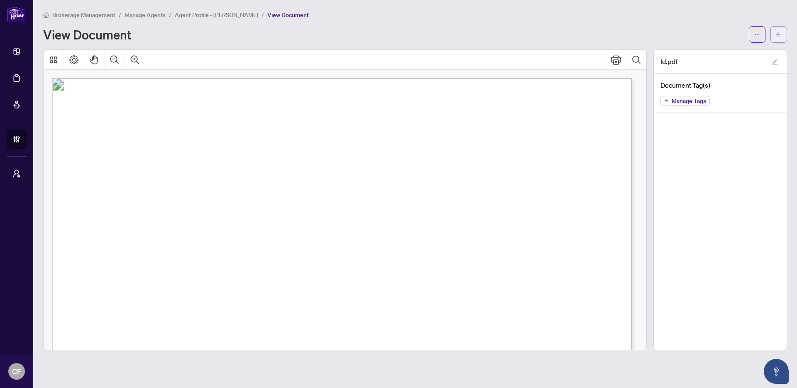
click at [779, 36] on icon "arrow-left" at bounding box center [779, 35] width 6 height 6
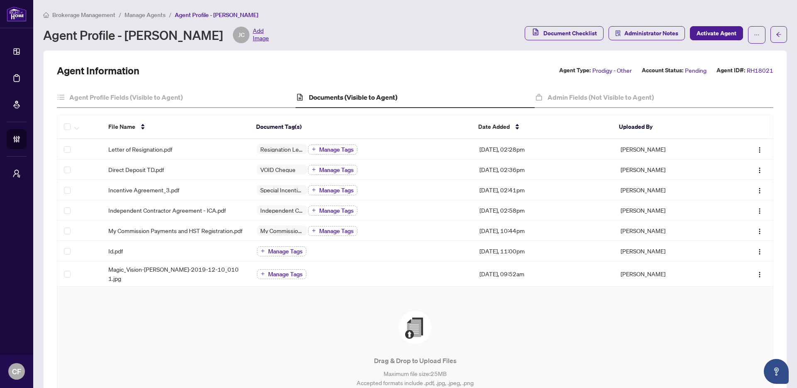
click at [139, 13] on span "Manage Agents" at bounding box center [145, 14] width 41 height 7
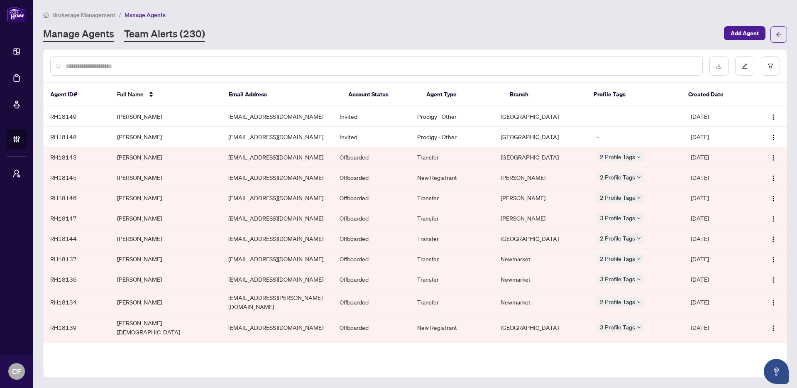
click at [164, 36] on link "Team Alerts (230)" at bounding box center [164, 34] width 81 height 15
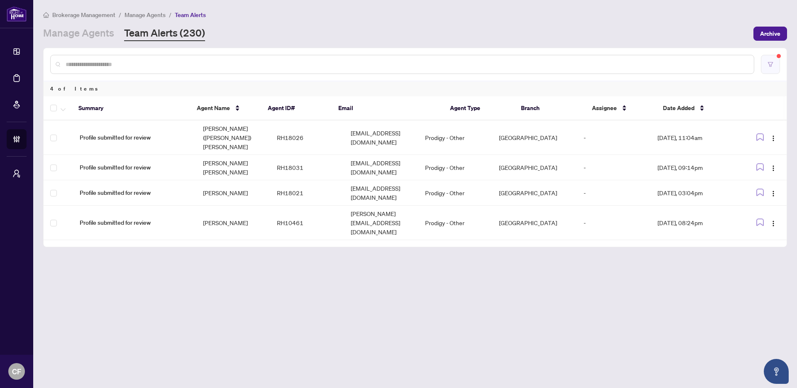
click at [770, 66] on icon "filter" at bounding box center [770, 64] width 5 height 5
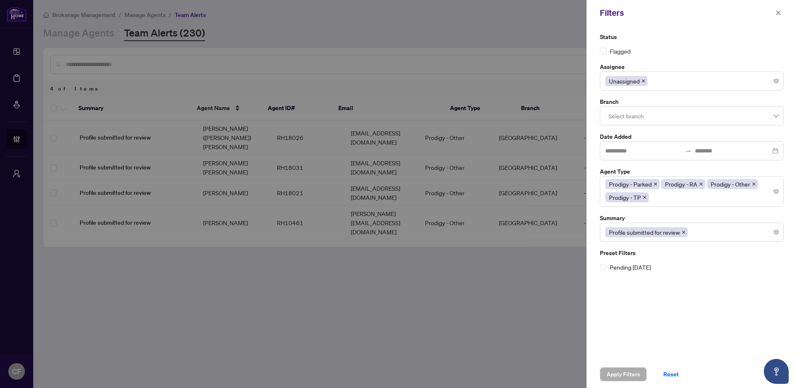
click at [662, 83] on div "Unassigned" at bounding box center [691, 80] width 173 height 15
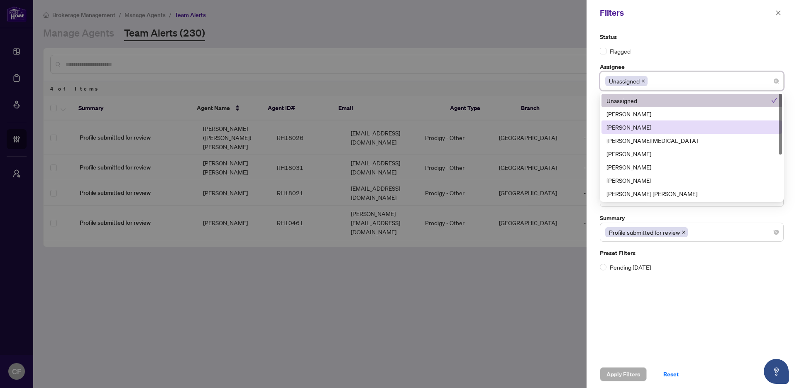
click at [651, 123] on div "[PERSON_NAME]" at bounding box center [691, 126] width 171 height 9
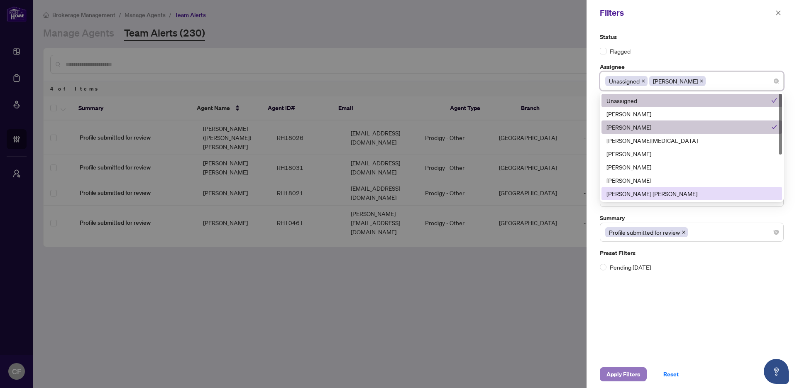
click at [629, 373] on span "Apply Filters" at bounding box center [623, 373] width 34 height 13
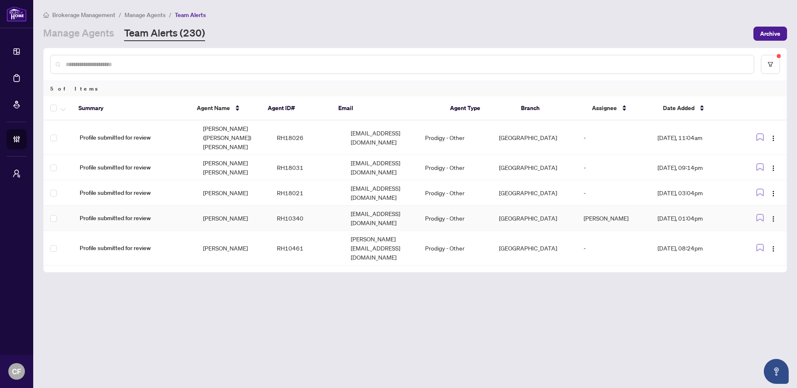
click at [270, 205] on td "RH10340" at bounding box center [307, 217] width 74 height 25
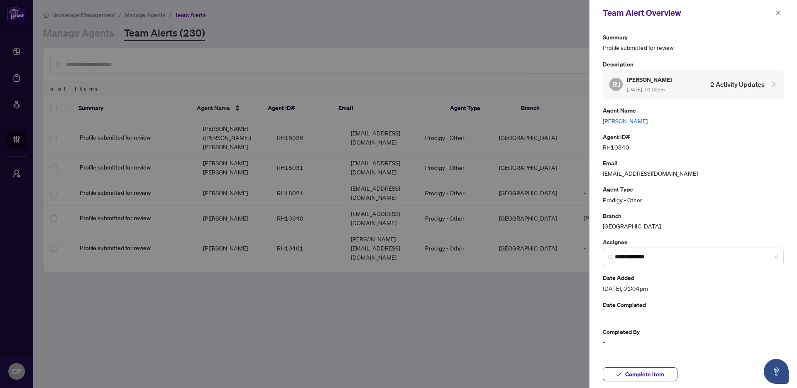
click at [631, 122] on link "[PERSON_NAME]" at bounding box center [693, 120] width 181 height 9
click at [665, 256] on input "**********" at bounding box center [697, 256] width 164 height 9
click at [778, 12] on icon "close" at bounding box center [778, 13] width 6 height 6
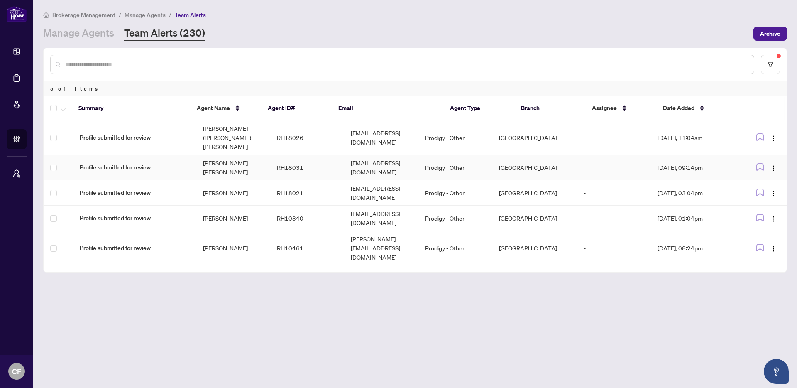
click at [418, 155] on td "mtortorellirealestate@gmail.com" at bounding box center [381, 167] width 74 height 25
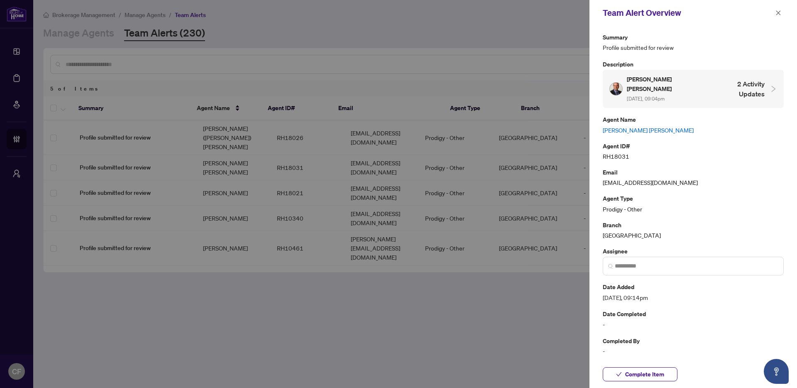
click at [628, 125] on link "Michael Vince Tortorelli" at bounding box center [693, 129] width 181 height 9
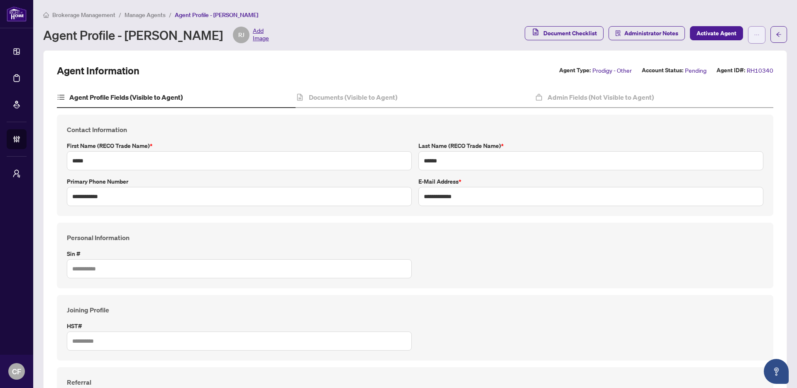
click at [754, 38] on span "button" at bounding box center [757, 34] width 6 height 13
click at [746, 104] on span "Agent Activity History" at bounding box center [724, 106] width 57 height 9
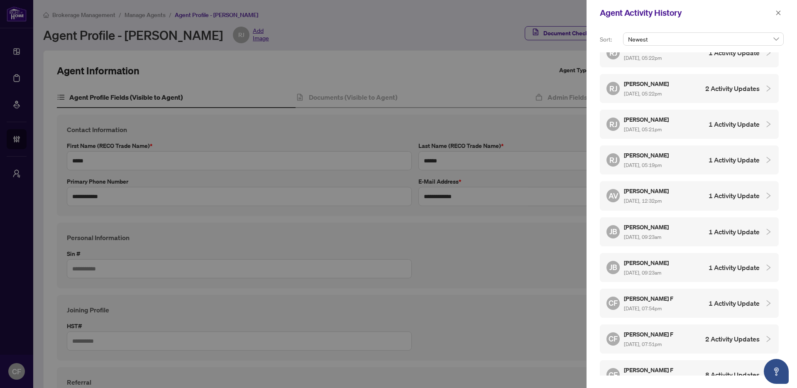
scroll to position [412, 0]
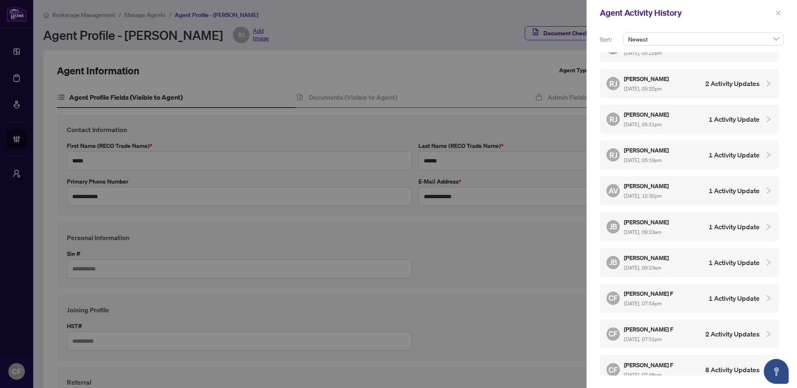
click at [778, 15] on icon "close" at bounding box center [778, 13] width 6 height 6
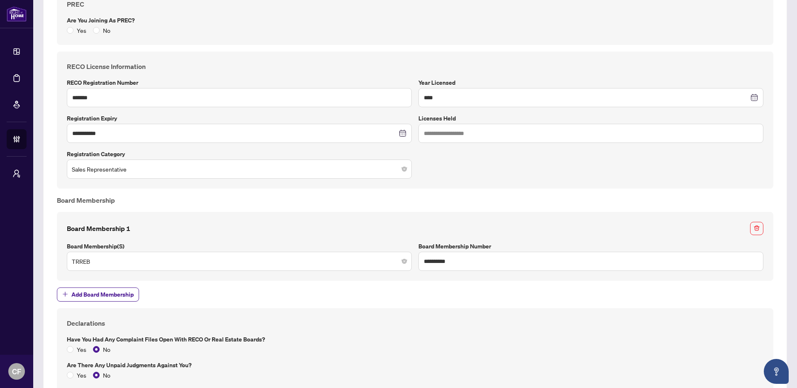
scroll to position [0, 0]
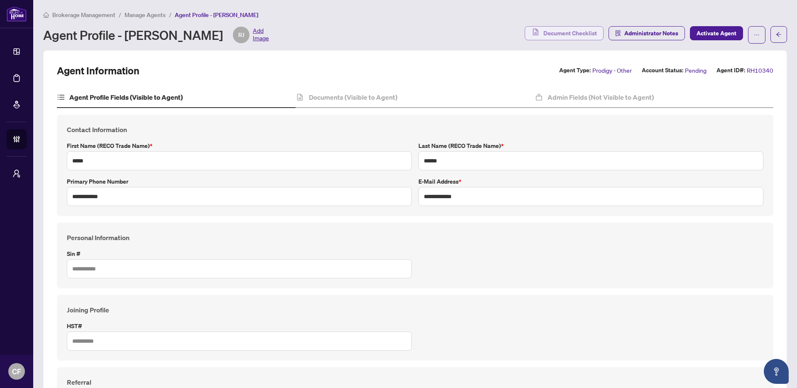
click at [582, 35] on span "Document Checklist" at bounding box center [570, 33] width 54 height 13
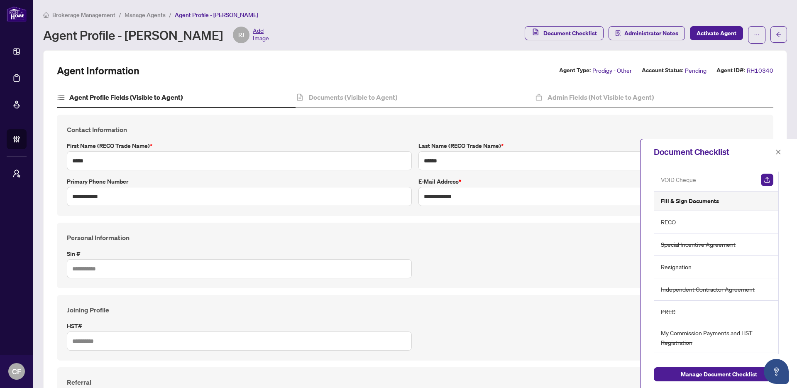
scroll to position [75, 0]
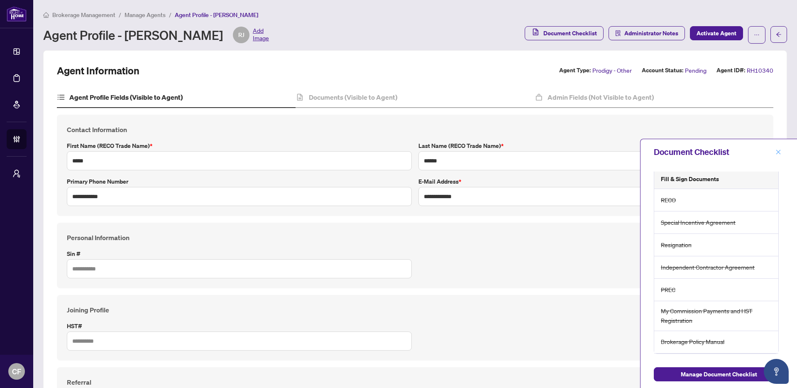
click at [778, 152] on icon "close" at bounding box center [778, 151] width 5 height 5
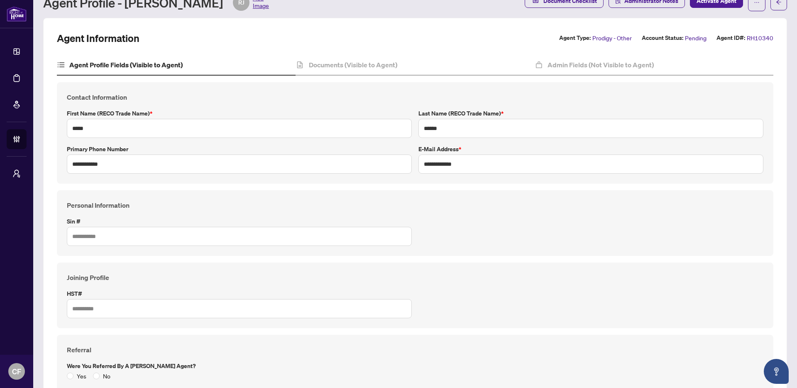
scroll to position [0, 0]
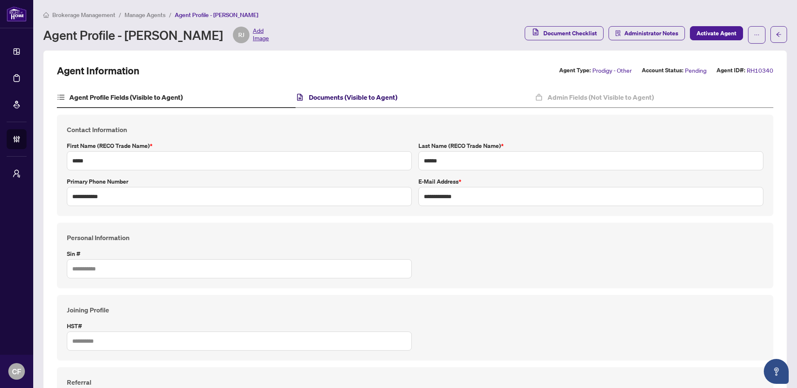
click at [364, 93] on h4 "Documents (Visible to Agent)" at bounding box center [353, 97] width 88 height 10
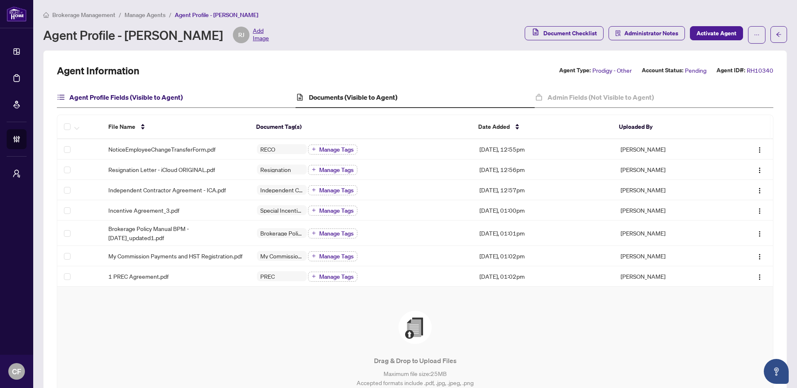
click at [175, 99] on h4 "Agent Profile Fields (Visible to Agent)" at bounding box center [125, 97] width 113 height 10
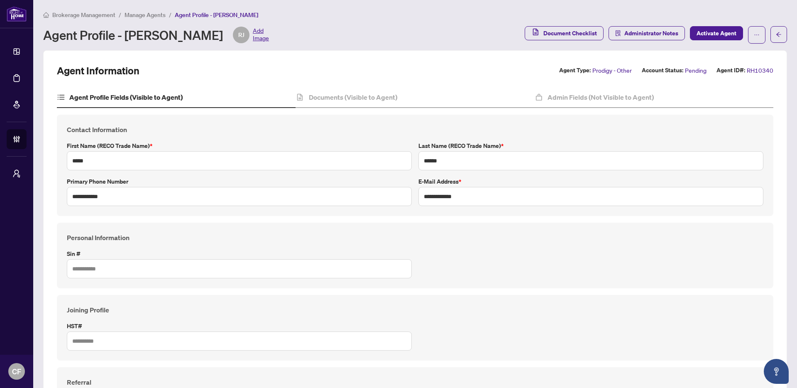
click at [370, 100] on h4 "Documents (Visible to Agent)" at bounding box center [353, 97] width 88 height 10
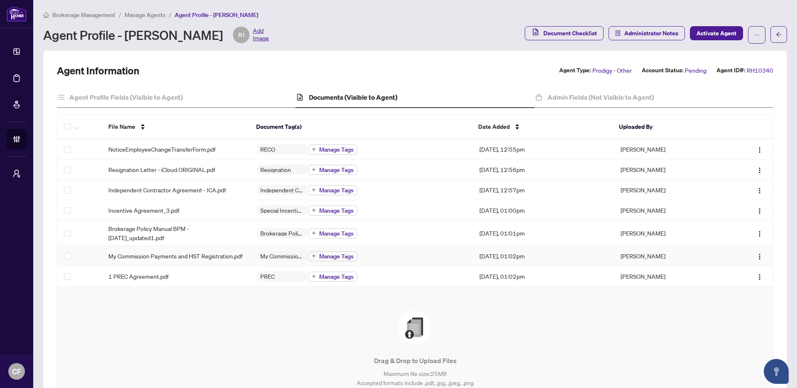
click at [154, 255] on span "My Commission Payments and HST Registration.pdf" at bounding box center [175, 255] width 134 height 9
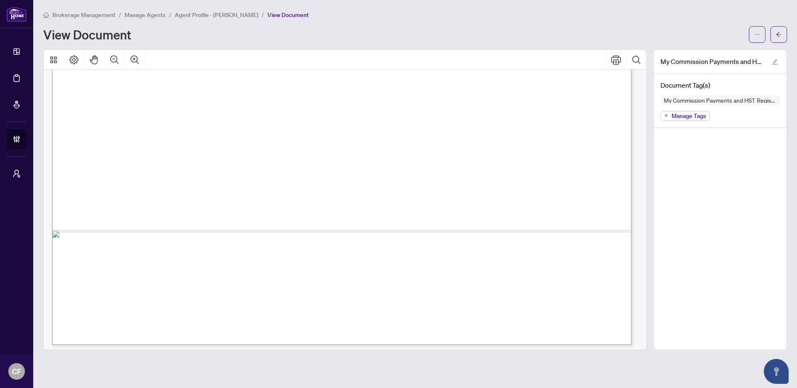
scroll to position [487, 0]
click at [778, 37] on span "button" at bounding box center [779, 34] width 6 height 13
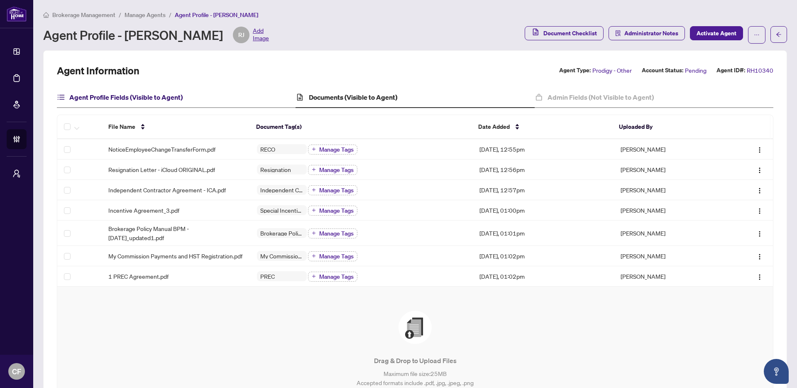
click at [152, 94] on h4 "Agent Profile Fields (Visible to Agent)" at bounding box center [125, 97] width 113 height 10
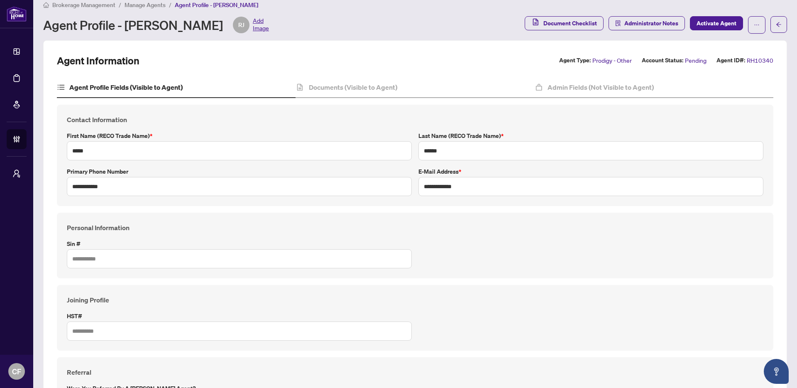
scroll to position [23, 0]
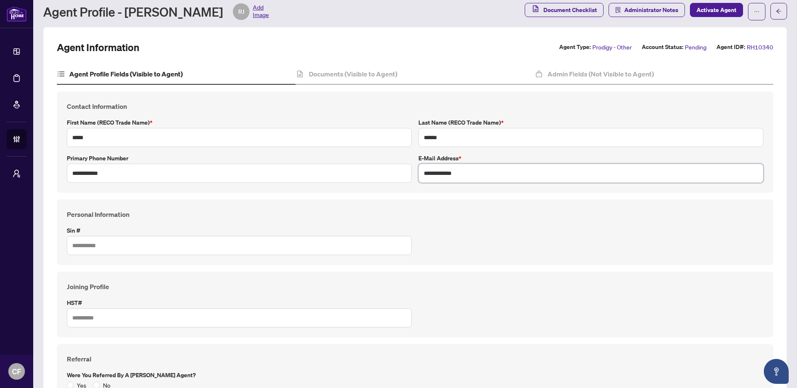
click at [460, 175] on input "**********" at bounding box center [590, 173] width 345 height 19
click at [355, 74] on h4 "Documents (Visible to Agent)" at bounding box center [353, 74] width 88 height 10
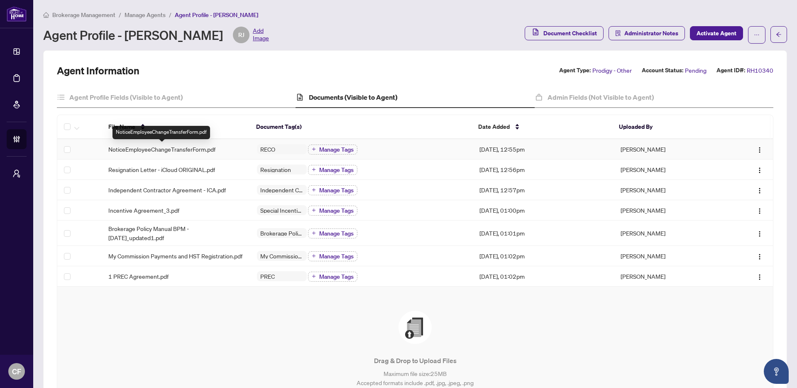
click at [174, 151] on span "NoticeEmployeeChangeTransferForm.pdf" at bounding box center [161, 148] width 107 height 9
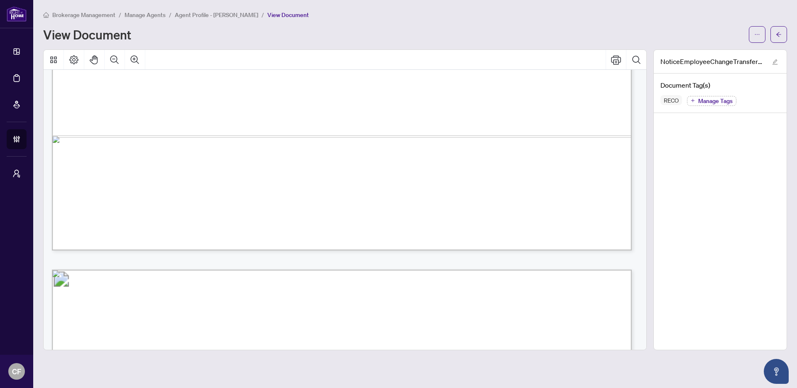
scroll to position [703, 0]
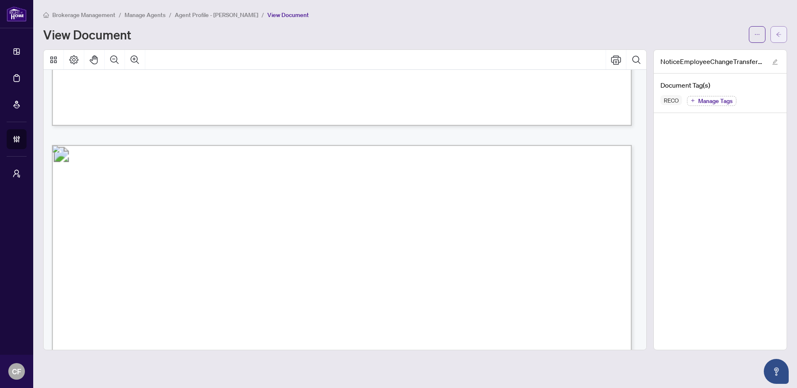
click at [777, 38] on span "button" at bounding box center [779, 34] width 6 height 13
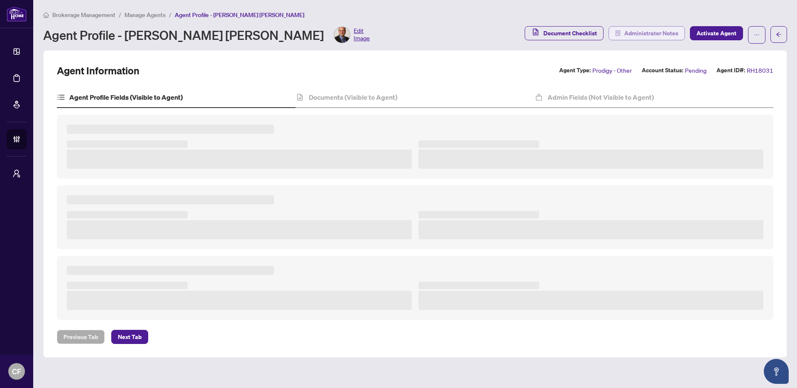
click at [643, 31] on span "Administrator Notes" at bounding box center [651, 33] width 54 height 13
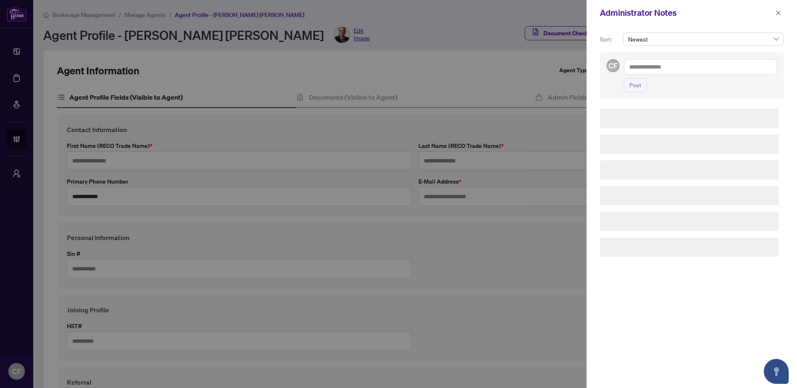
type input "**********"
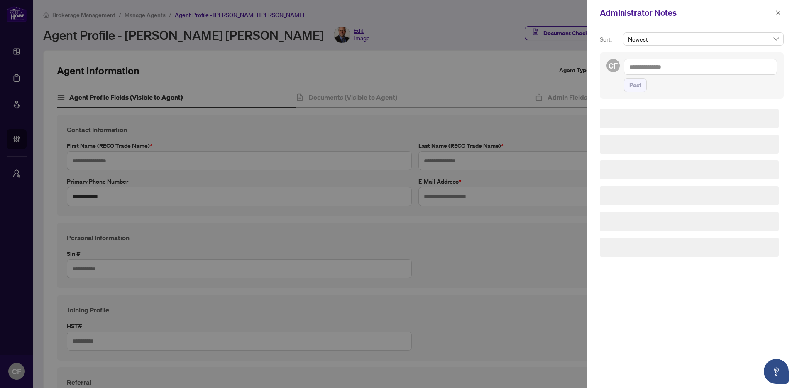
type input "*********"
type input "*******"
type input "****"
type input "**********"
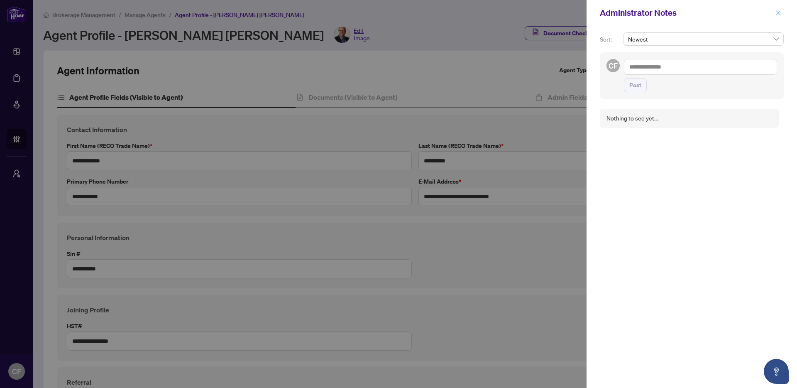
click at [782, 15] on button "button" at bounding box center [778, 13] width 11 height 10
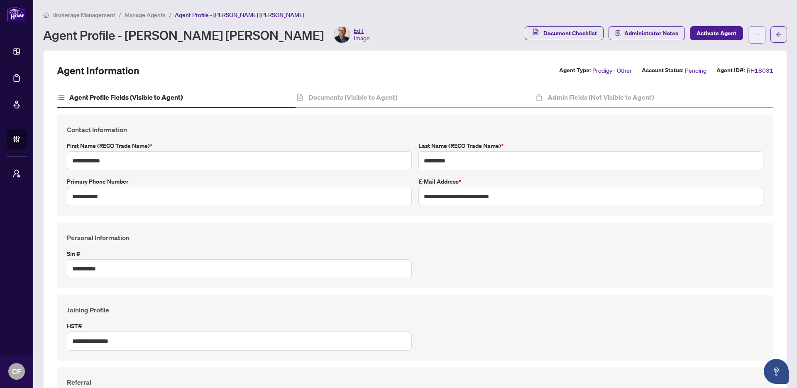
click at [754, 40] on button "button" at bounding box center [756, 34] width 17 height 17
click at [727, 105] on span "Agent Activity History" at bounding box center [724, 106] width 57 height 9
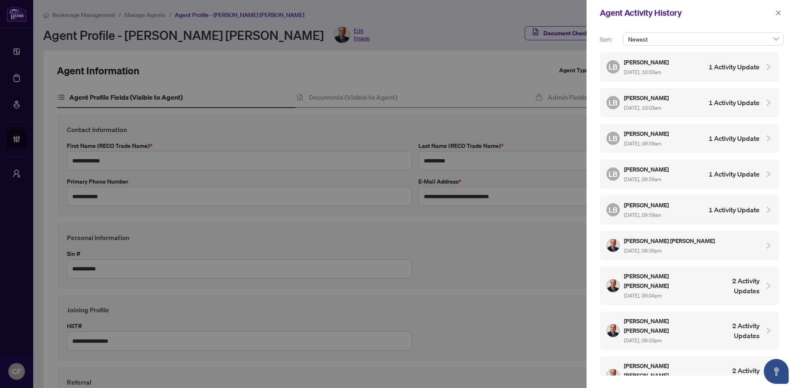
click at [730, 76] on div "LB Linda Bujupi Aug/22/2025, 10:03am 1 Activity Update" at bounding box center [682, 66] width 153 height 19
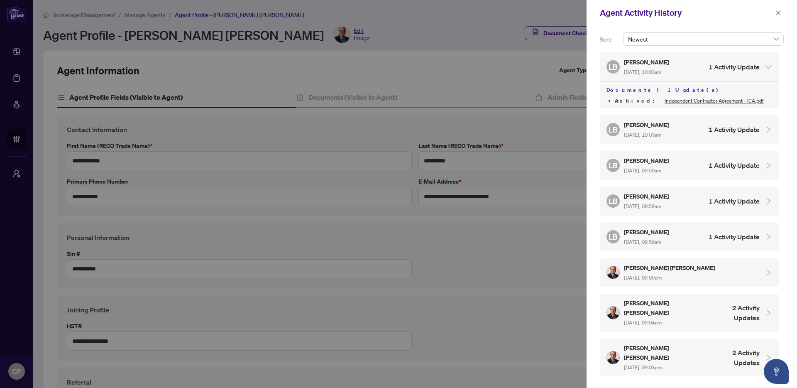
click at [729, 131] on h4 "1 Activity Update" at bounding box center [734, 130] width 51 height 10
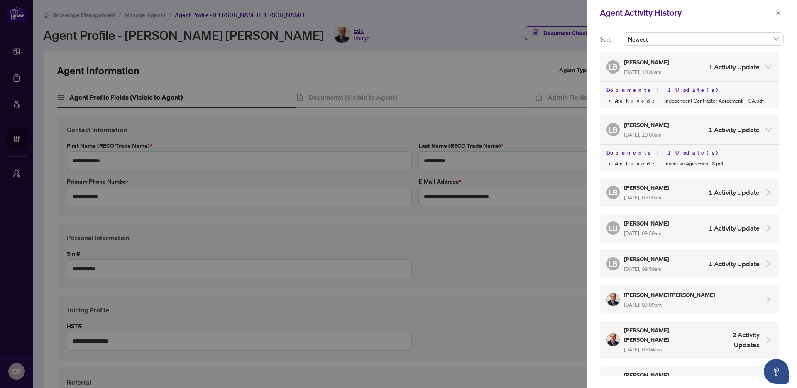
click at [733, 197] on div "LB Linda Bujupi Aug/22/2025, 09:59am 1 Activity Update" at bounding box center [682, 192] width 153 height 19
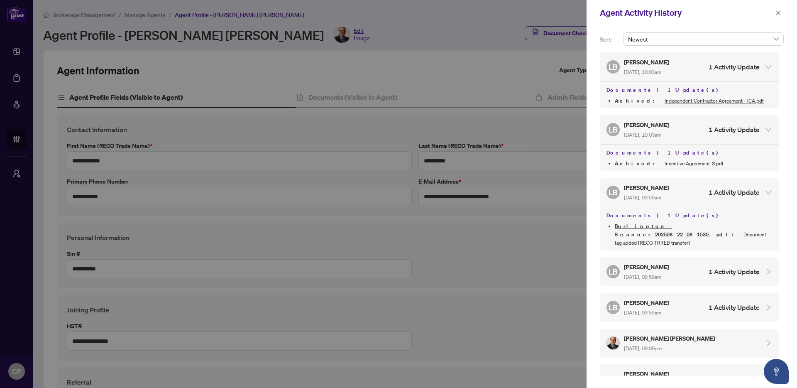
click at [733, 267] on h4 "1 Activity Update" at bounding box center [734, 272] width 51 height 10
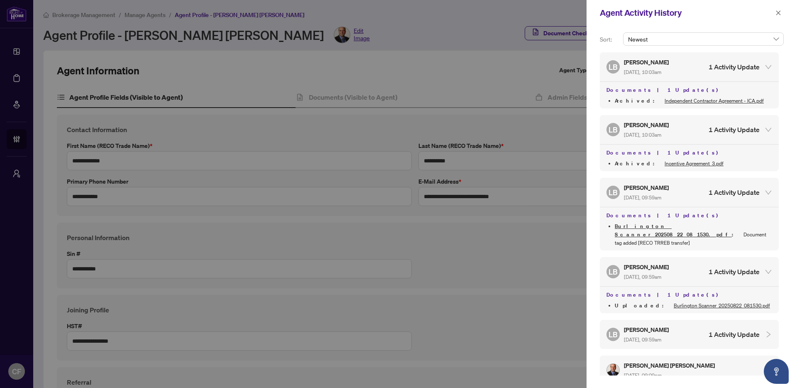
click at [723, 329] on h4 "1 Activity Update" at bounding box center [734, 334] width 51 height 10
click at [777, 14] on icon "close" at bounding box center [778, 13] width 6 height 6
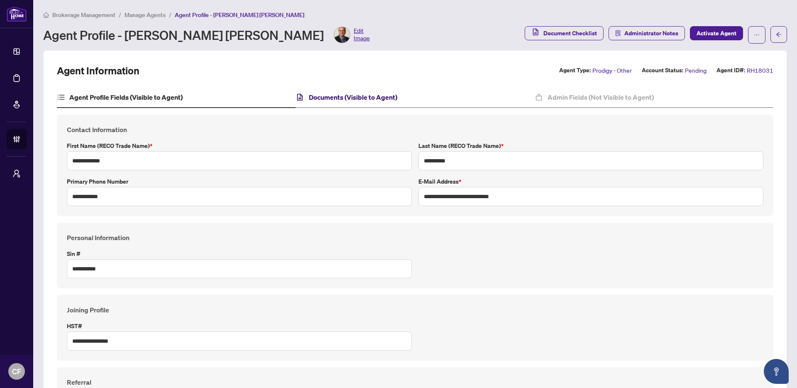
click at [349, 92] on h4 "Documents (Visible to Agent)" at bounding box center [353, 97] width 88 height 10
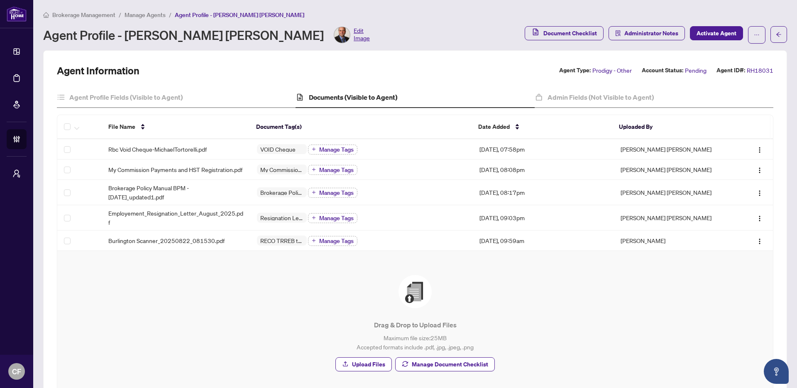
click at [132, 13] on span "Manage Agents" at bounding box center [145, 14] width 41 height 7
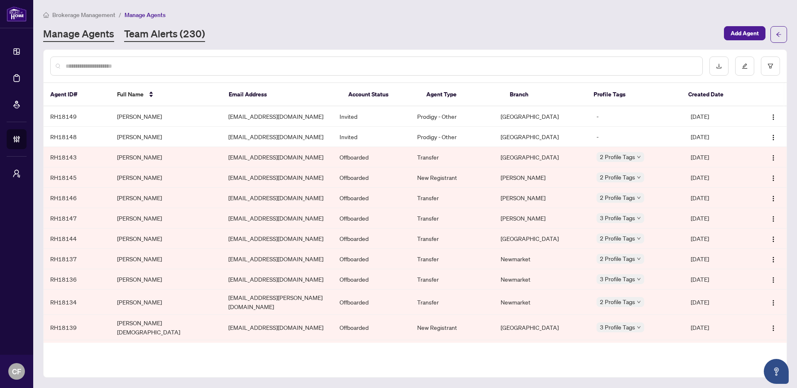
click at [168, 35] on link "Team Alerts (230)" at bounding box center [164, 34] width 81 height 15
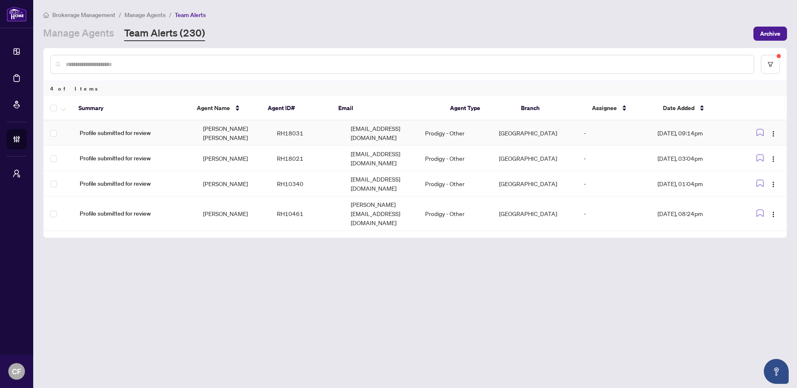
click at [392, 125] on td "mtortorellirealestate@gmail.com" at bounding box center [381, 132] width 74 height 25
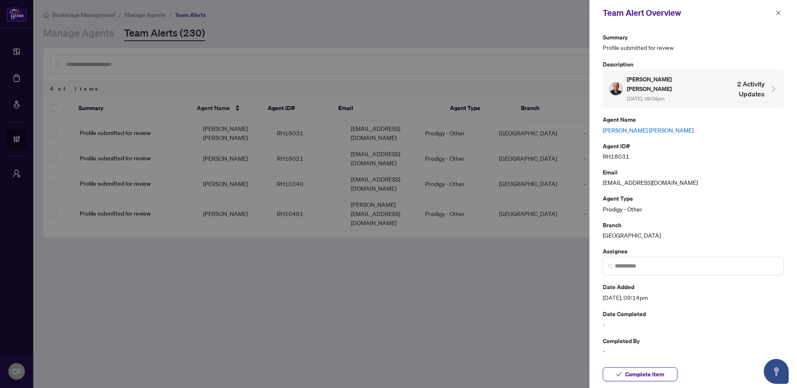
click at [630, 125] on link "Michael Vince Tortorelli" at bounding box center [693, 129] width 181 height 9
click at [777, 15] on icon "close" at bounding box center [778, 13] width 6 height 6
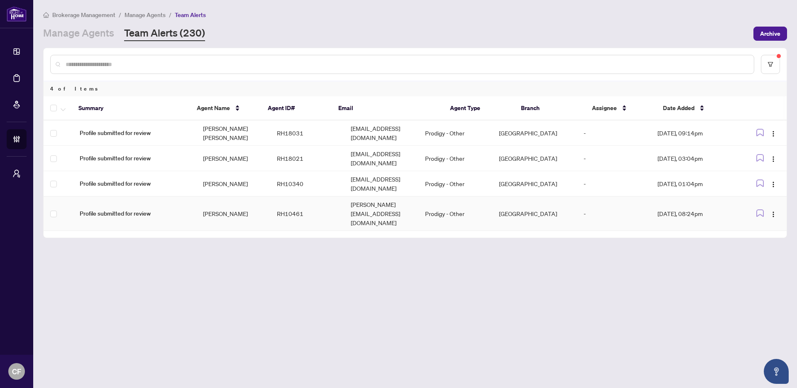
click at [319, 198] on td "RH10461" at bounding box center [307, 213] width 74 height 34
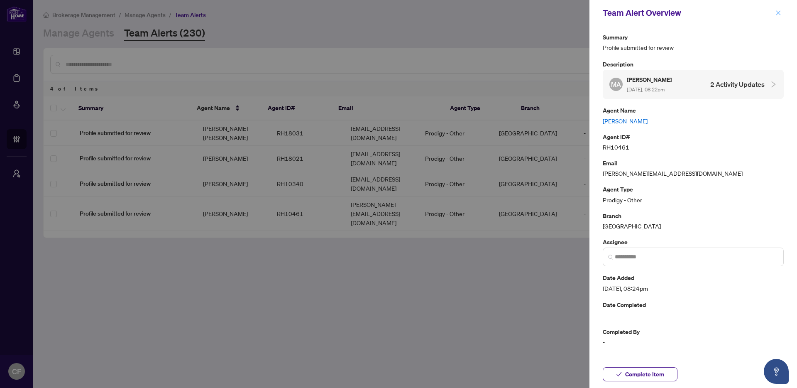
click at [775, 14] on button "button" at bounding box center [778, 13] width 11 height 10
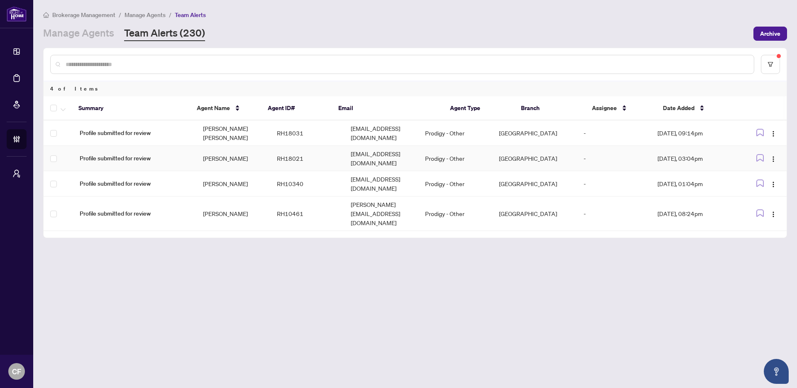
click at [277, 159] on td "RH18021" at bounding box center [307, 158] width 74 height 25
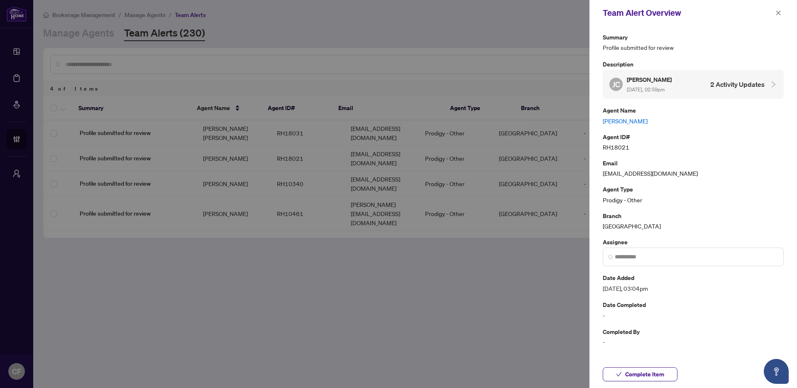
click at [614, 120] on link "Julian Ceballos" at bounding box center [693, 120] width 181 height 9
click at [780, 11] on icon "close" at bounding box center [778, 13] width 6 height 6
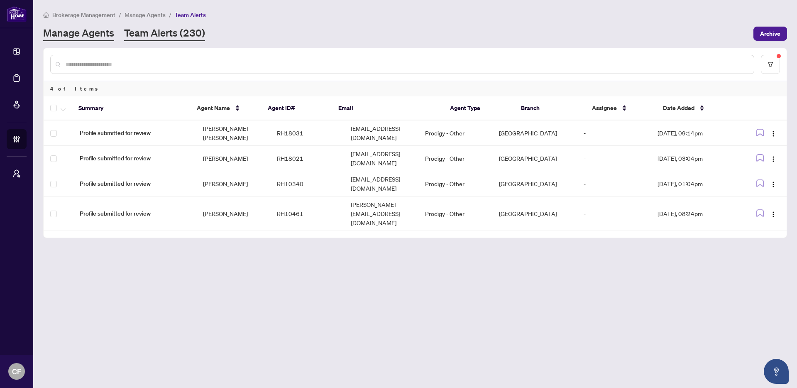
click at [95, 32] on link "Manage Agents" at bounding box center [78, 33] width 71 height 15
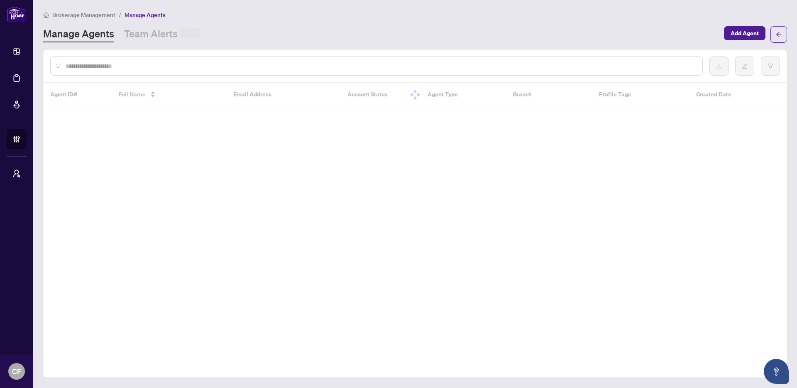
click at [237, 68] on input "text" at bounding box center [381, 65] width 630 height 9
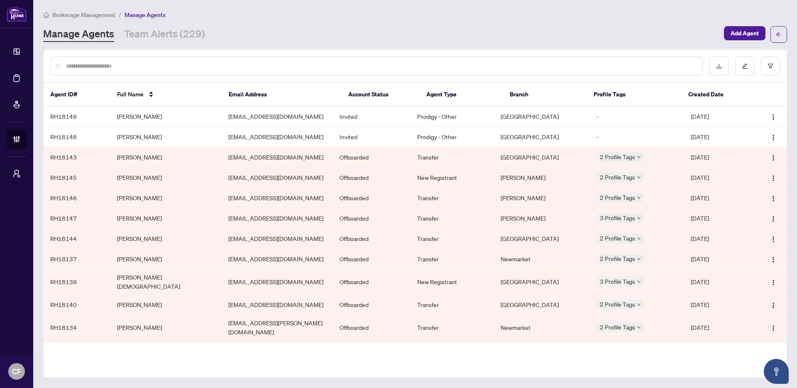
paste input "**********"
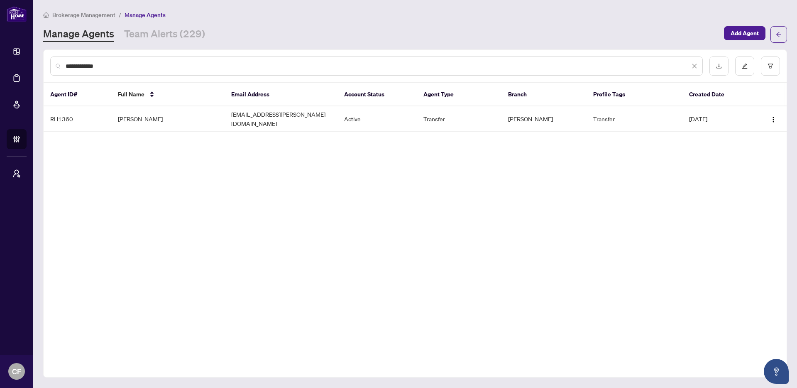
type input "**********"
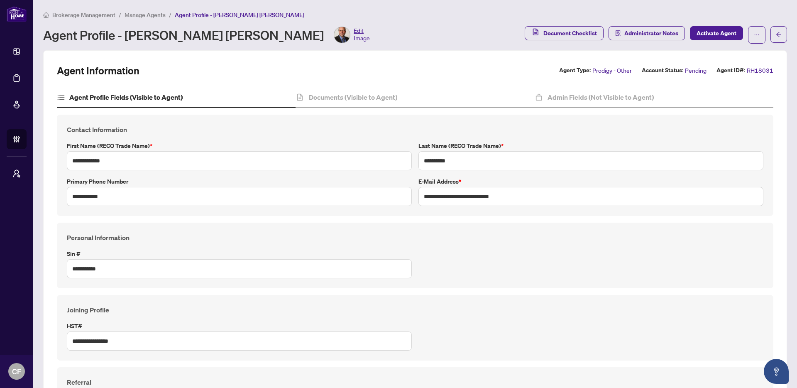
click at [84, 21] on div "Brokerage Management / Manage Agents / Agent Profile - [PERSON_NAME] [PERSON_NA…" at bounding box center [415, 27] width 744 height 34
click at [84, 17] on span "Brokerage Management" at bounding box center [83, 14] width 63 height 7
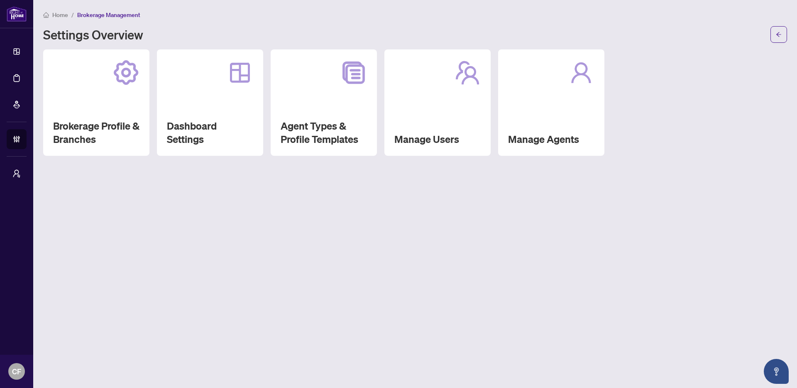
click at [56, 17] on span "Home" at bounding box center [60, 14] width 16 height 7
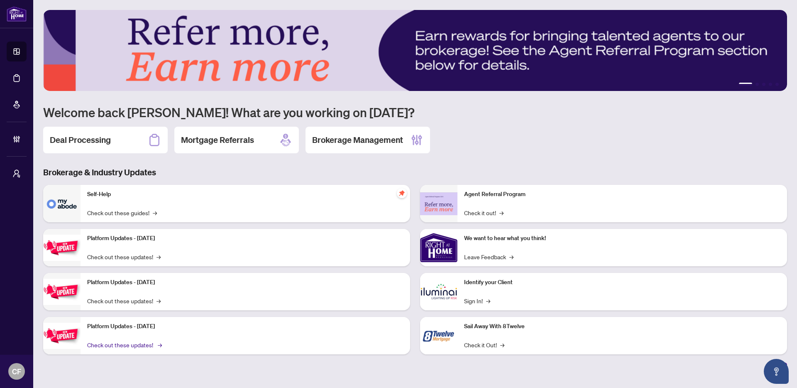
click at [120, 342] on link "Check out these updates! →" at bounding box center [123, 344] width 73 height 9
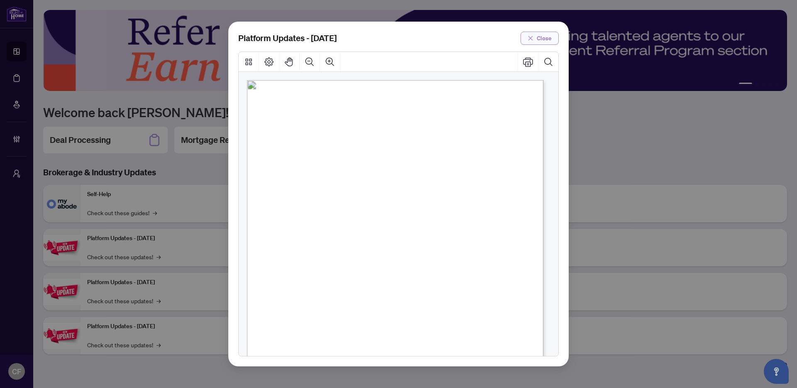
click at [551, 35] on span "Close" at bounding box center [544, 38] width 15 height 13
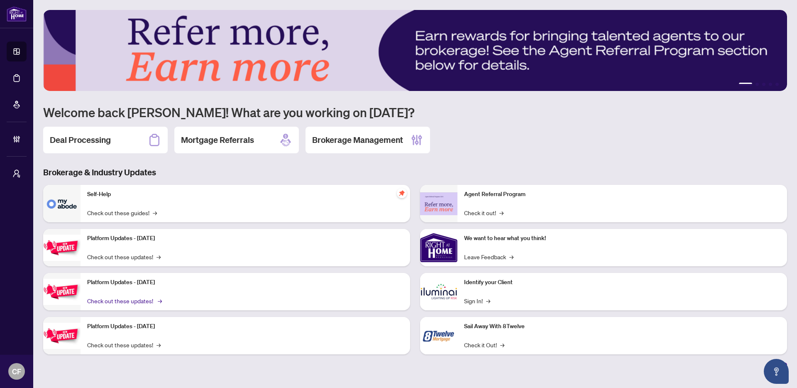
click at [139, 301] on link "Check out these updates! →" at bounding box center [123, 300] width 73 height 9
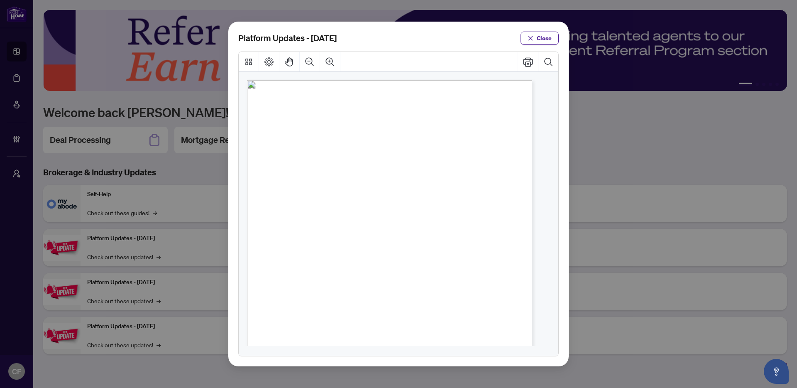
click at [548, 37] on span "Close" at bounding box center [544, 38] width 15 height 13
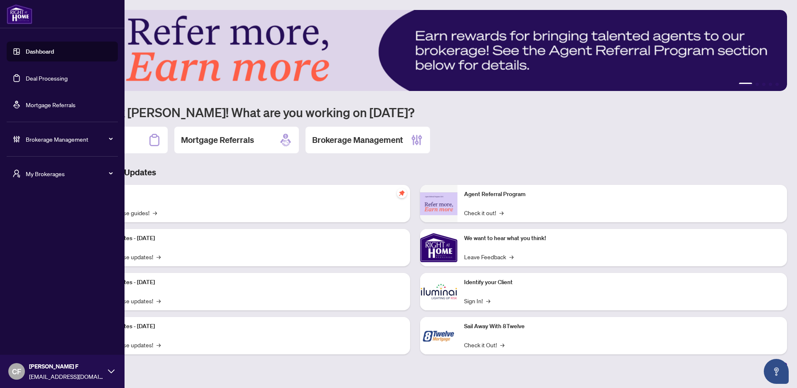
click at [17, 173] on icon "user-switch" at bounding box center [16, 173] width 8 height 8
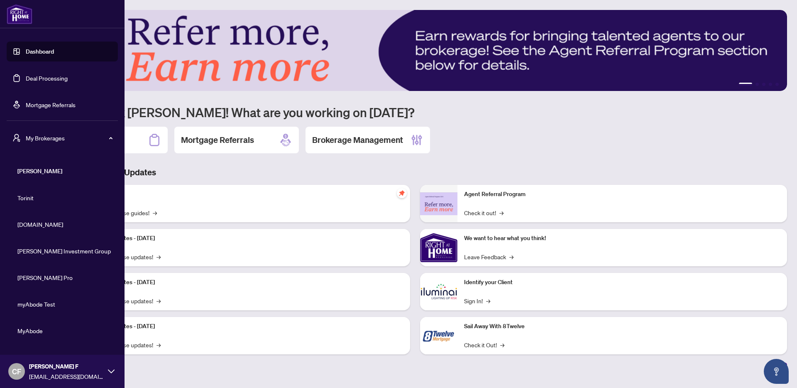
click at [33, 225] on span "[DOMAIN_NAME]" at bounding box center [64, 224] width 95 height 9
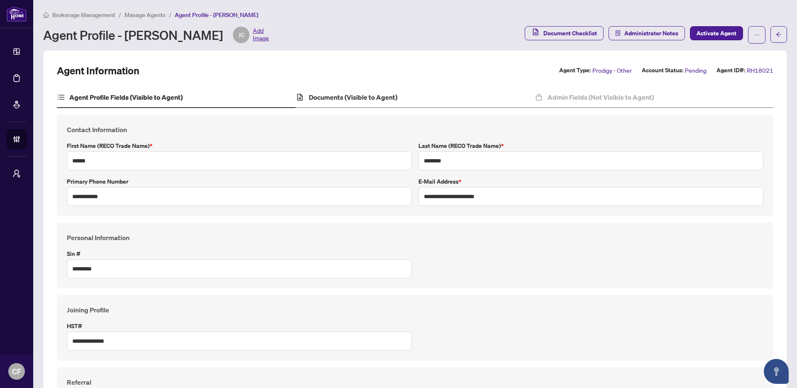
click at [343, 103] on div "Documents (Visible to Agent)" at bounding box center [415, 97] width 239 height 21
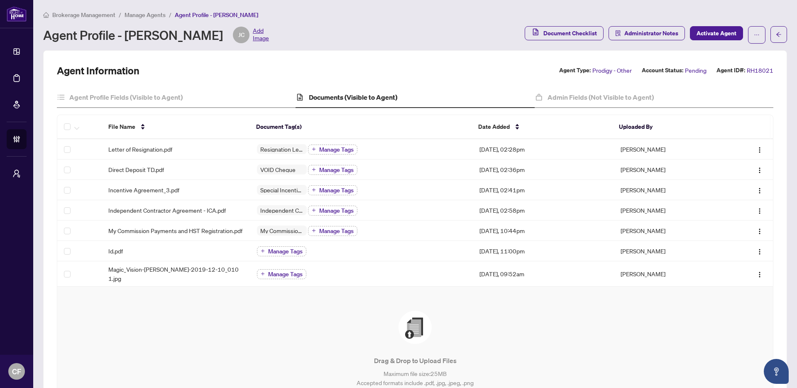
drag, startPoint x: 203, startPoint y: 36, endPoint x: 127, endPoint y: 41, distance: 75.7
click at [127, 41] on div "Agent Profile - Julian Ceballos JC Add Image" at bounding box center [156, 35] width 226 height 17
copy div "Julian Ceballos"
copy span "Magic_Vision-Julian_Ceballos-2019-12-10_010 1.jpg"
drag, startPoint x: 110, startPoint y: 273, endPoint x: 126, endPoint y: 288, distance: 21.8
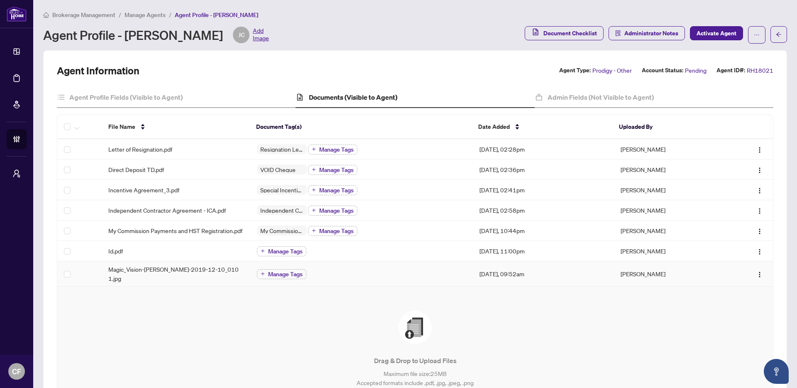
click at [126, 286] on td "Magic_Vision-Julian_Ceballos-2019-12-10_010 1.jpg" at bounding box center [176, 273] width 149 height 25
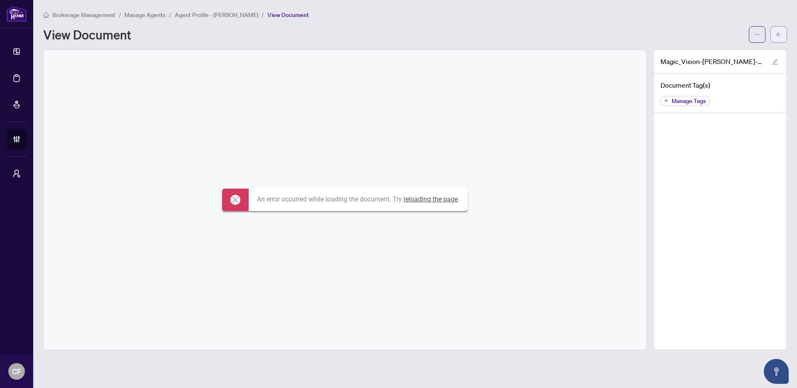
click at [775, 33] on button "button" at bounding box center [778, 34] width 17 height 17
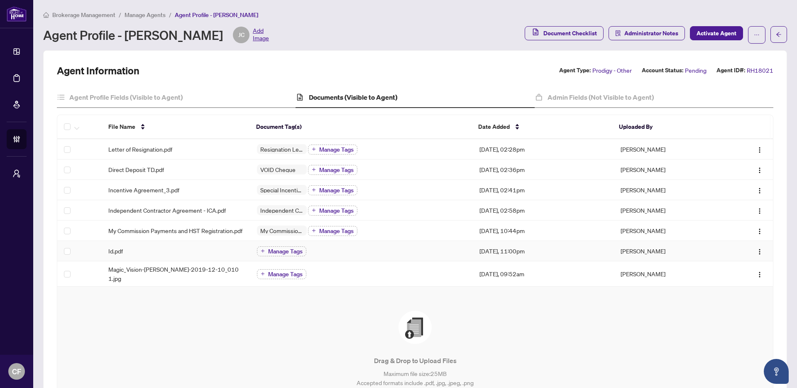
click at [204, 249] on td "Id.pdf" at bounding box center [176, 251] width 149 height 20
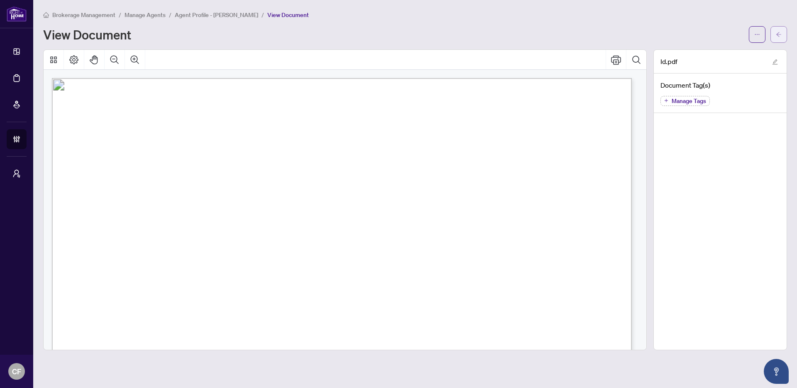
click at [778, 39] on span "button" at bounding box center [779, 34] width 6 height 13
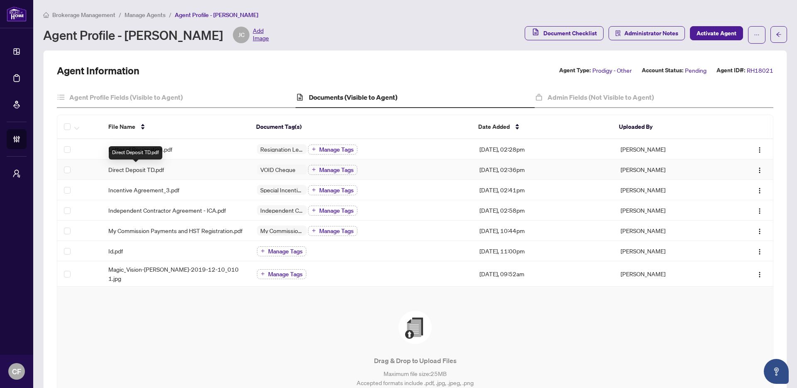
click at [112, 172] on span "Direct Deposit TD.pdf" at bounding box center [136, 169] width 56 height 9
